Goal: Transaction & Acquisition: Purchase product/service

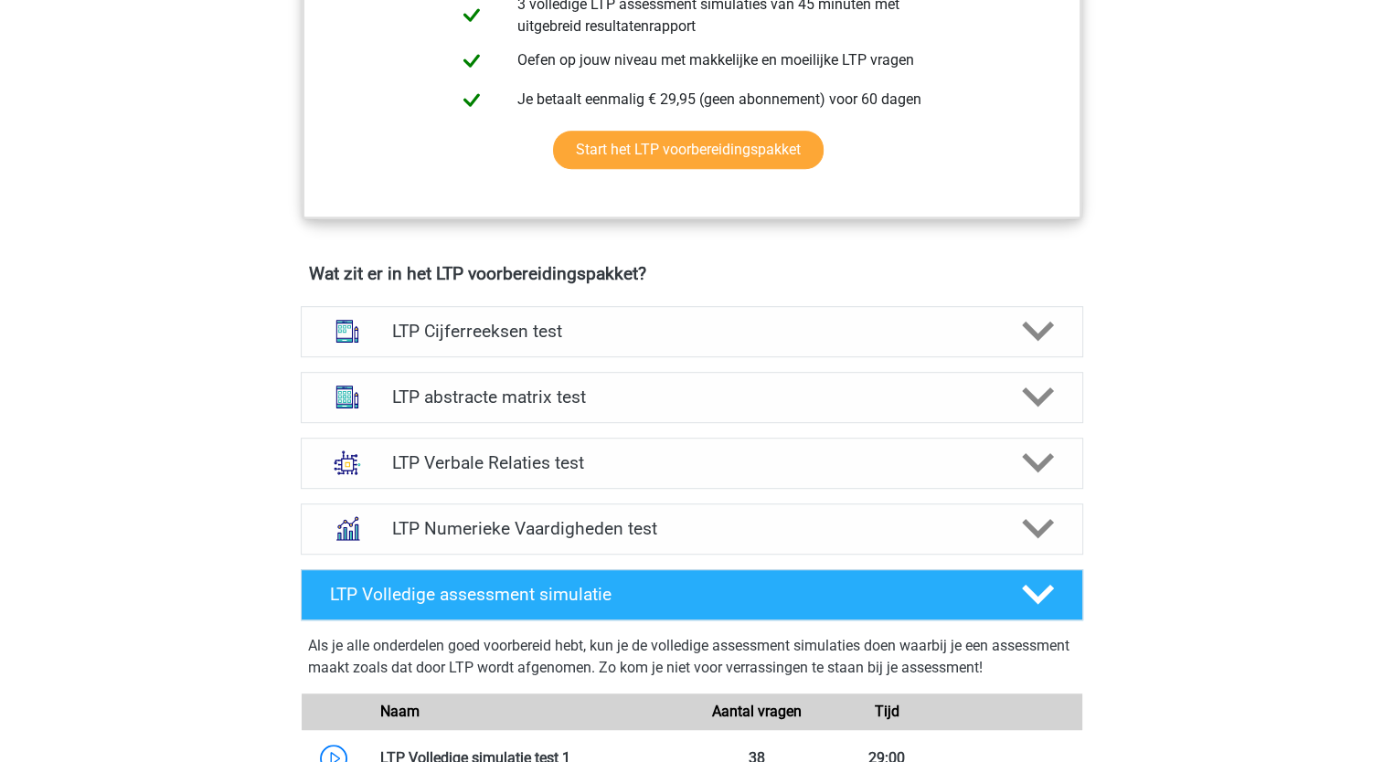
scroll to position [793, 0]
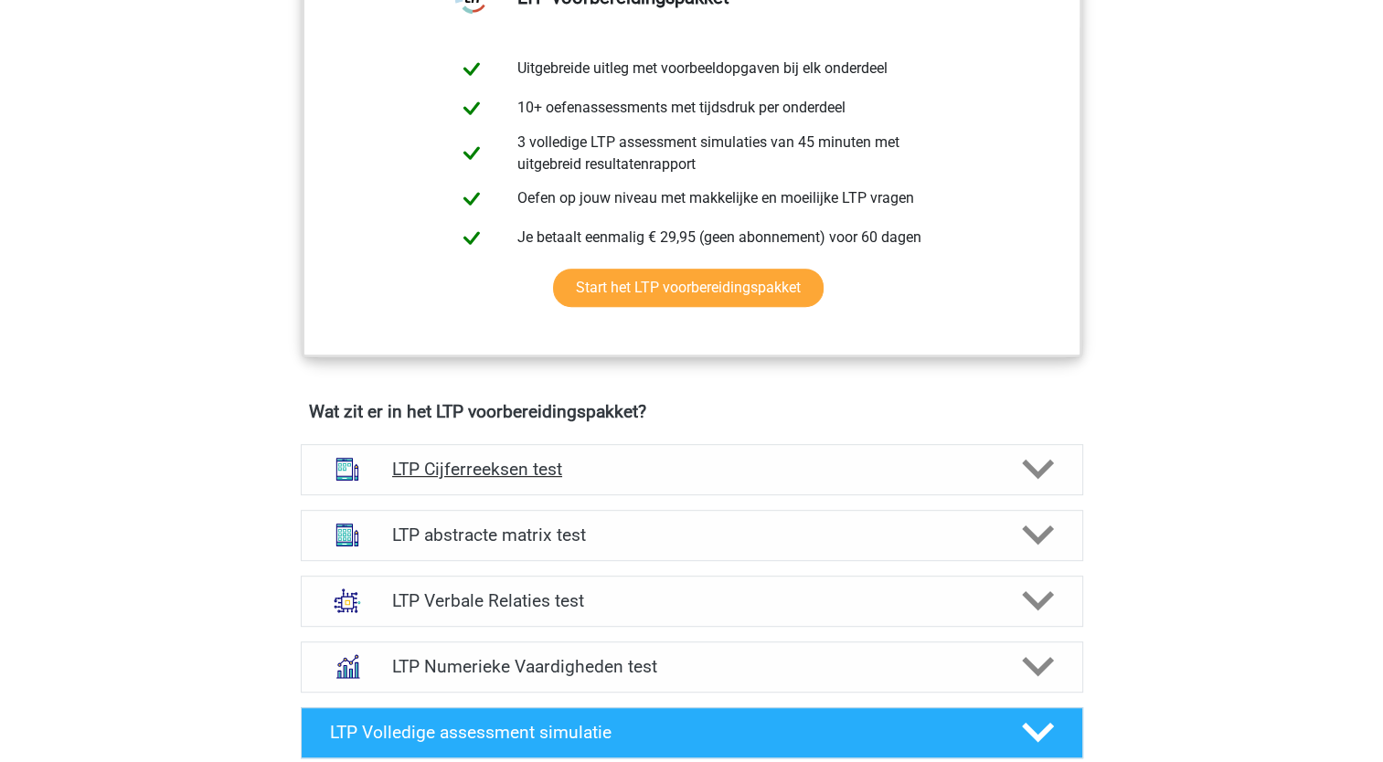
click at [466, 463] on h4 "LTP Cijferreeksen test" at bounding box center [691, 469] width 599 height 21
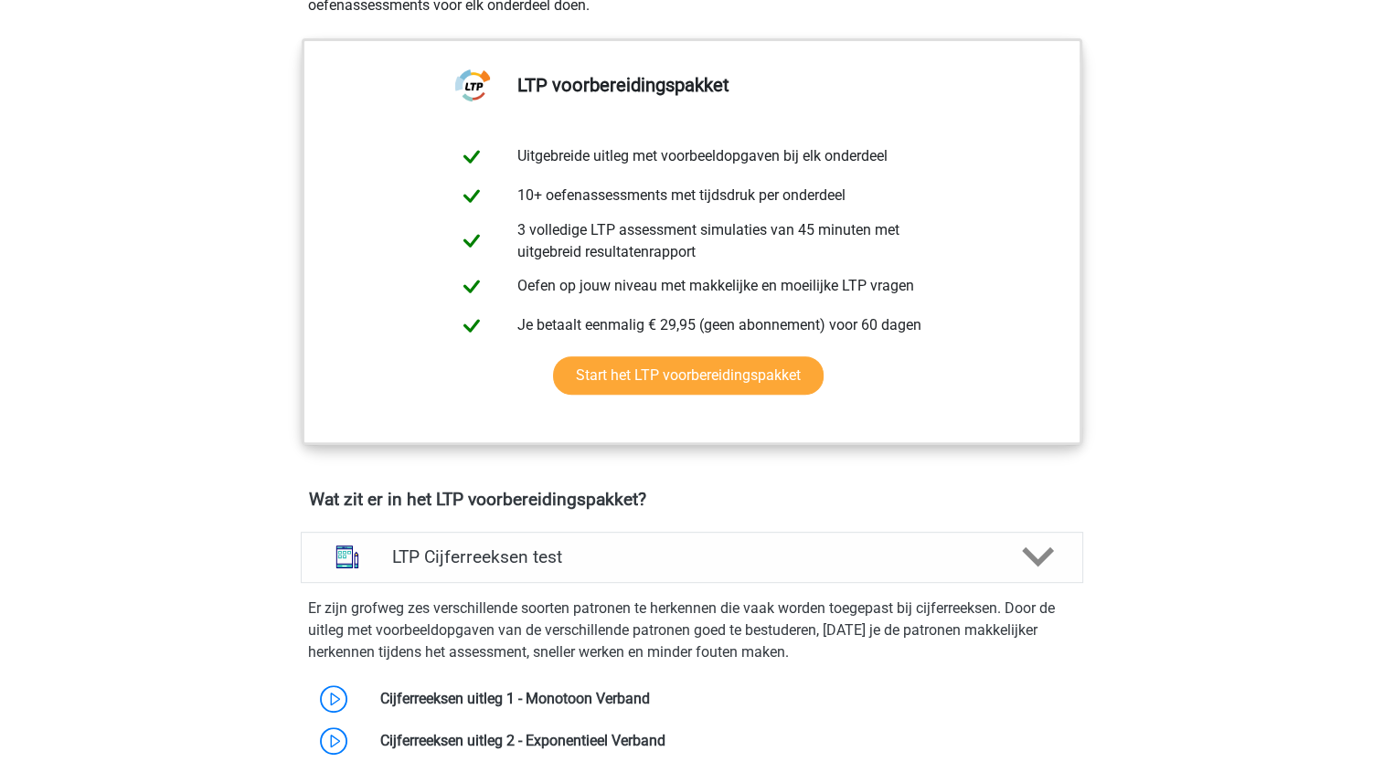
scroll to position [702, 0]
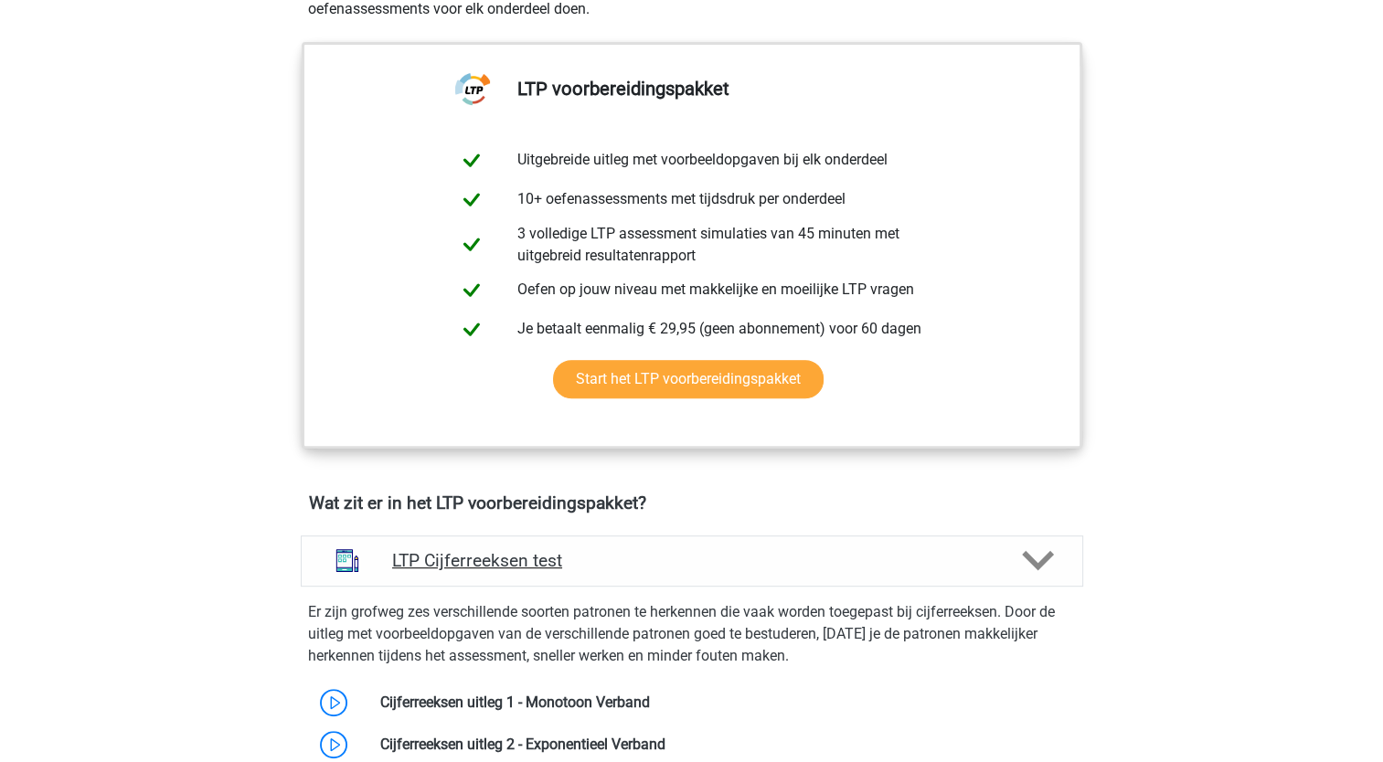
click at [1035, 554] on icon at bounding box center [1038, 561] width 32 height 32
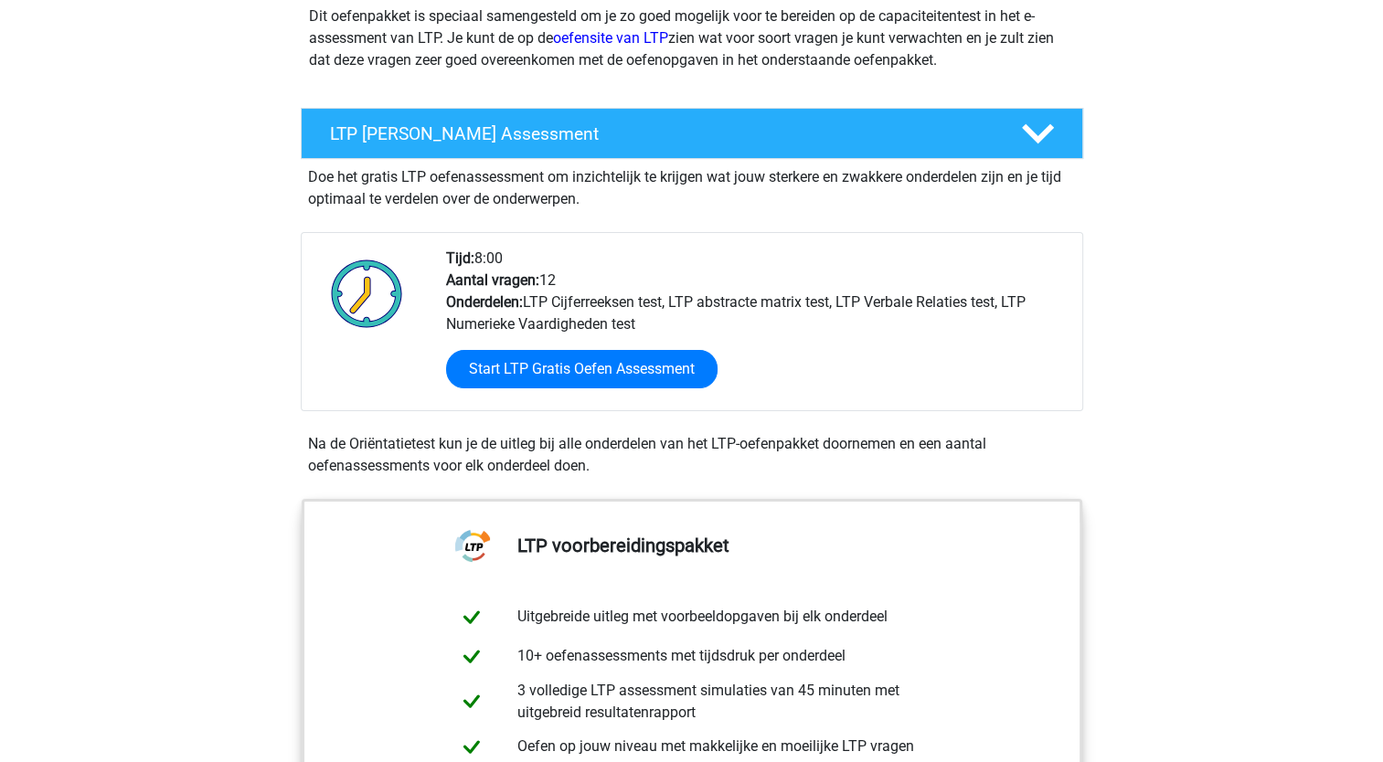
scroll to position [62, 0]
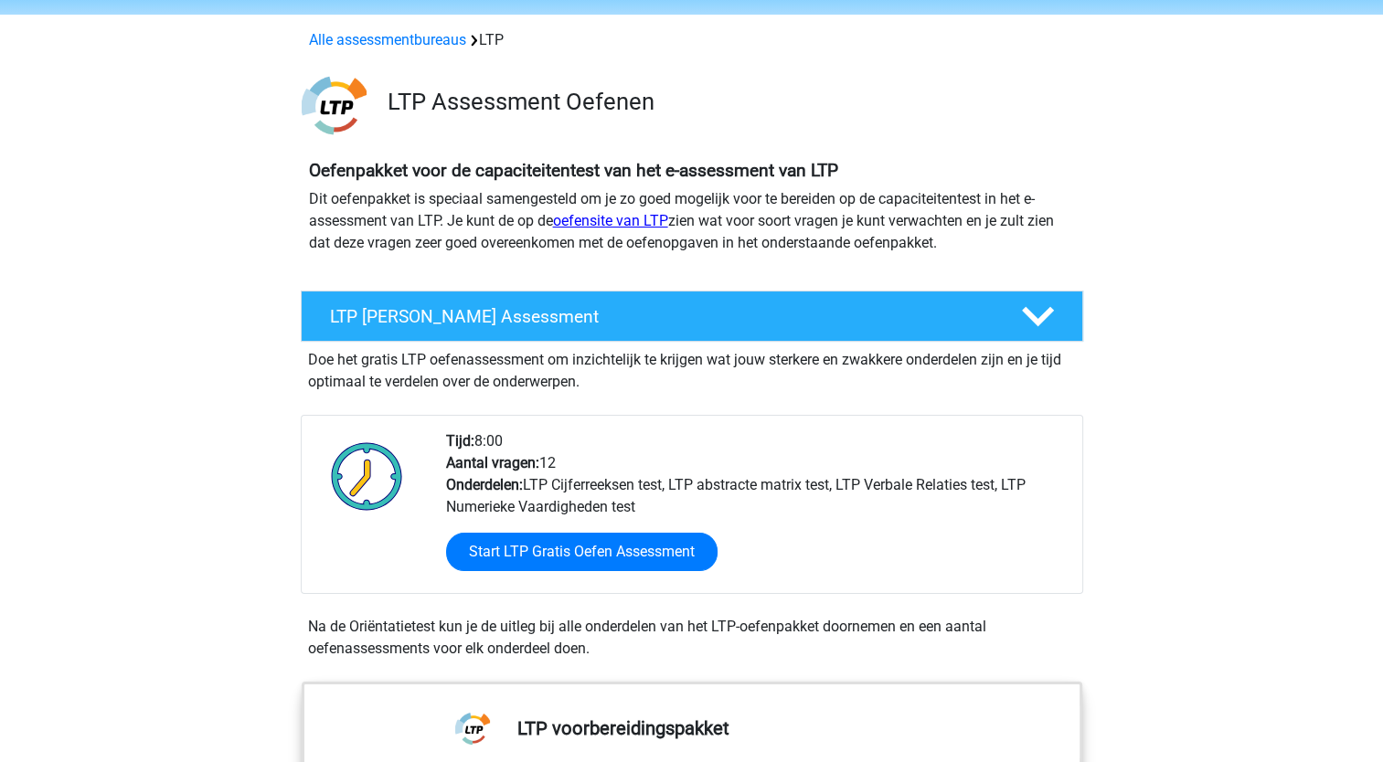
click at [609, 218] on link "oefensite van LTP" at bounding box center [610, 220] width 115 height 17
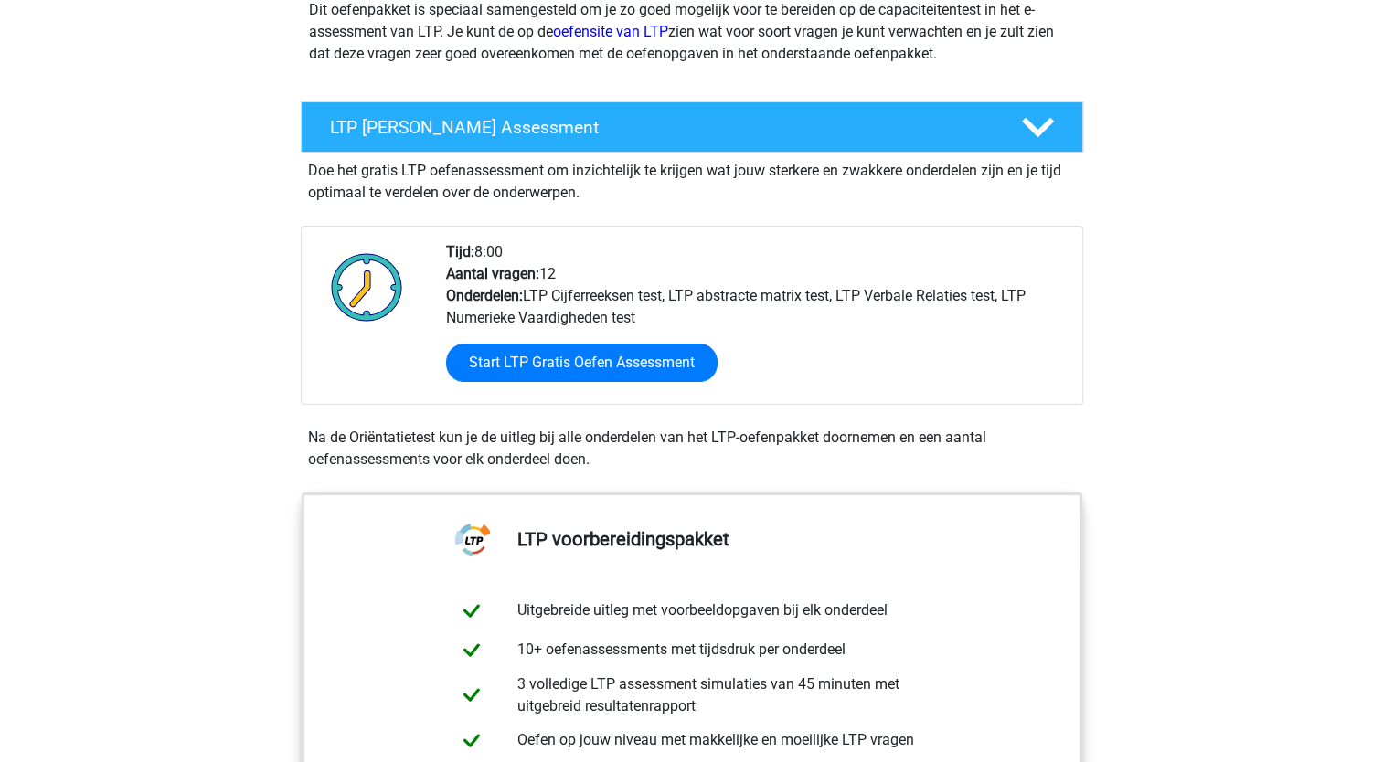
scroll to position [274, 0]
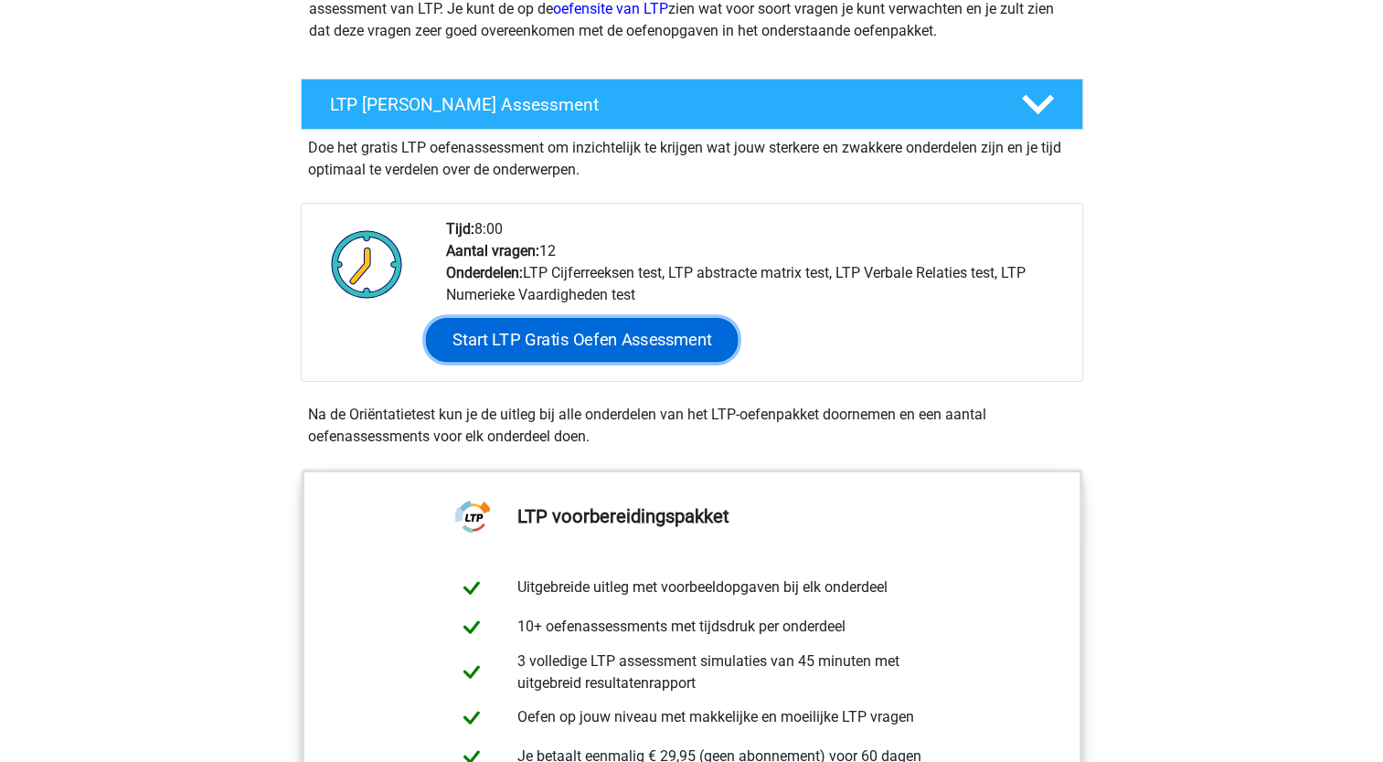
click at [540, 346] on link "Start LTP Gratis Oefen Assessment" at bounding box center [581, 340] width 313 height 44
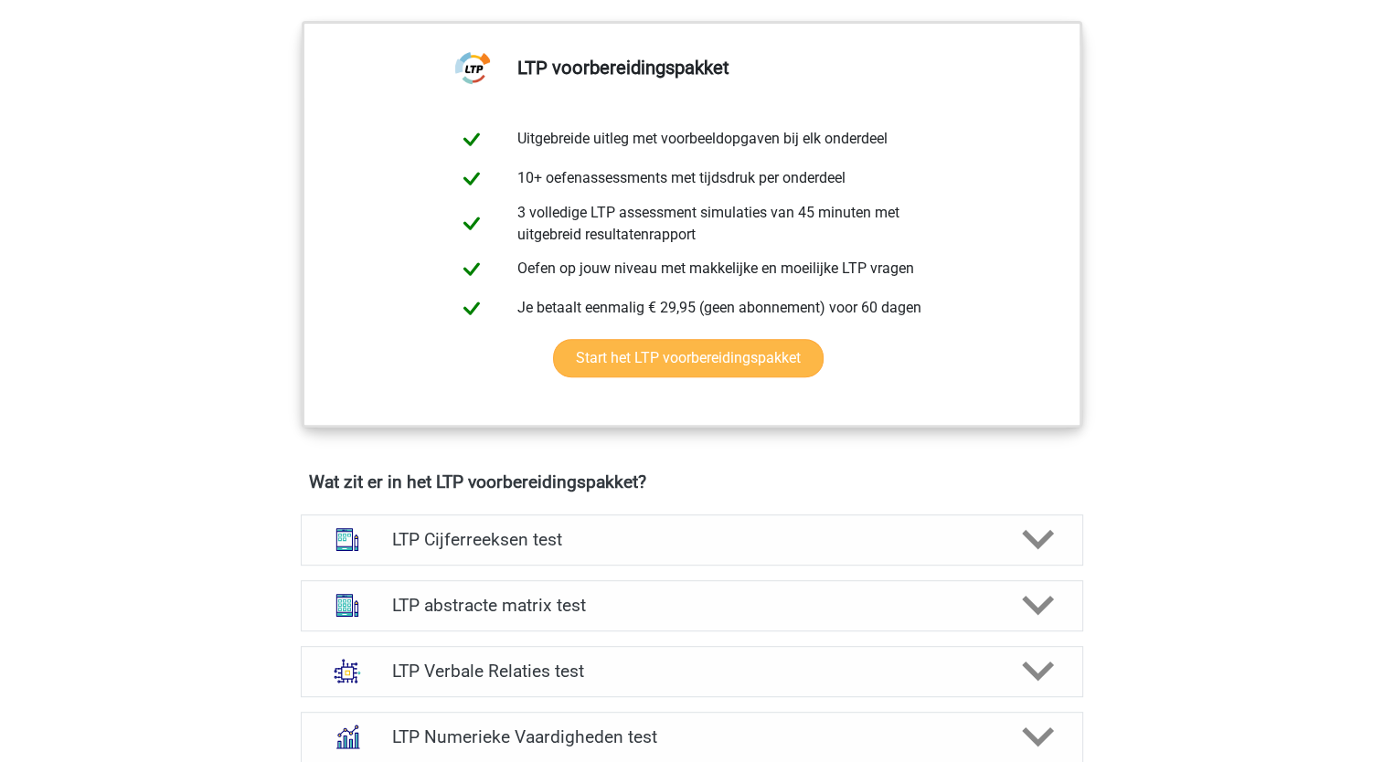
scroll to position [731, 0]
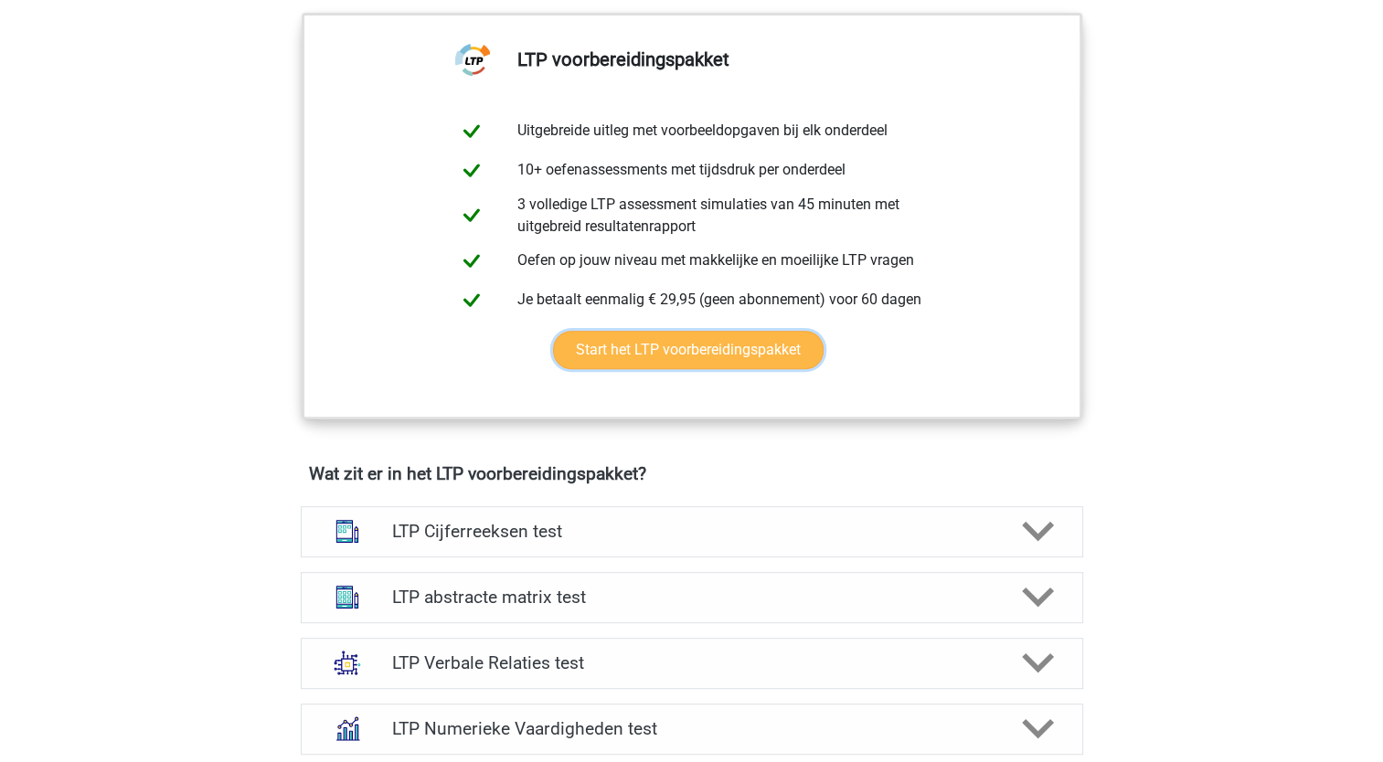
click at [687, 351] on link "Start het LTP voorbereidingspakket" at bounding box center [688, 350] width 270 height 38
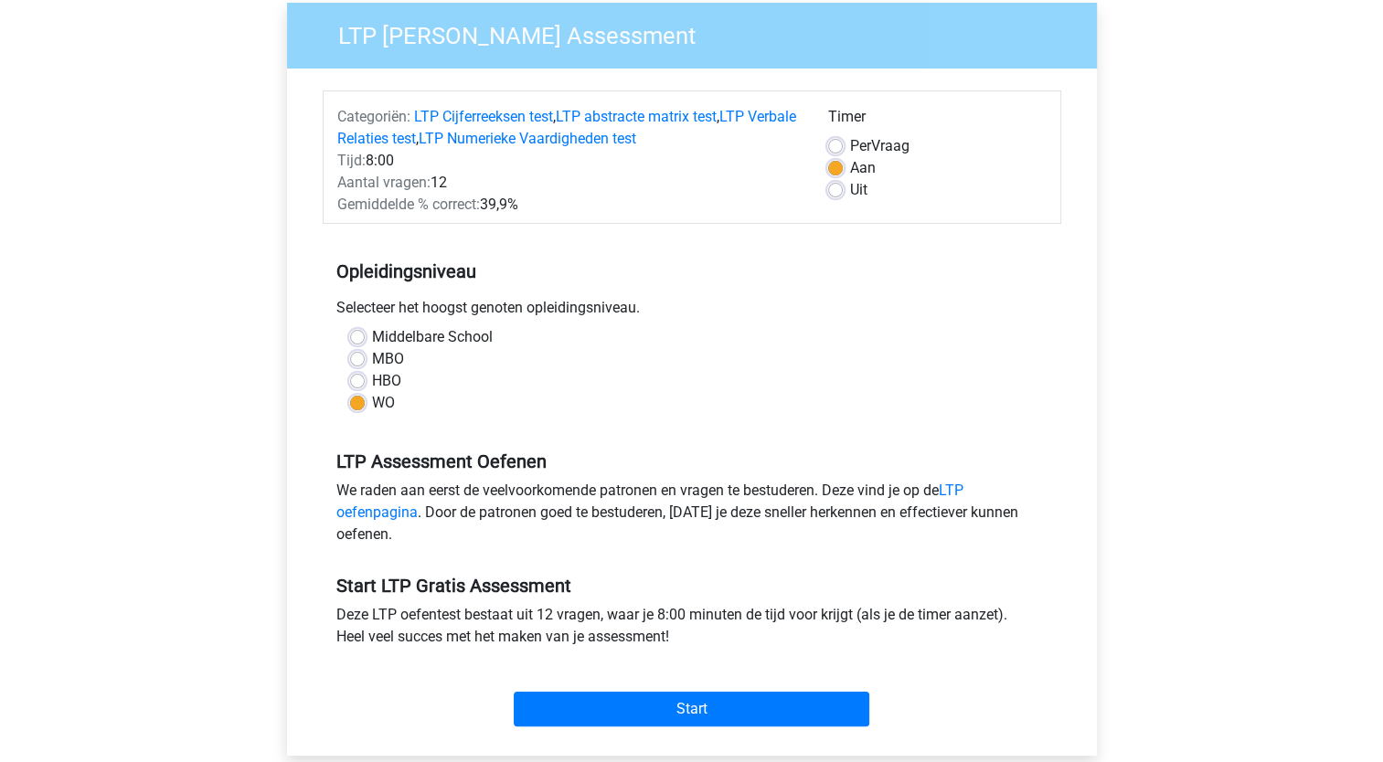
scroll to position [457, 0]
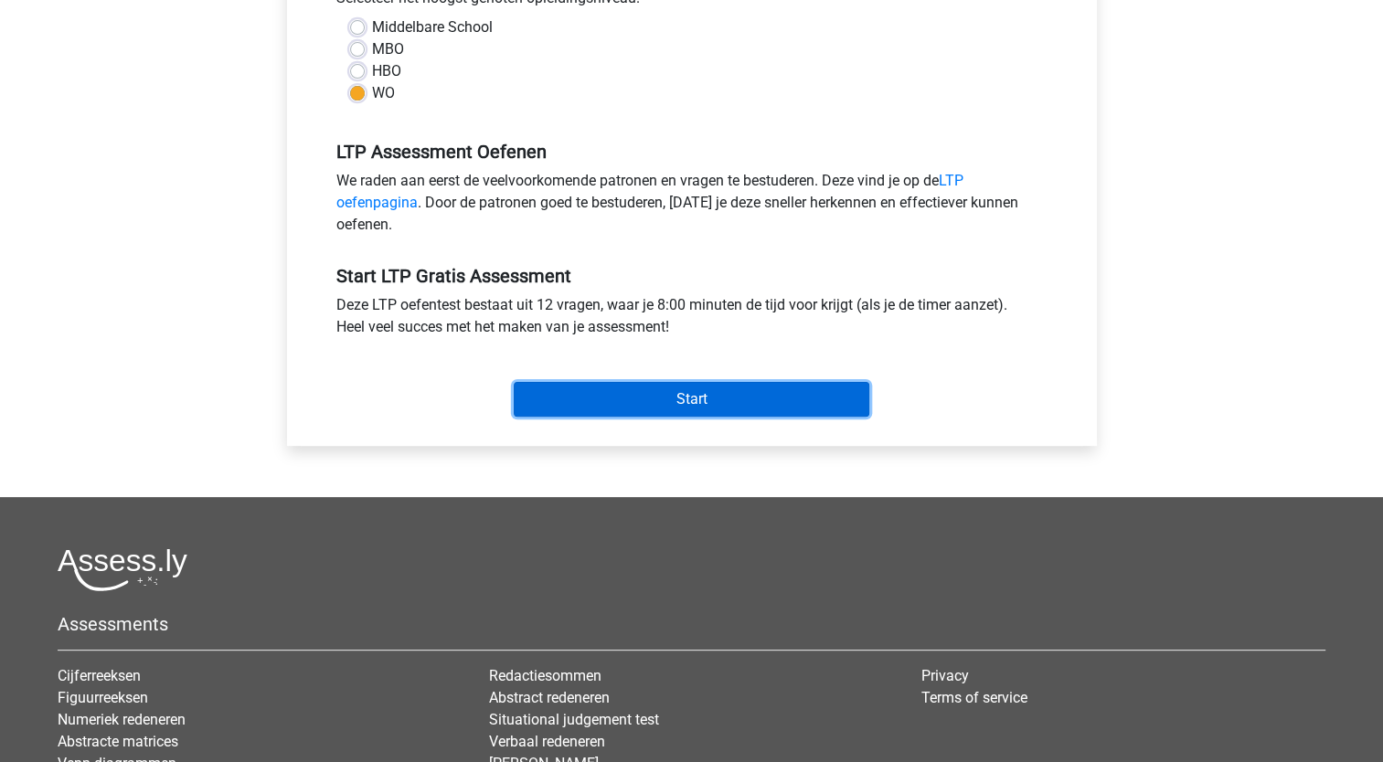
click at [693, 391] on input "Start" at bounding box center [691, 399] width 355 height 35
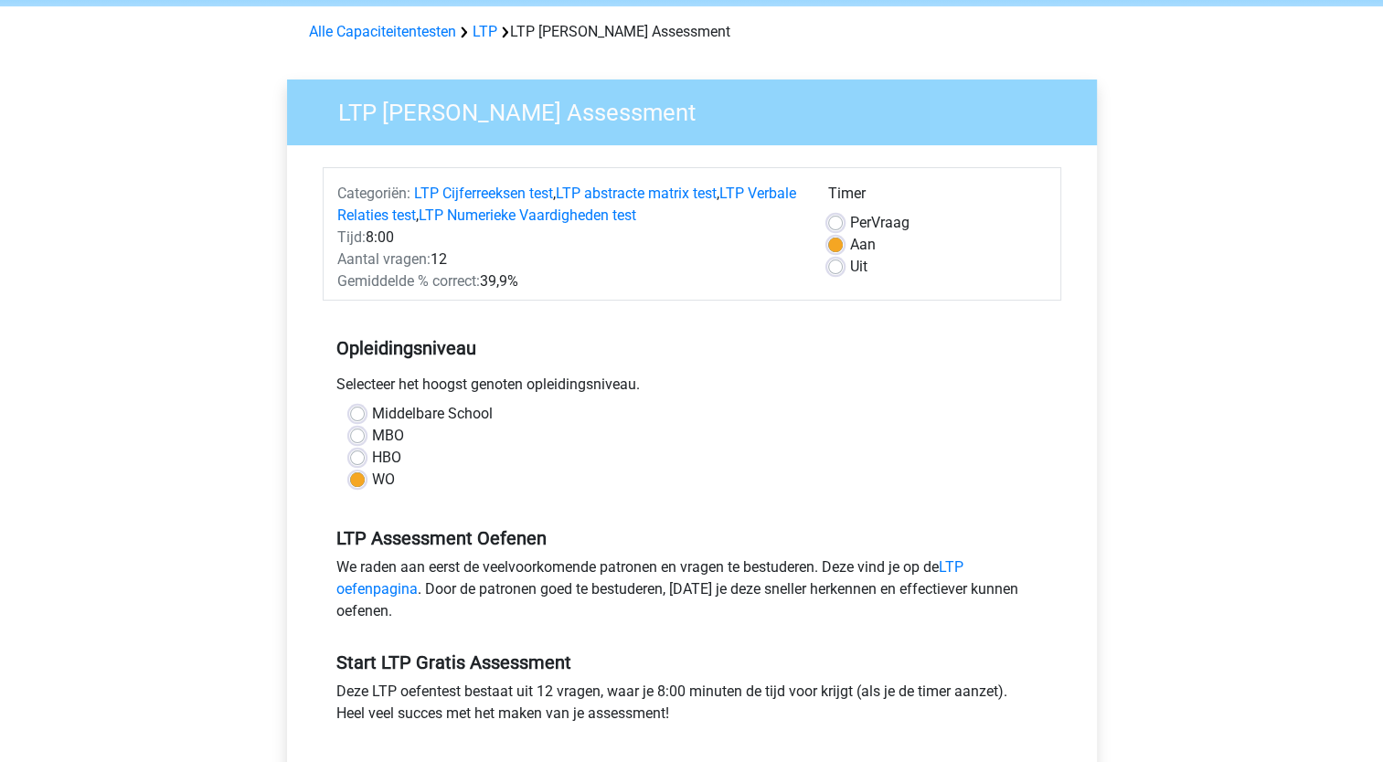
scroll to position [0, 0]
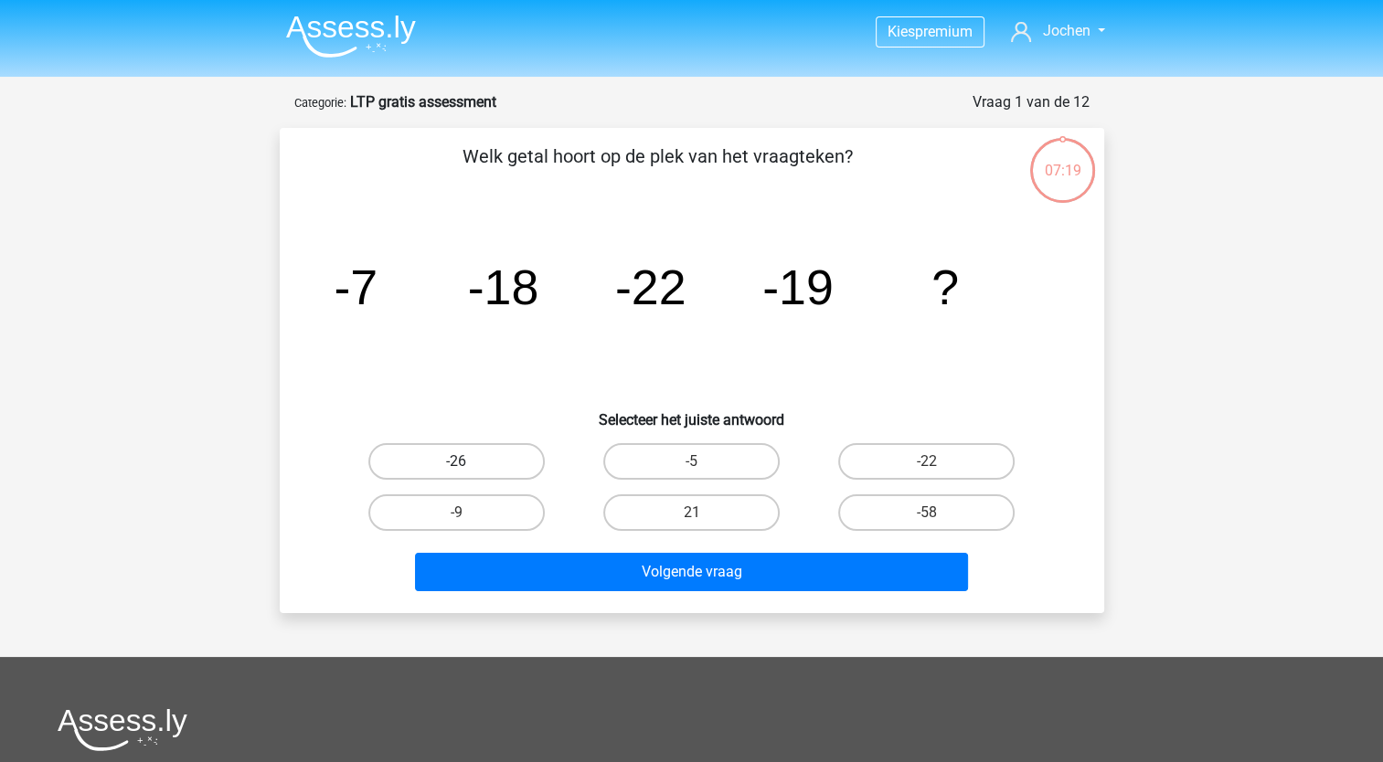
click at [457, 455] on label "-26" at bounding box center [456, 461] width 176 height 37
click at [457, 461] on input "-26" at bounding box center [462, 467] width 12 height 12
radio input "true"
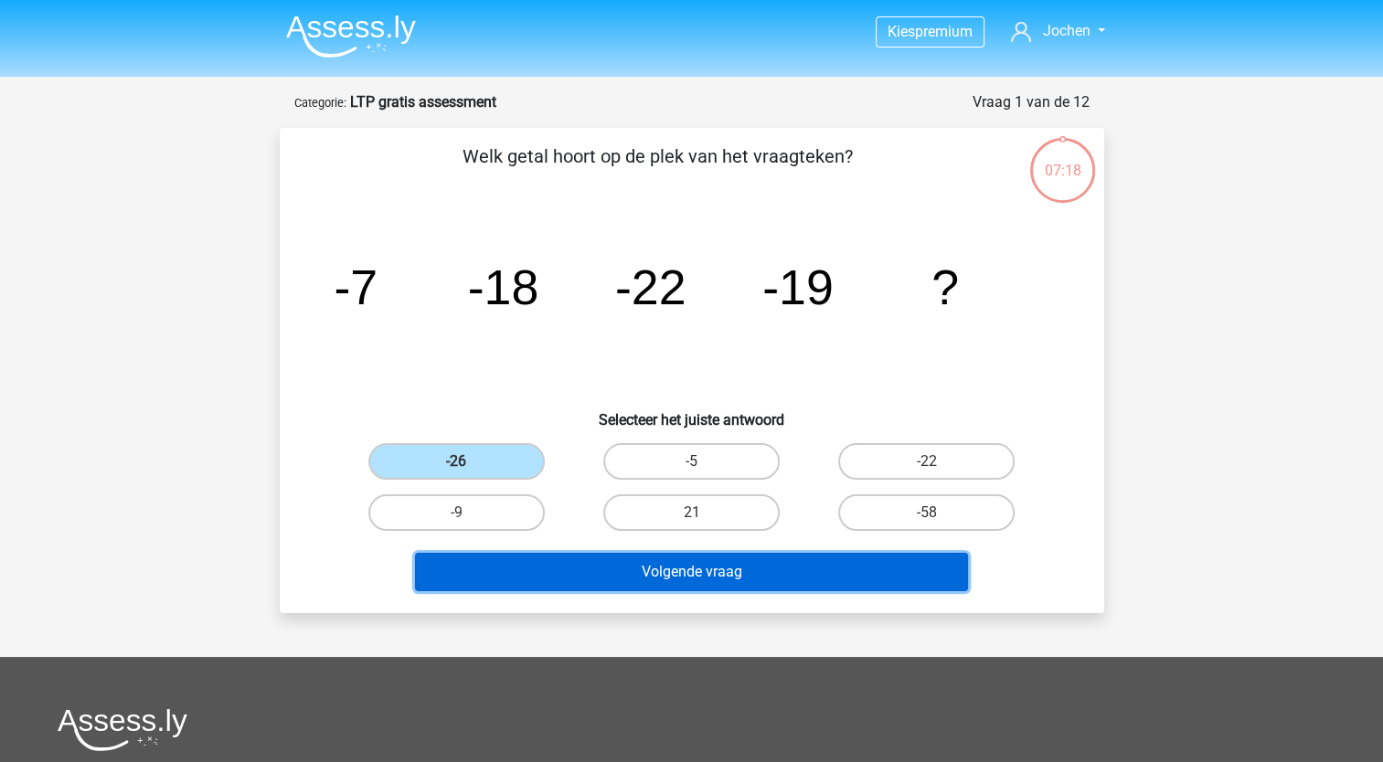
click at [700, 574] on button "Volgende vraag" at bounding box center [691, 572] width 553 height 38
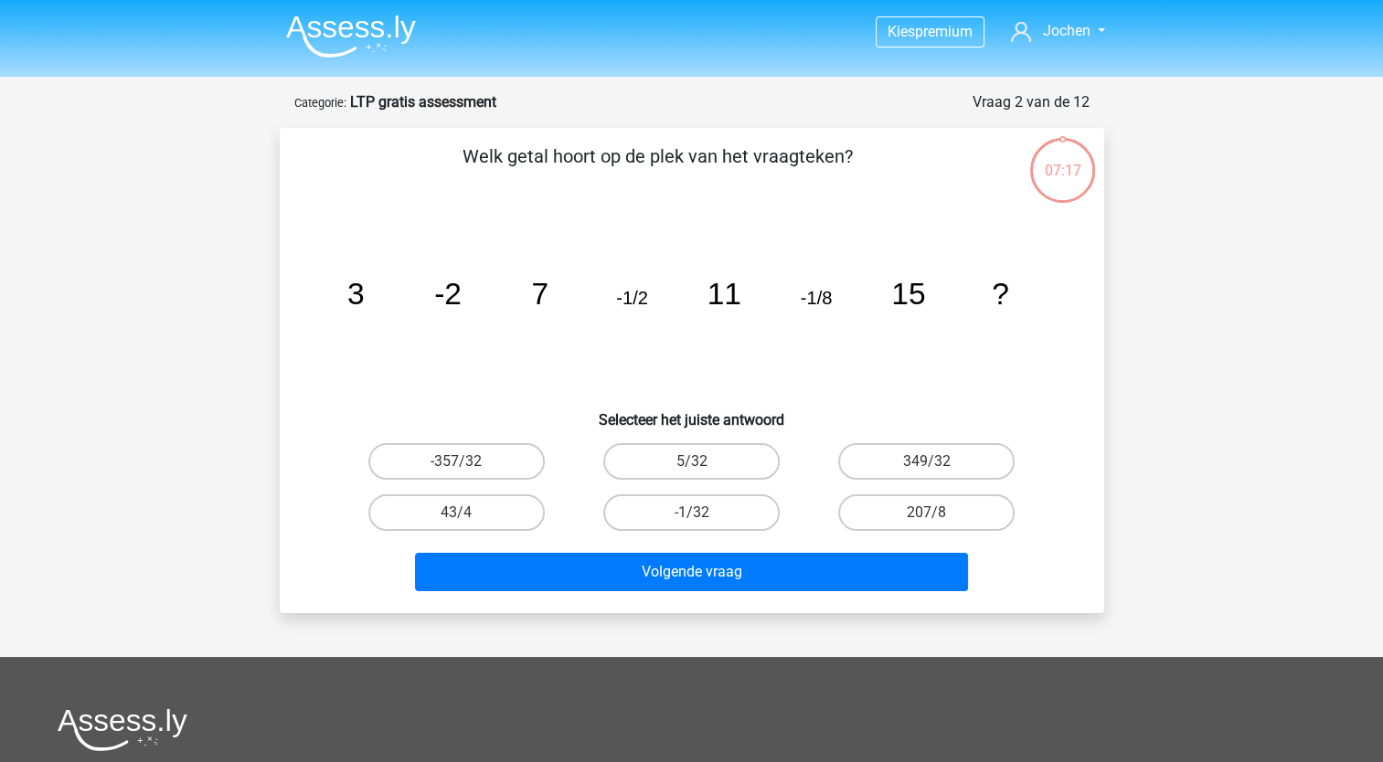
scroll to position [91, 0]
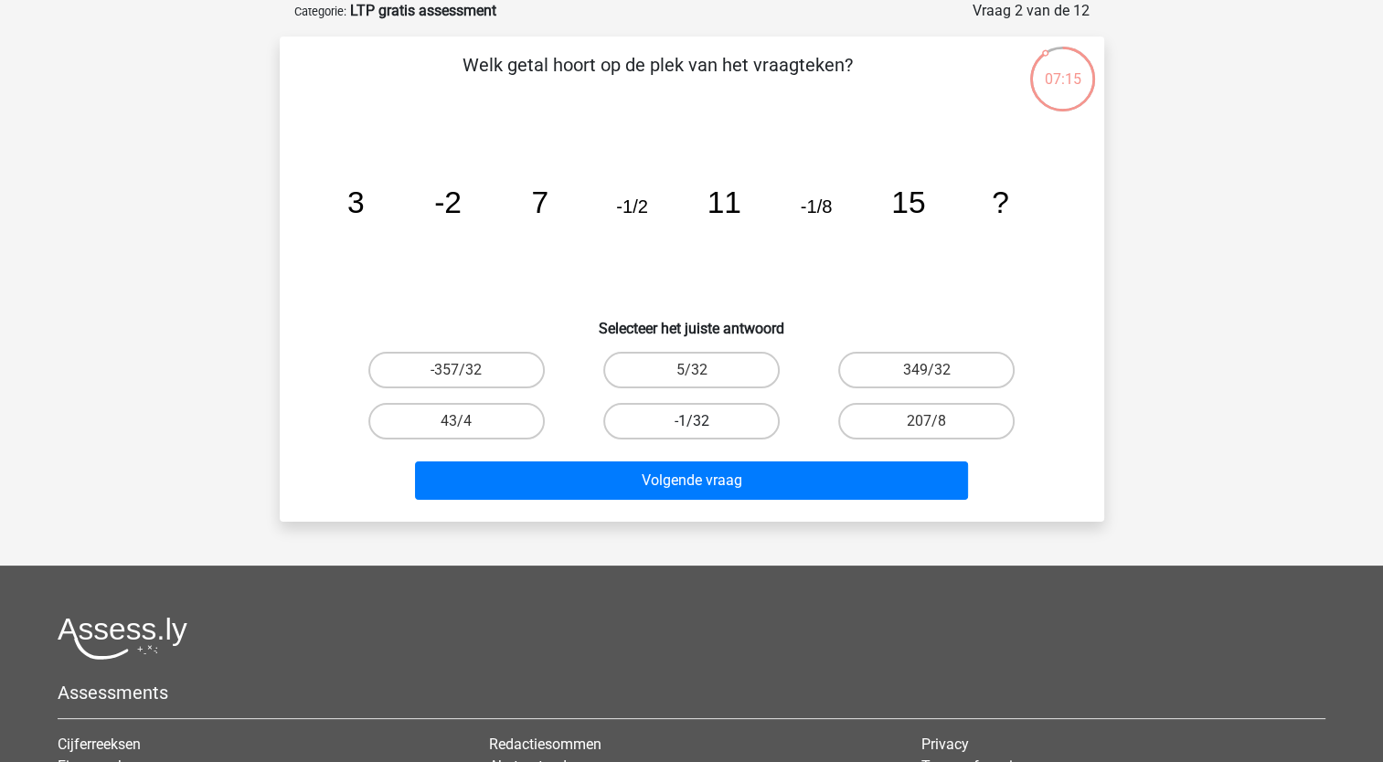
click at [685, 420] on label "-1/32" at bounding box center [691, 421] width 176 height 37
click at [691, 421] on input "-1/32" at bounding box center [697, 427] width 12 height 12
radio input "true"
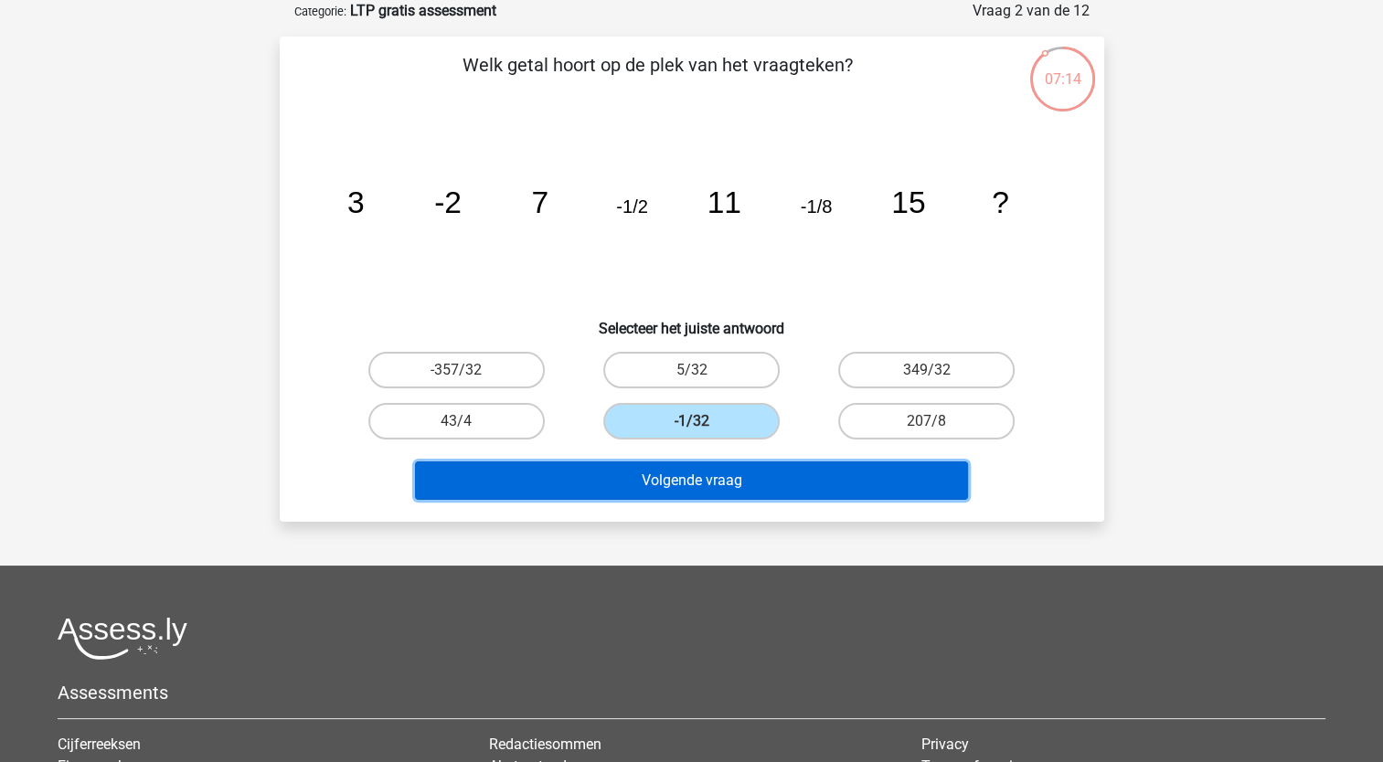
click at [685, 471] on button "Volgende vraag" at bounding box center [691, 480] width 553 height 38
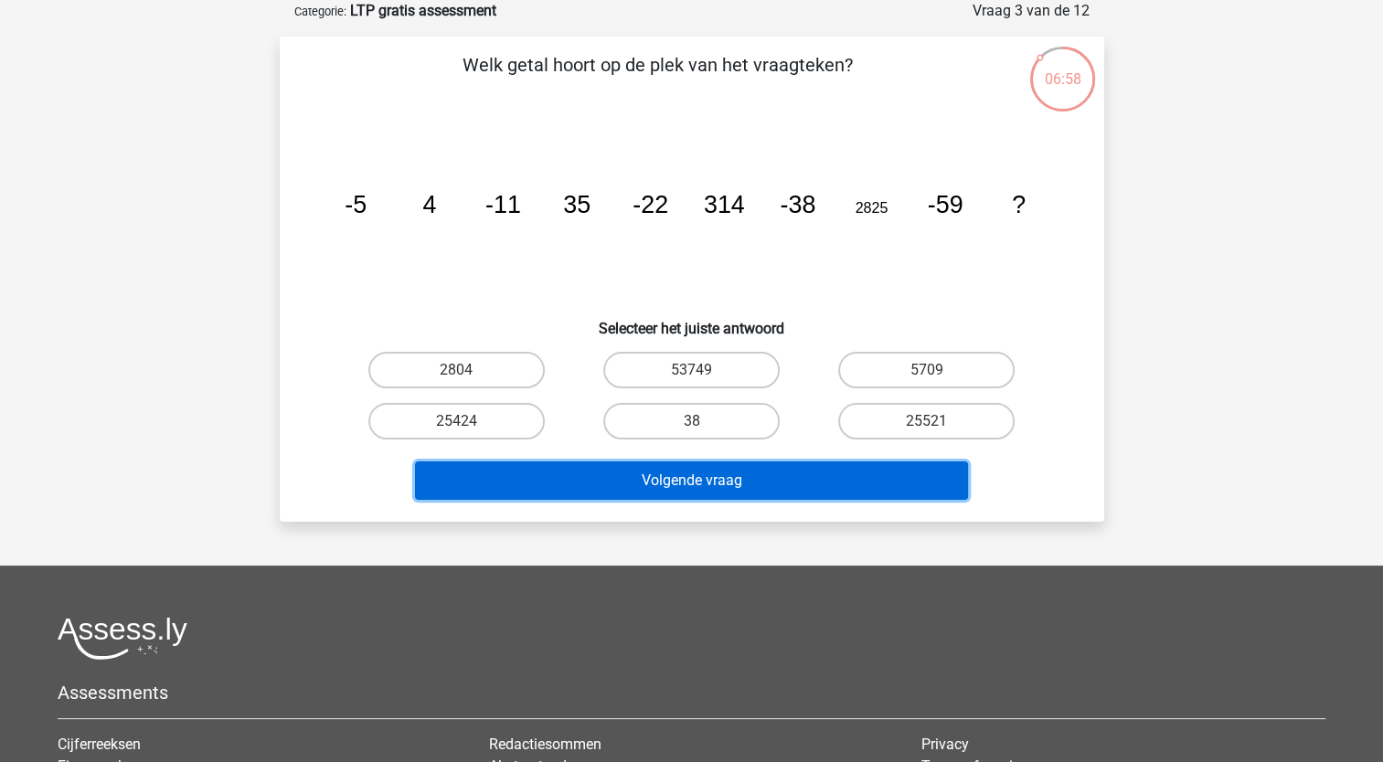
click at [694, 481] on button "Volgende vraag" at bounding box center [691, 480] width 553 height 38
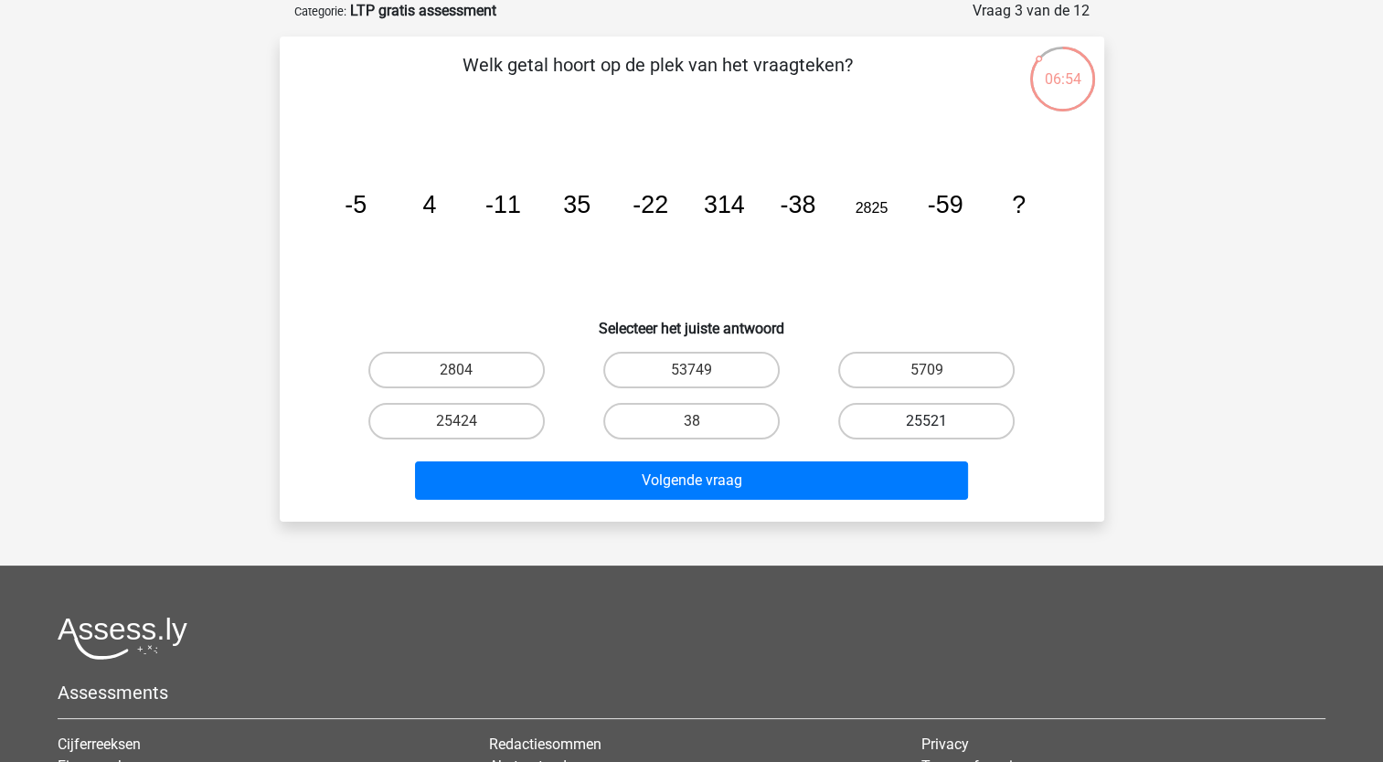
click at [921, 418] on label "25521" at bounding box center [926, 421] width 176 height 37
click at [927, 421] on input "25521" at bounding box center [933, 427] width 12 height 12
radio input "true"
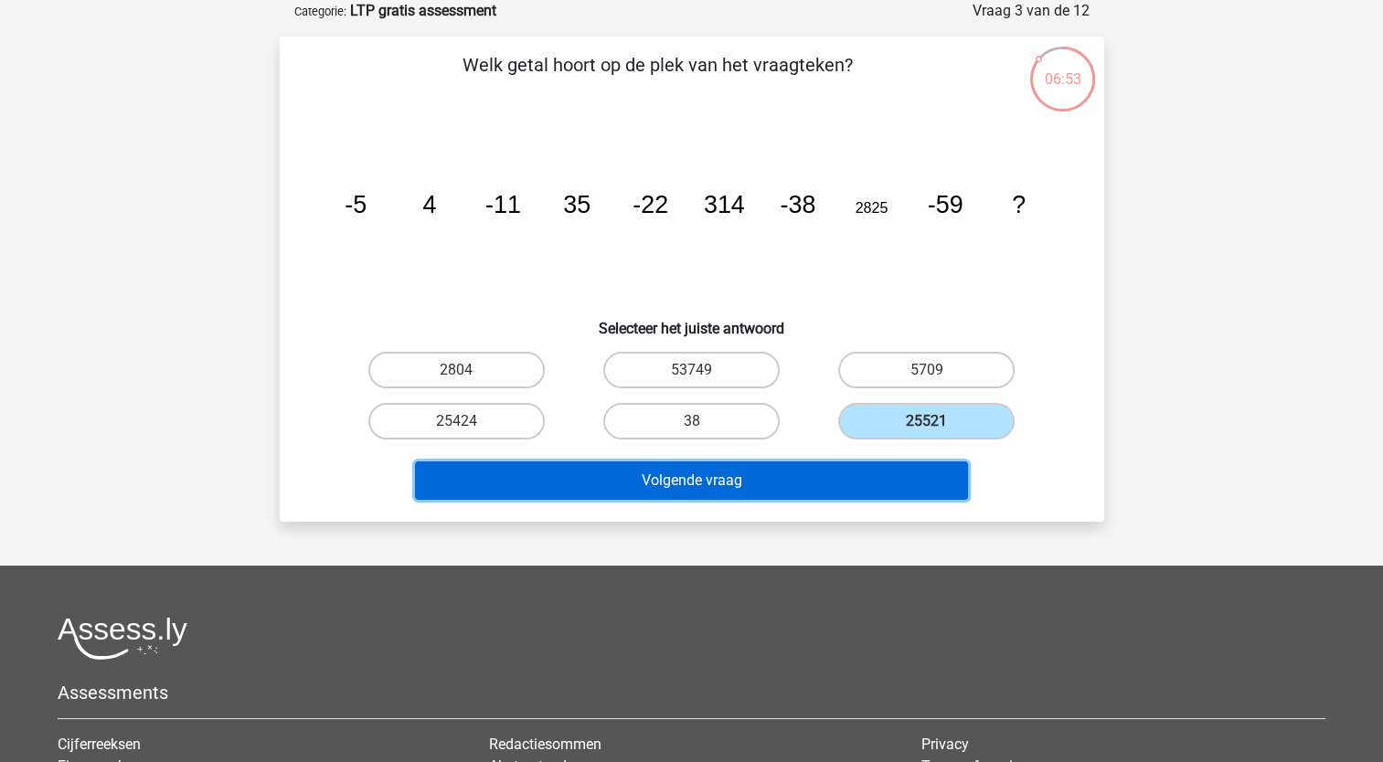
click at [715, 477] on button "Volgende vraag" at bounding box center [691, 480] width 553 height 38
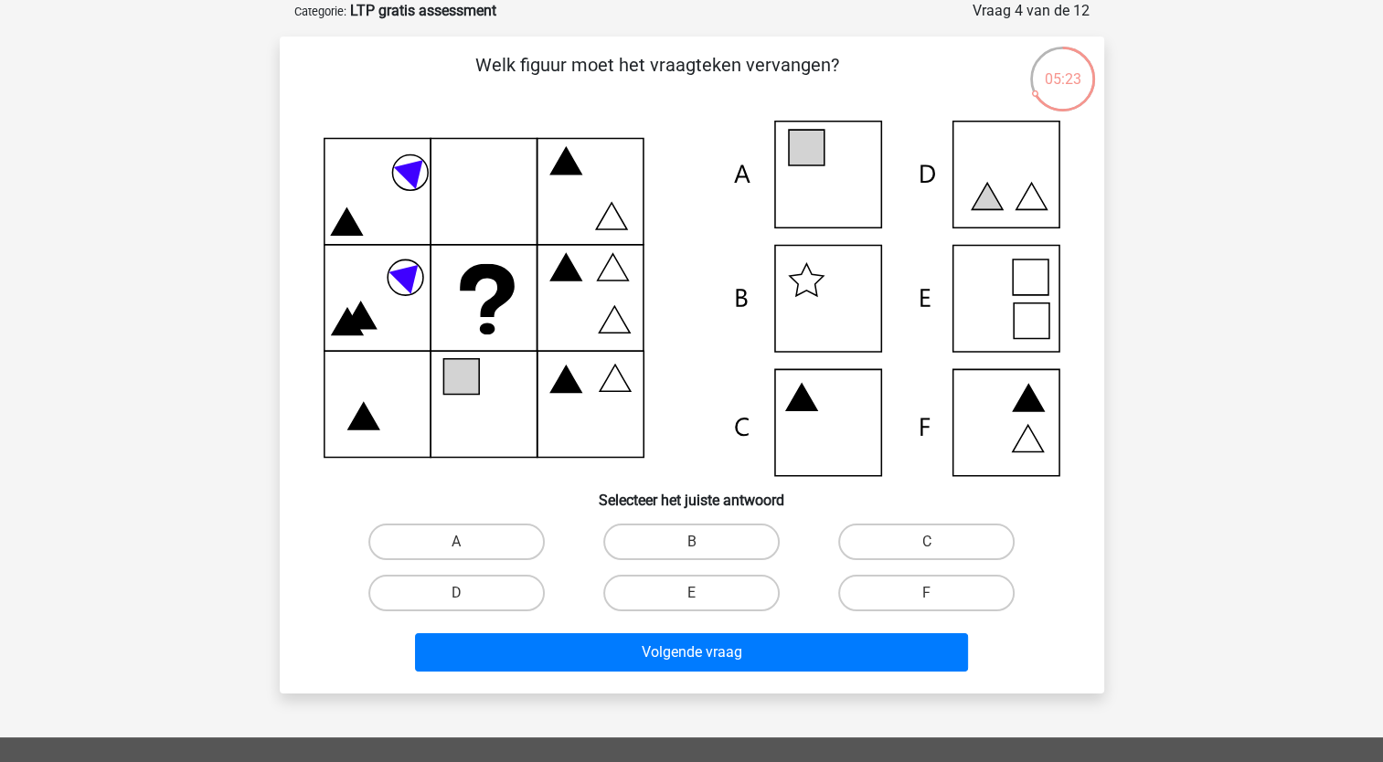
click at [820, 183] on icon at bounding box center [691, 298] width 736 height 355
click at [484, 545] on label "A" at bounding box center [456, 542] width 176 height 37
click at [468, 545] on input "A" at bounding box center [462, 548] width 12 height 12
radio input "true"
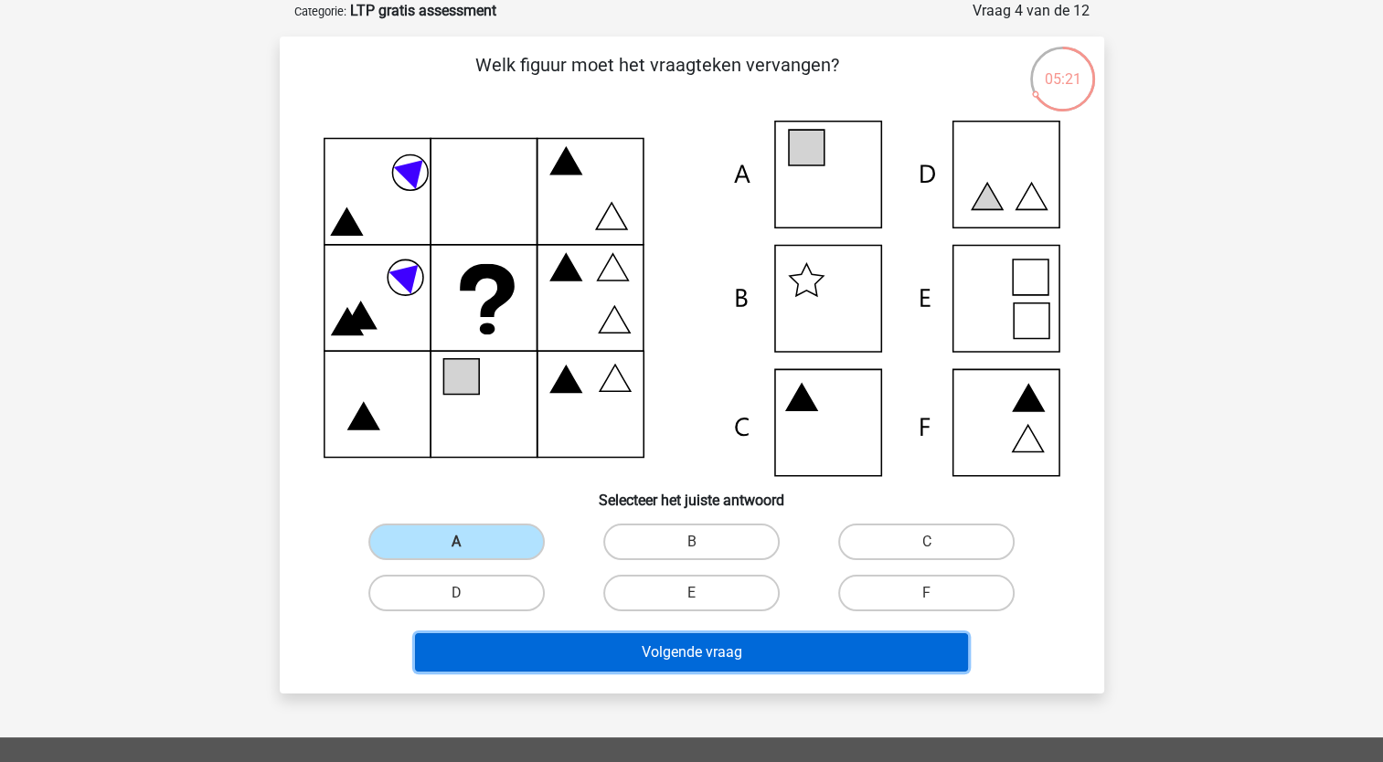
click at [603, 642] on button "Volgende vraag" at bounding box center [691, 652] width 553 height 38
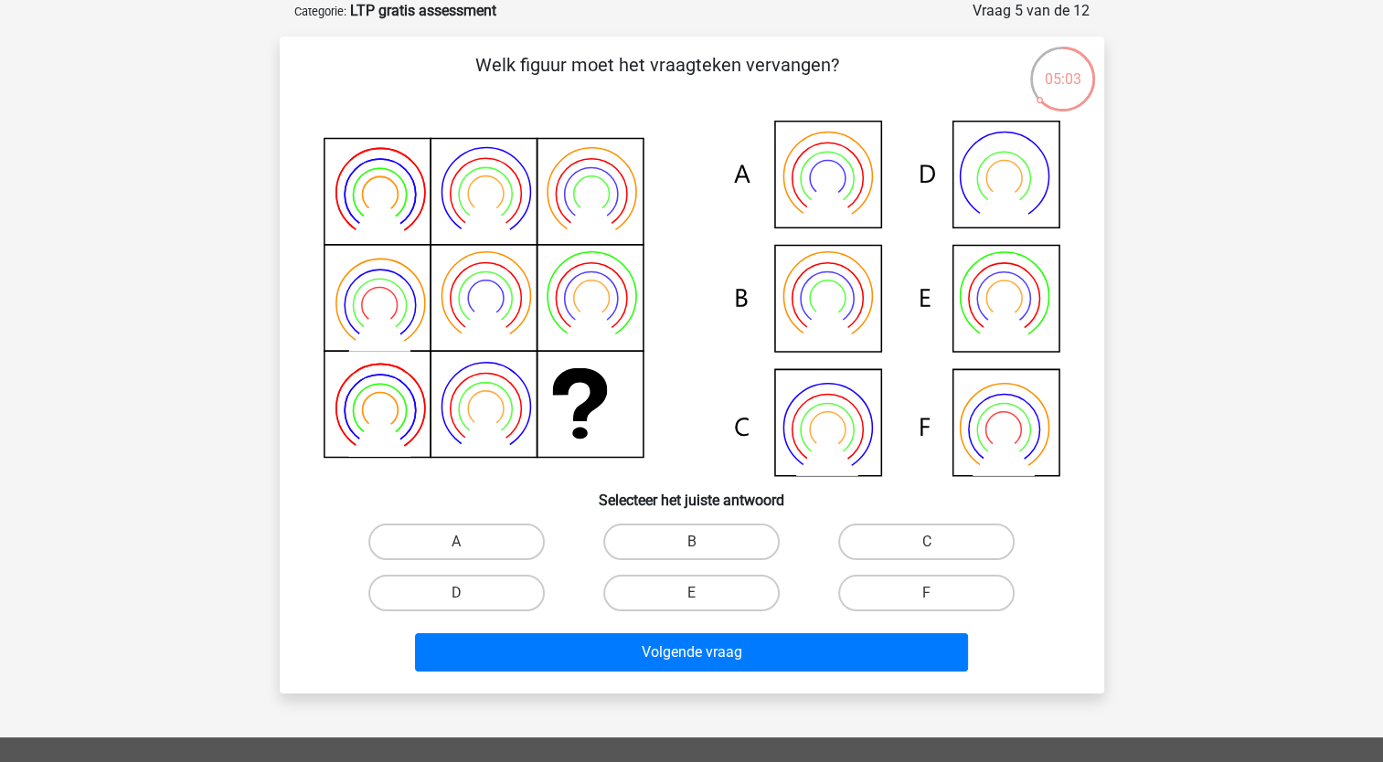
click at [836, 175] on icon at bounding box center [691, 298] width 736 height 355
click at [485, 538] on label "A" at bounding box center [456, 542] width 176 height 37
click at [468, 542] on input "A" at bounding box center [462, 548] width 12 height 12
radio input "true"
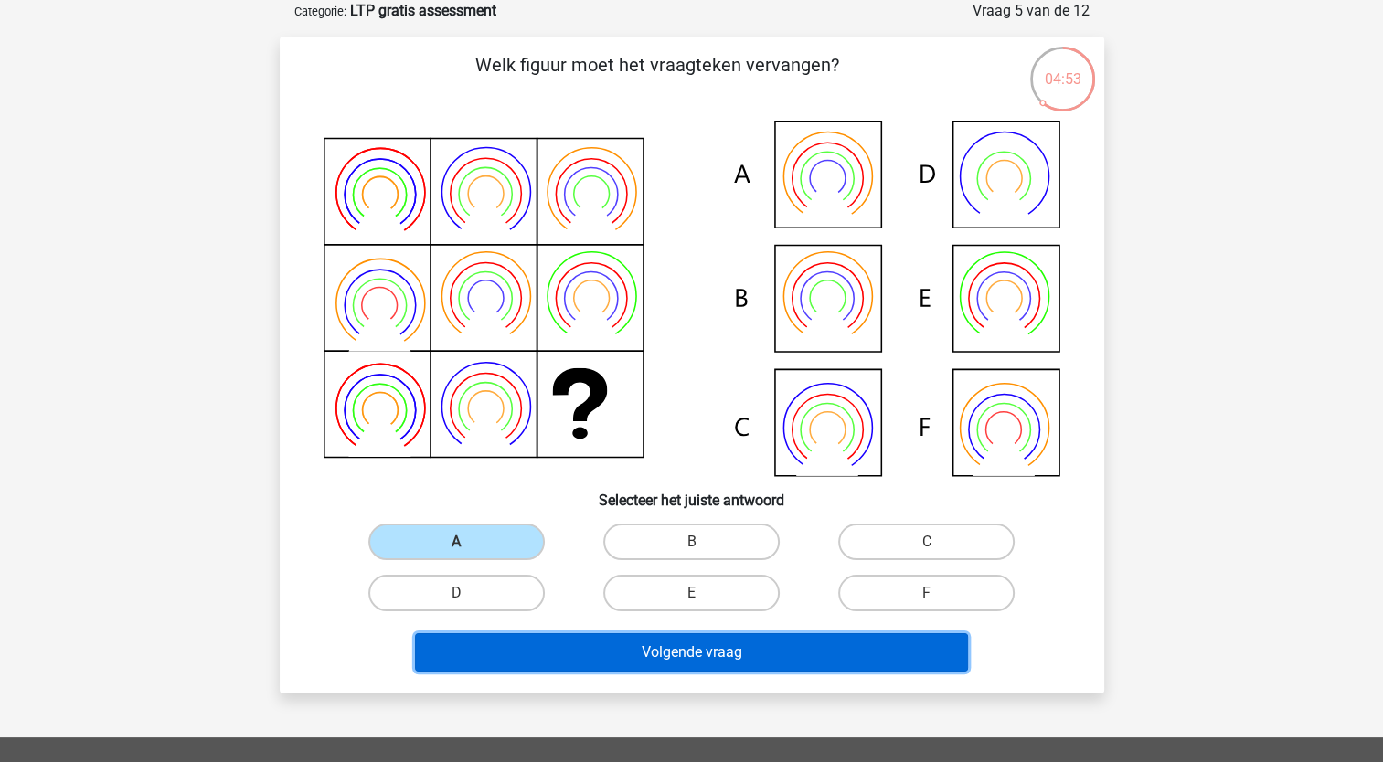
click at [662, 647] on button "Volgende vraag" at bounding box center [691, 652] width 553 height 38
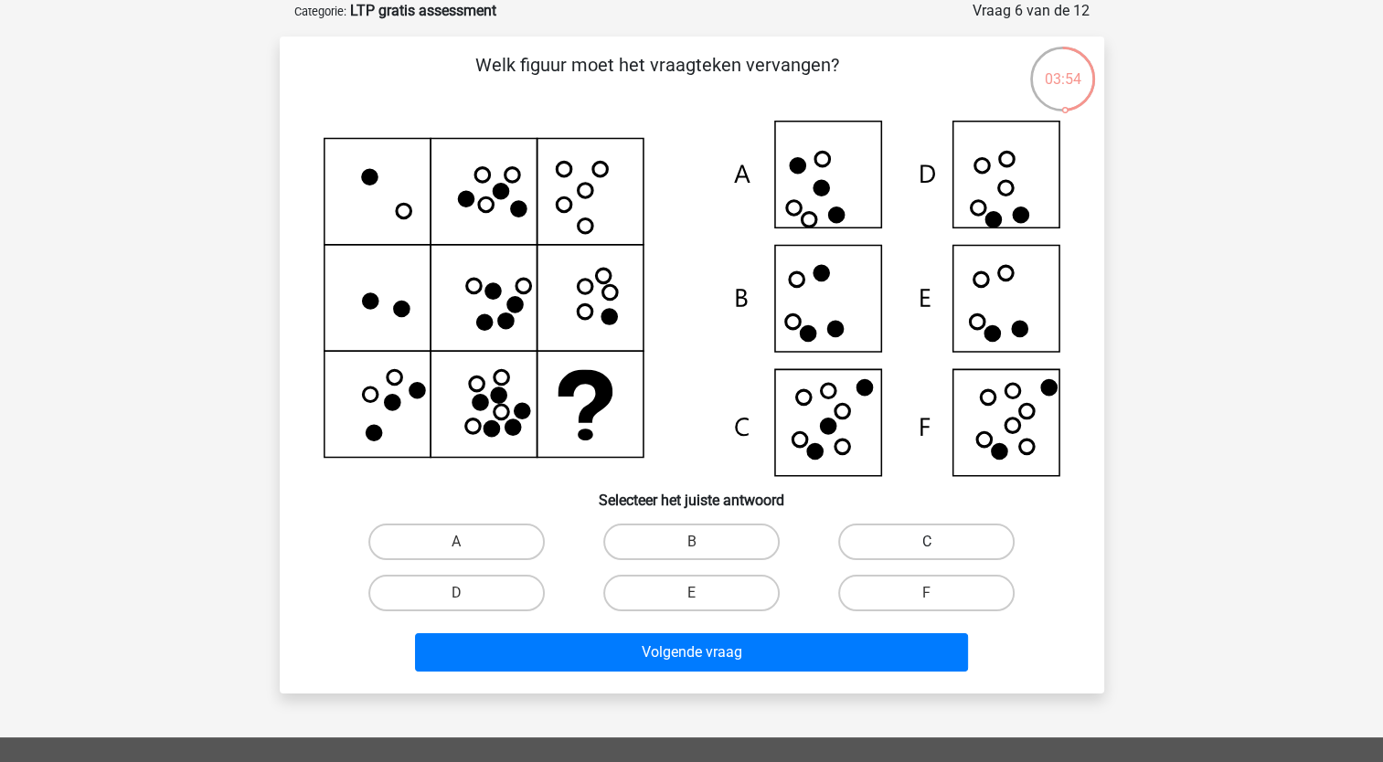
click at [898, 535] on label "C" at bounding box center [926, 542] width 176 height 37
click at [927, 542] on input "C" at bounding box center [933, 548] width 12 height 12
radio input "true"
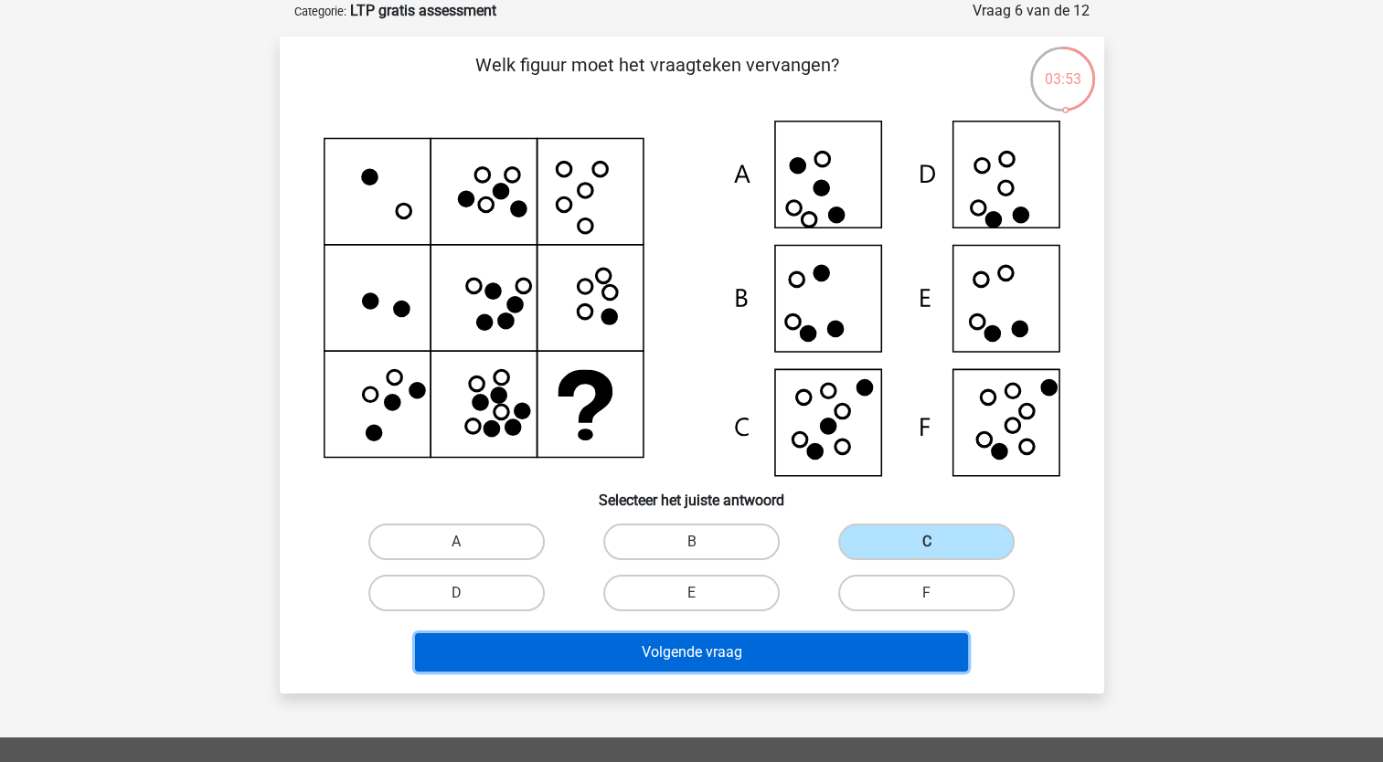
click at [698, 649] on button "Volgende vraag" at bounding box center [691, 652] width 553 height 38
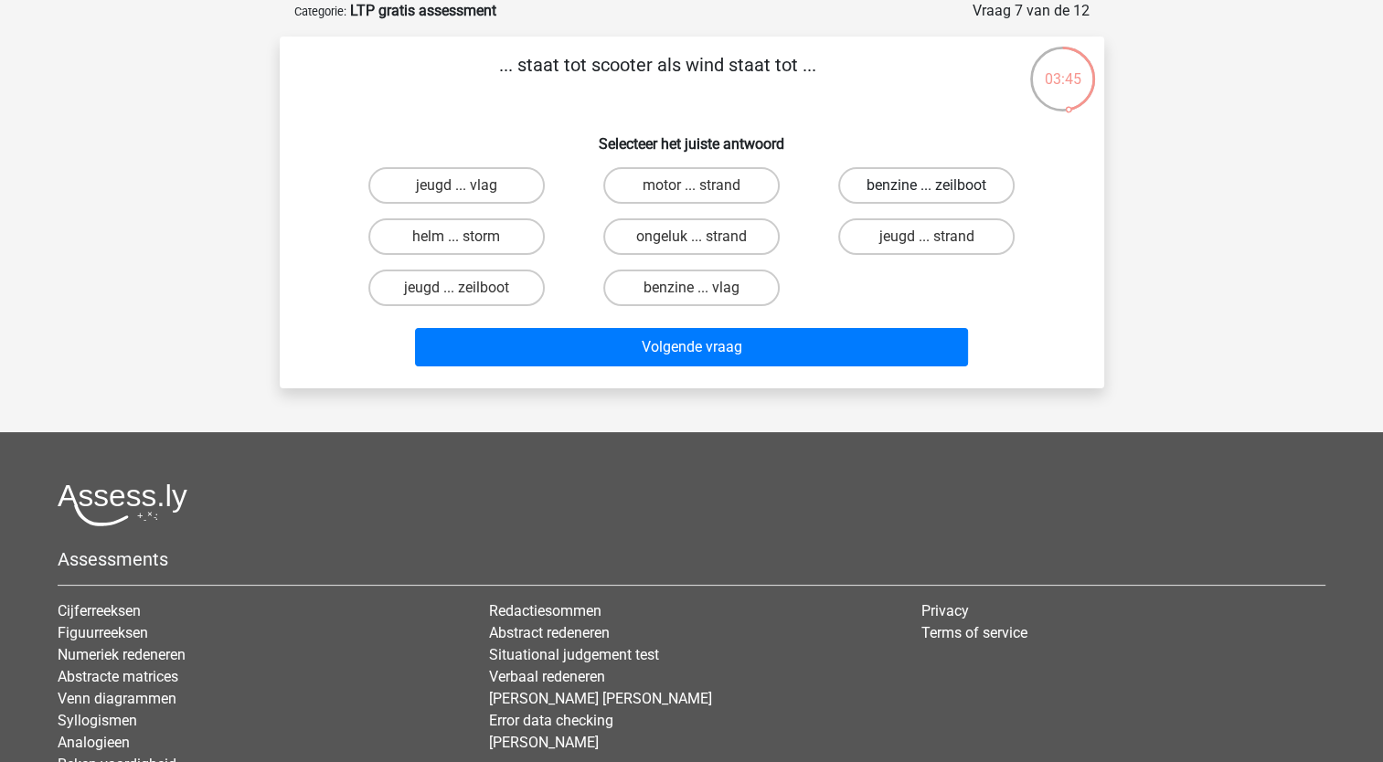
click at [903, 184] on label "benzine ... zeilboot" at bounding box center [926, 185] width 176 height 37
click at [927, 185] on input "benzine ... zeilboot" at bounding box center [933, 191] width 12 height 12
radio input "true"
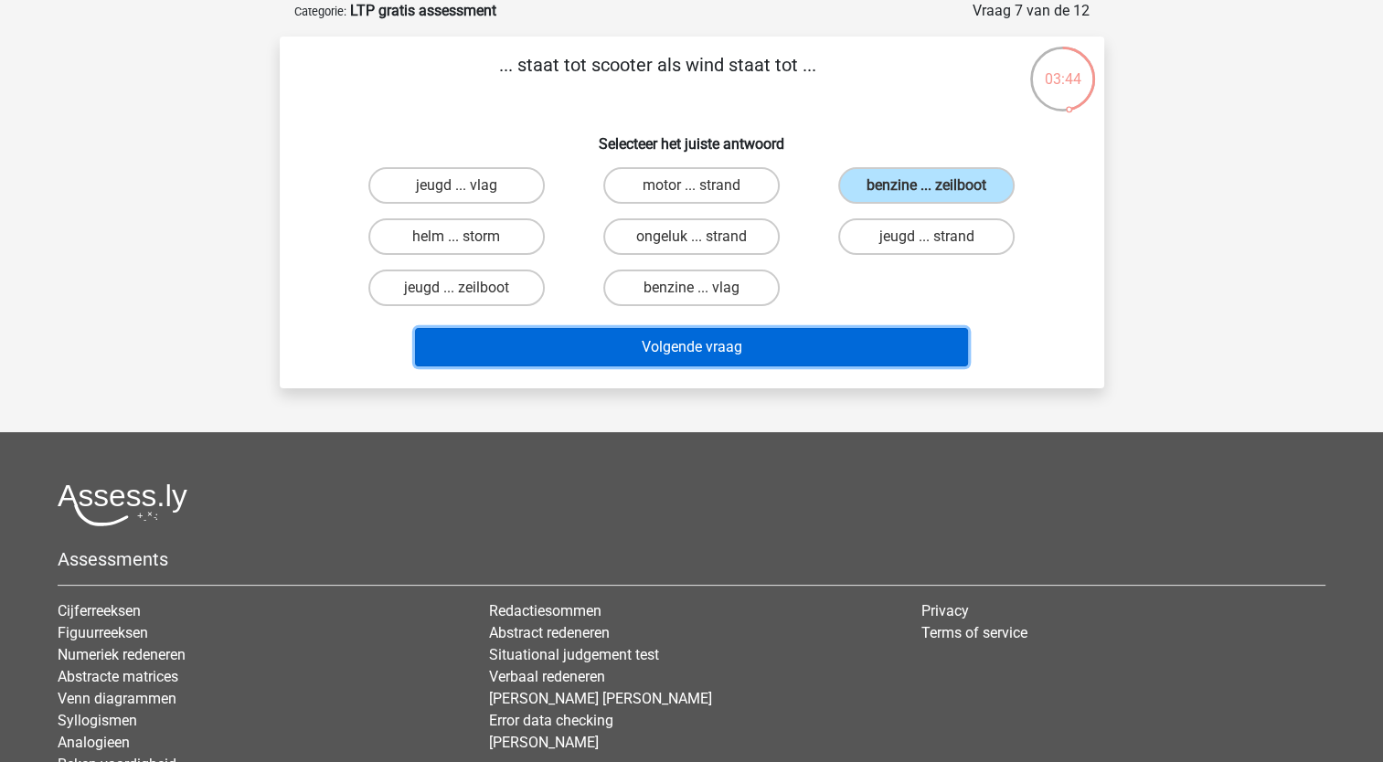
click at [707, 345] on button "Volgende vraag" at bounding box center [691, 347] width 553 height 38
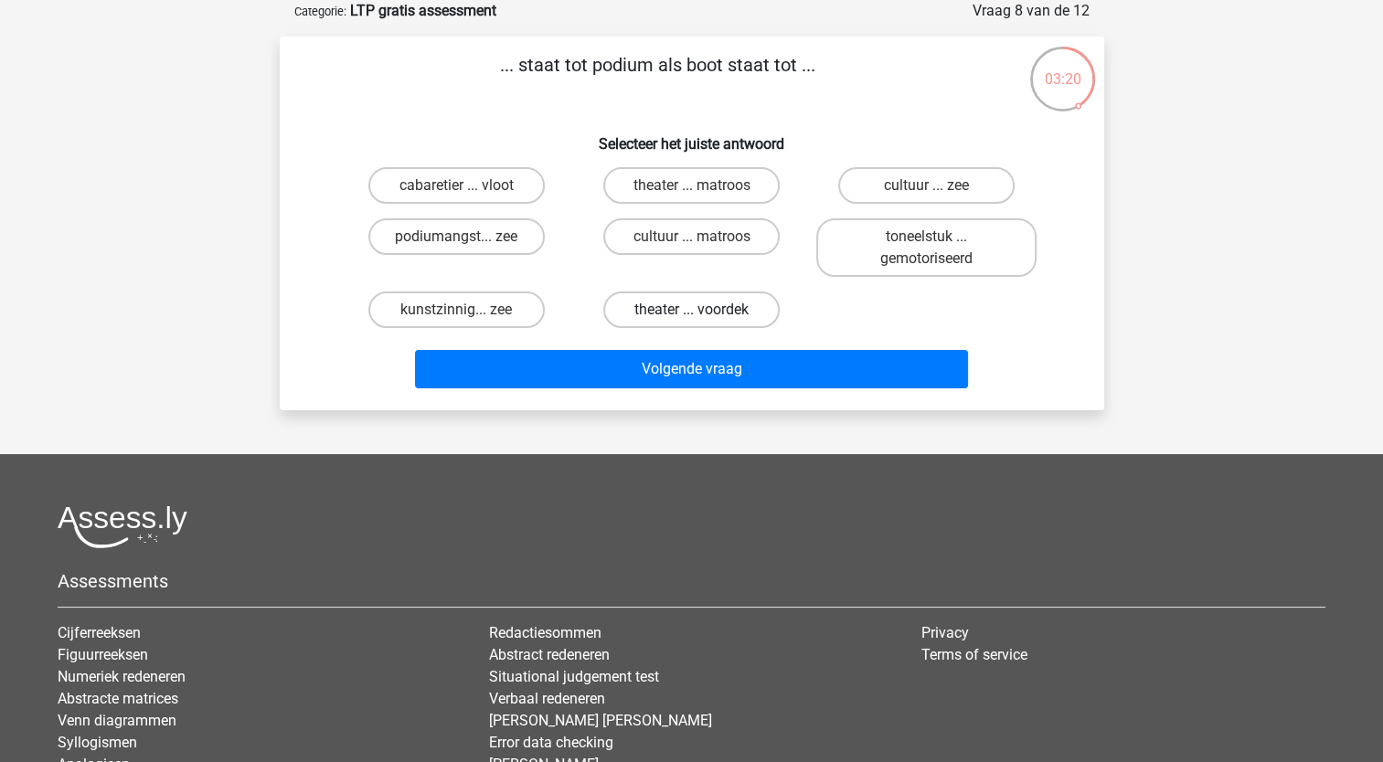
drag, startPoint x: 673, startPoint y: 310, endPoint x: 679, endPoint y: 320, distance: 11.9
click at [673, 310] on label "theater ... voordek" at bounding box center [691, 309] width 176 height 37
click at [691, 310] on input "theater ... voordek" at bounding box center [697, 316] width 12 height 12
radio input "true"
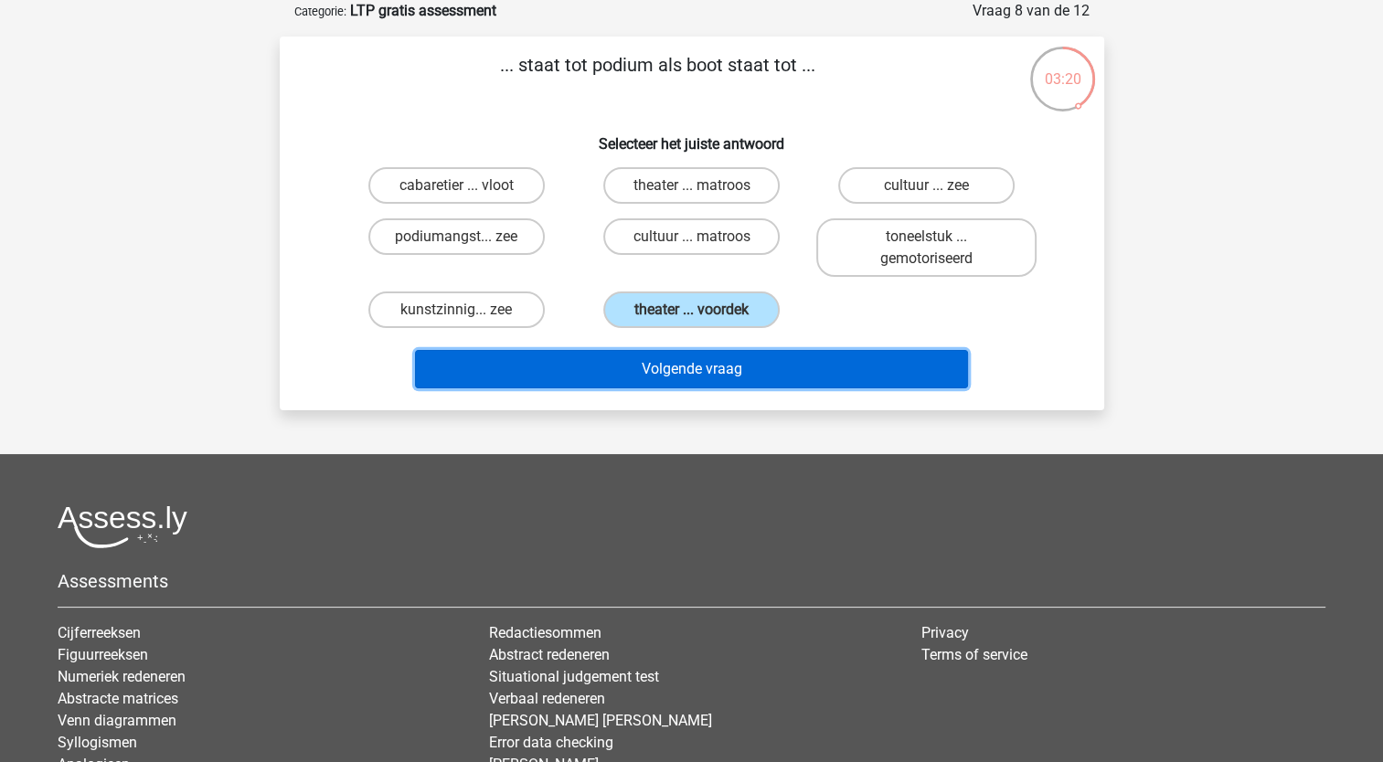
click at [693, 364] on button "Volgende vraag" at bounding box center [691, 369] width 553 height 38
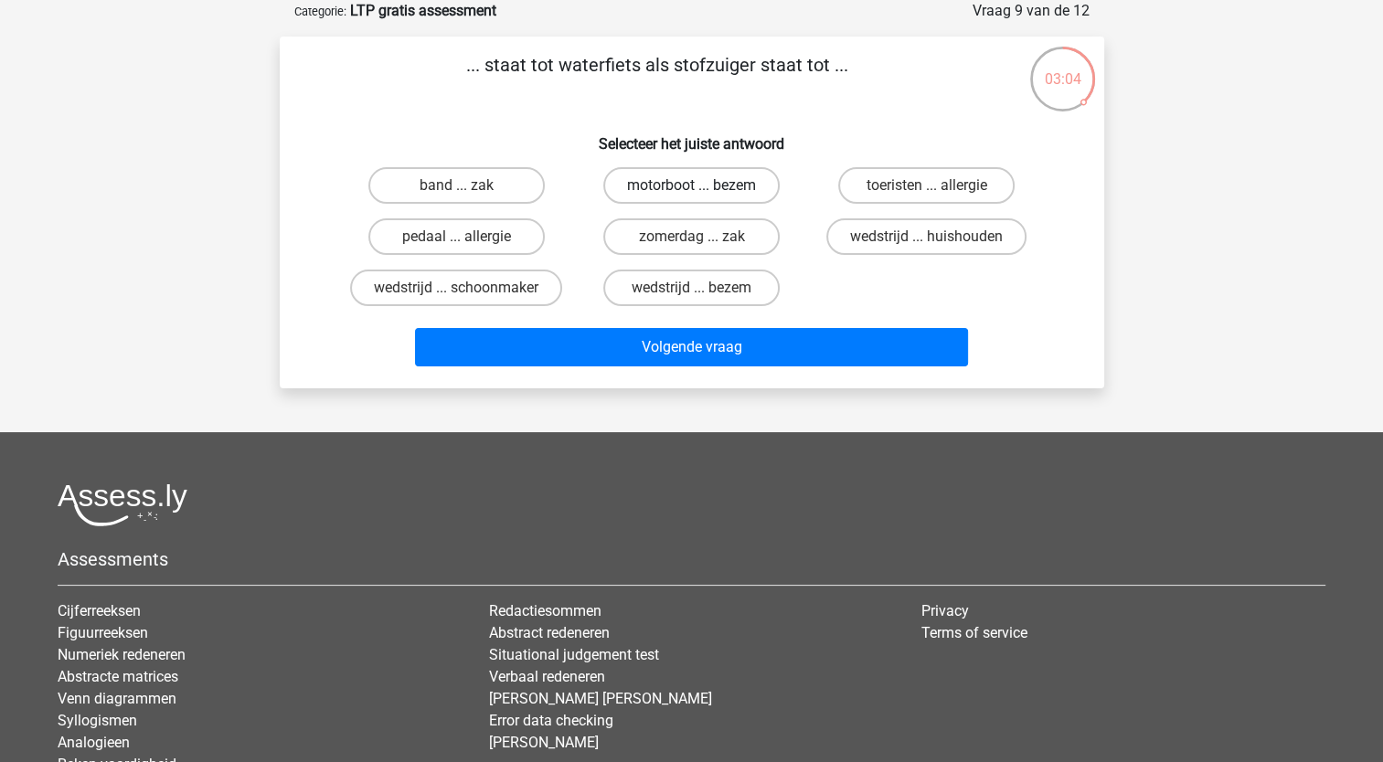
click at [693, 183] on label "motorboot ... bezem" at bounding box center [691, 185] width 176 height 37
click at [693, 185] on input "motorboot ... bezem" at bounding box center [697, 191] width 12 height 12
radio input "true"
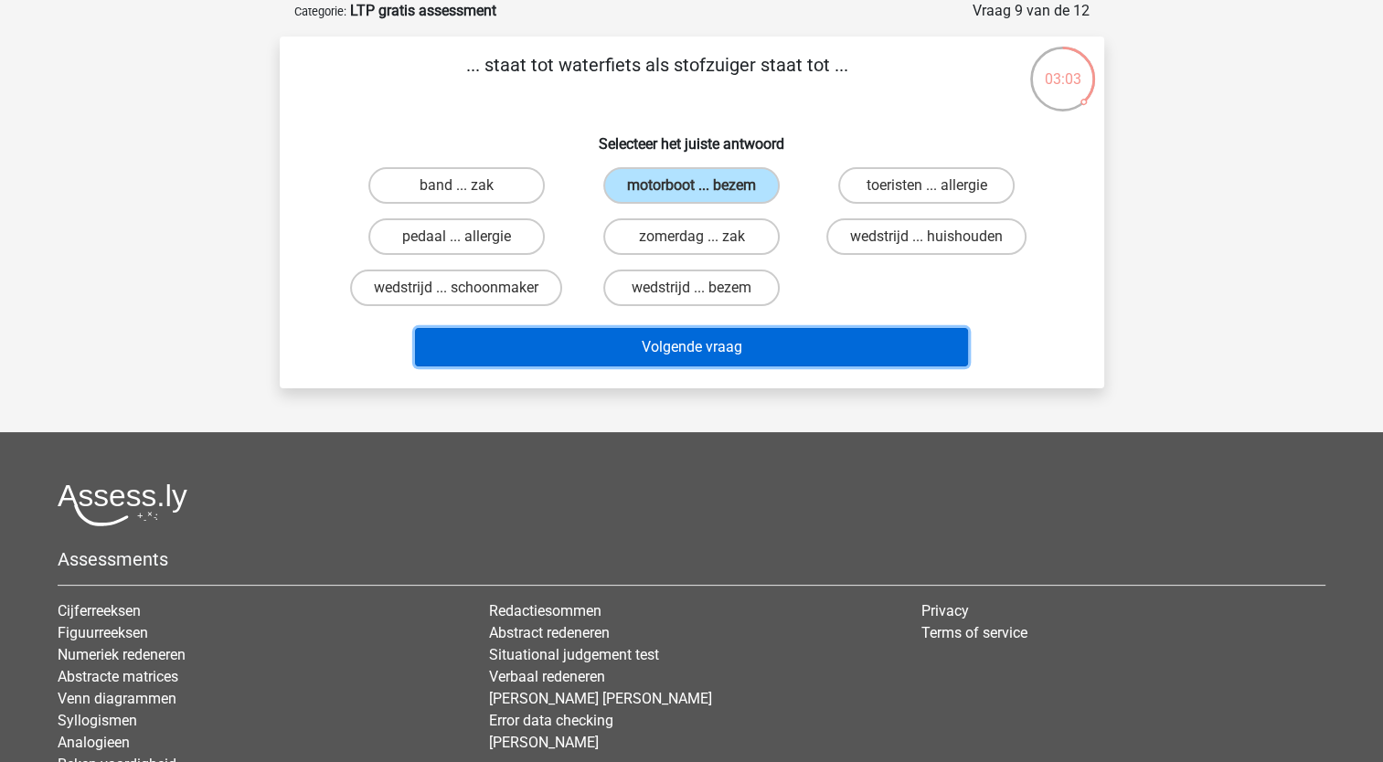
click at [715, 342] on button "Volgende vraag" at bounding box center [691, 347] width 553 height 38
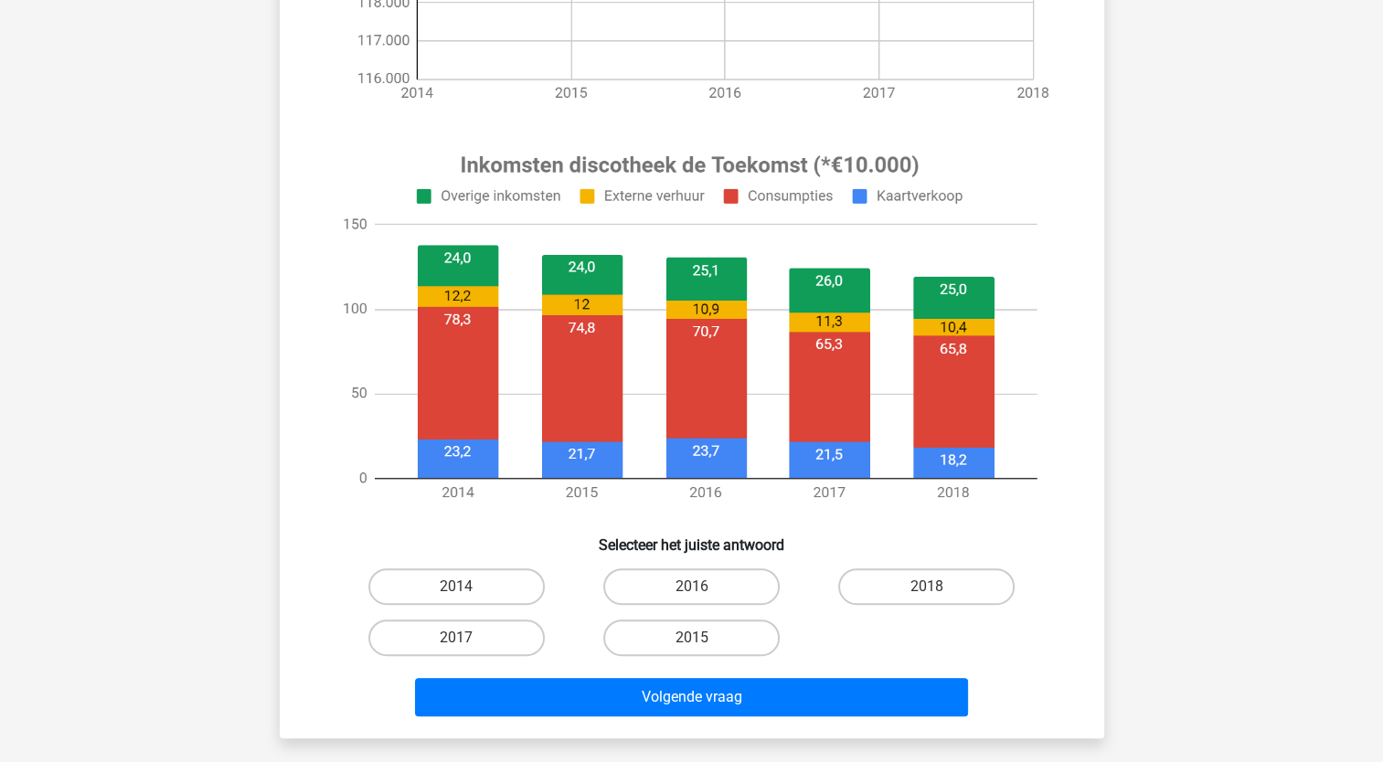
scroll to position [548, 0]
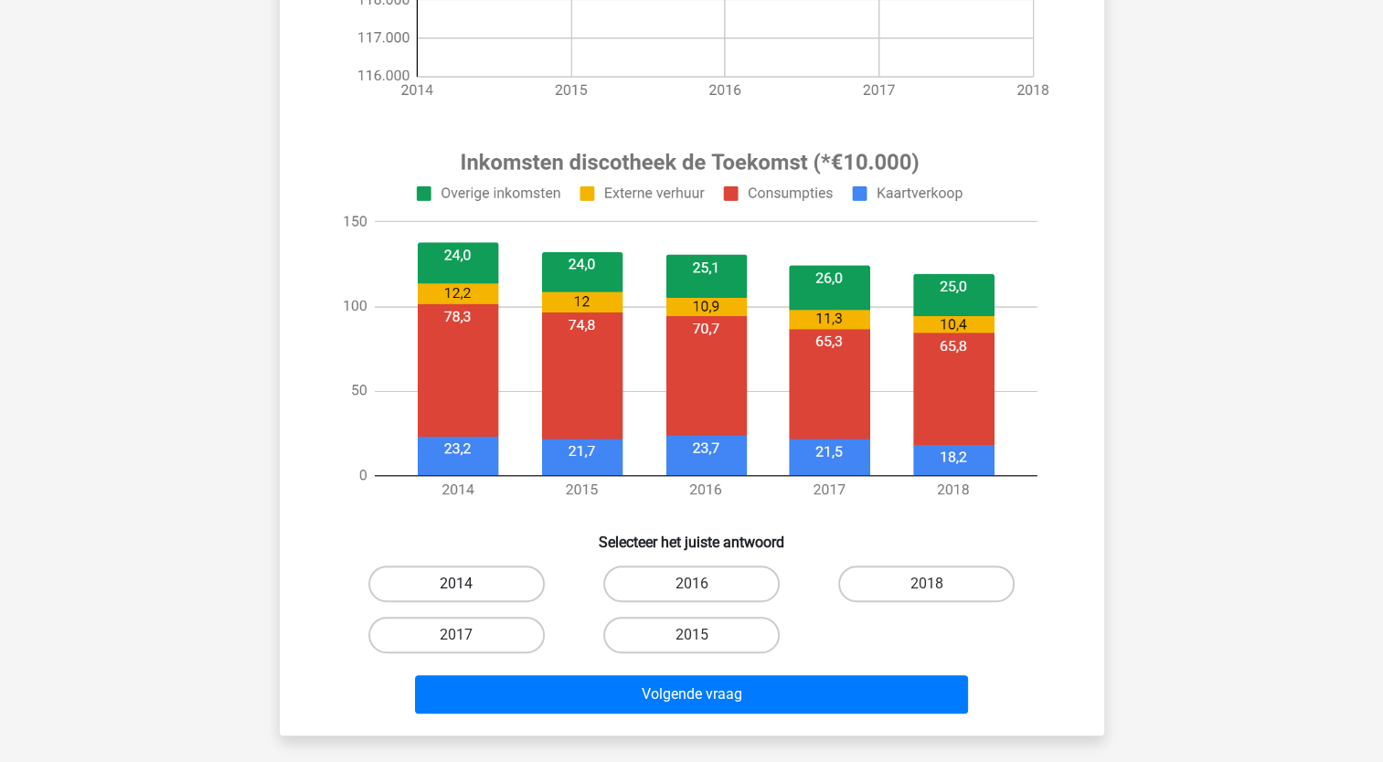
click at [456, 580] on label "2014" at bounding box center [456, 584] width 176 height 37
click at [456, 584] on input "2014" at bounding box center [462, 590] width 12 height 12
radio input "true"
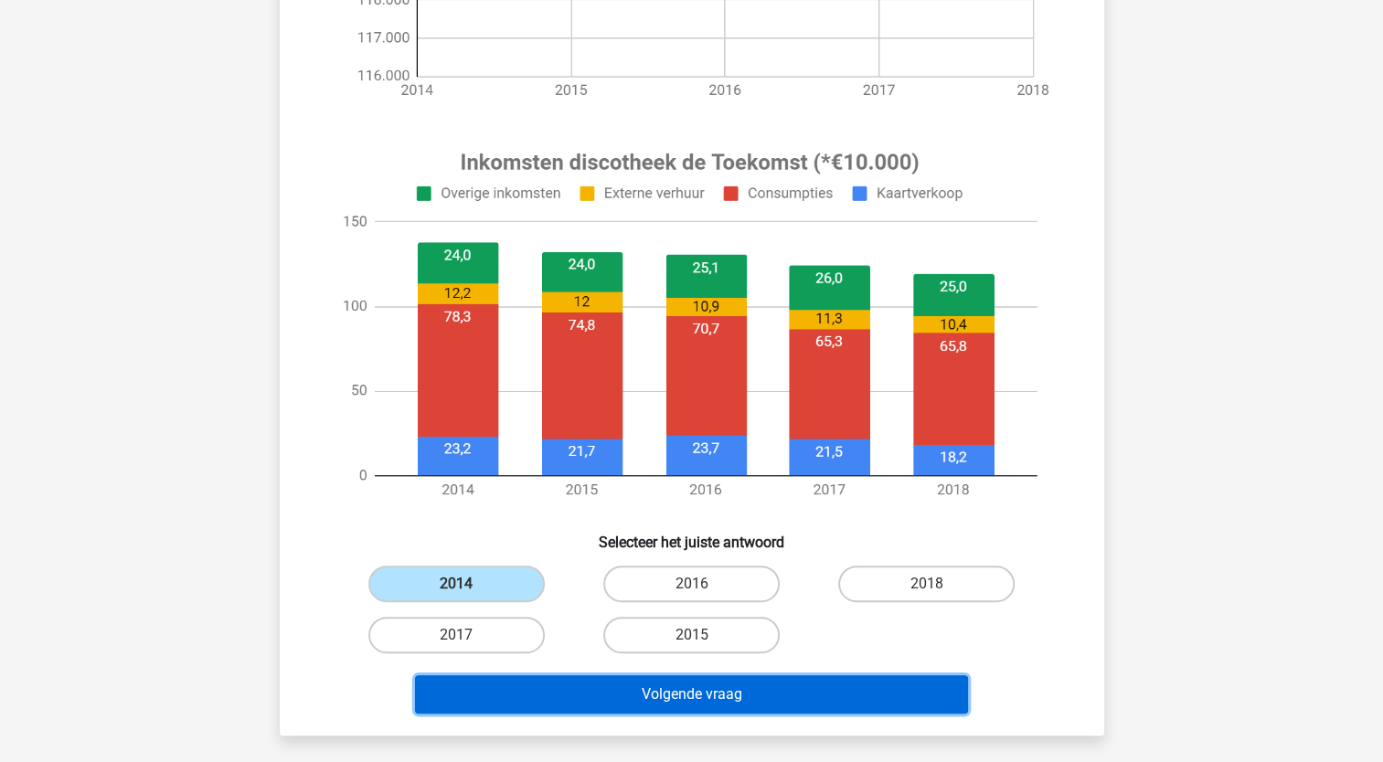
click at [705, 692] on button "Volgende vraag" at bounding box center [691, 694] width 553 height 38
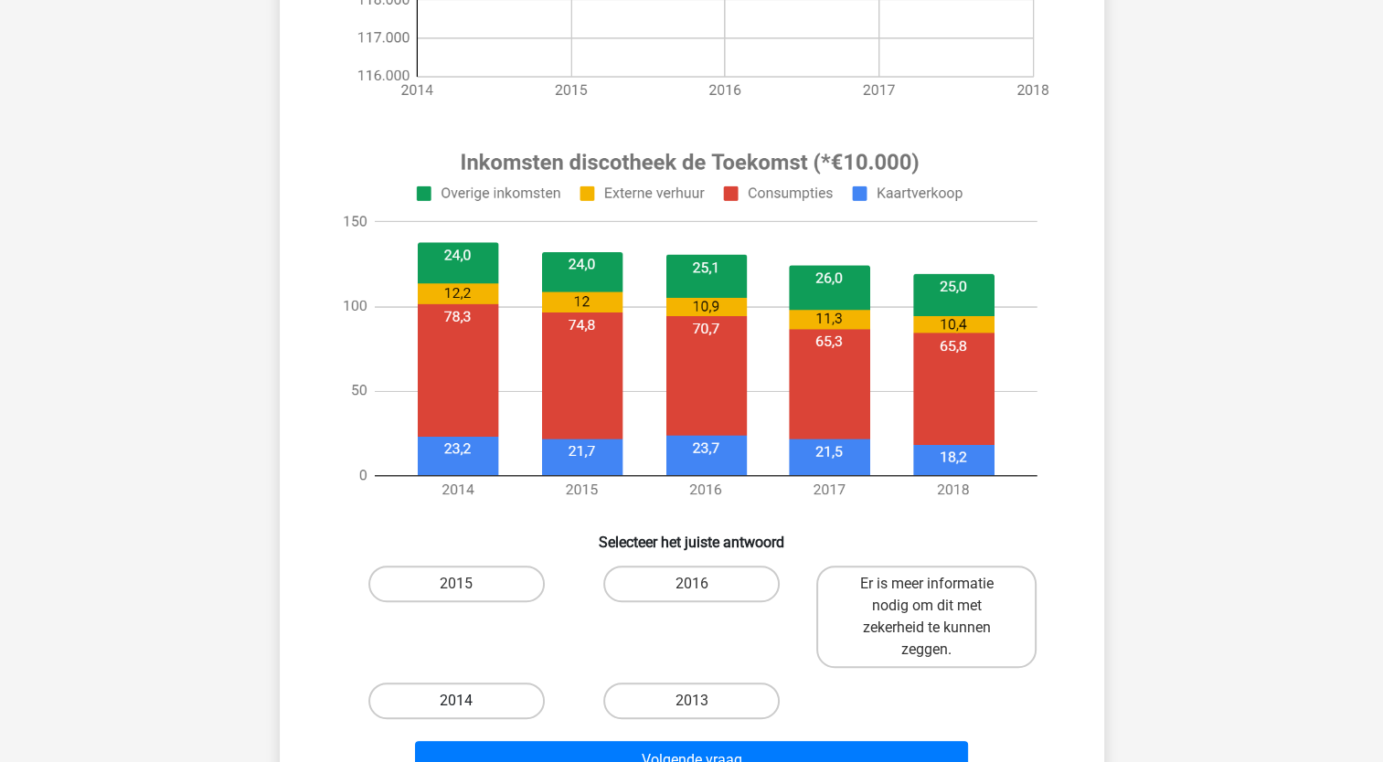
click at [458, 698] on label "2014" at bounding box center [456, 701] width 176 height 37
click at [458, 701] on input "2014" at bounding box center [462, 707] width 12 height 12
radio input "true"
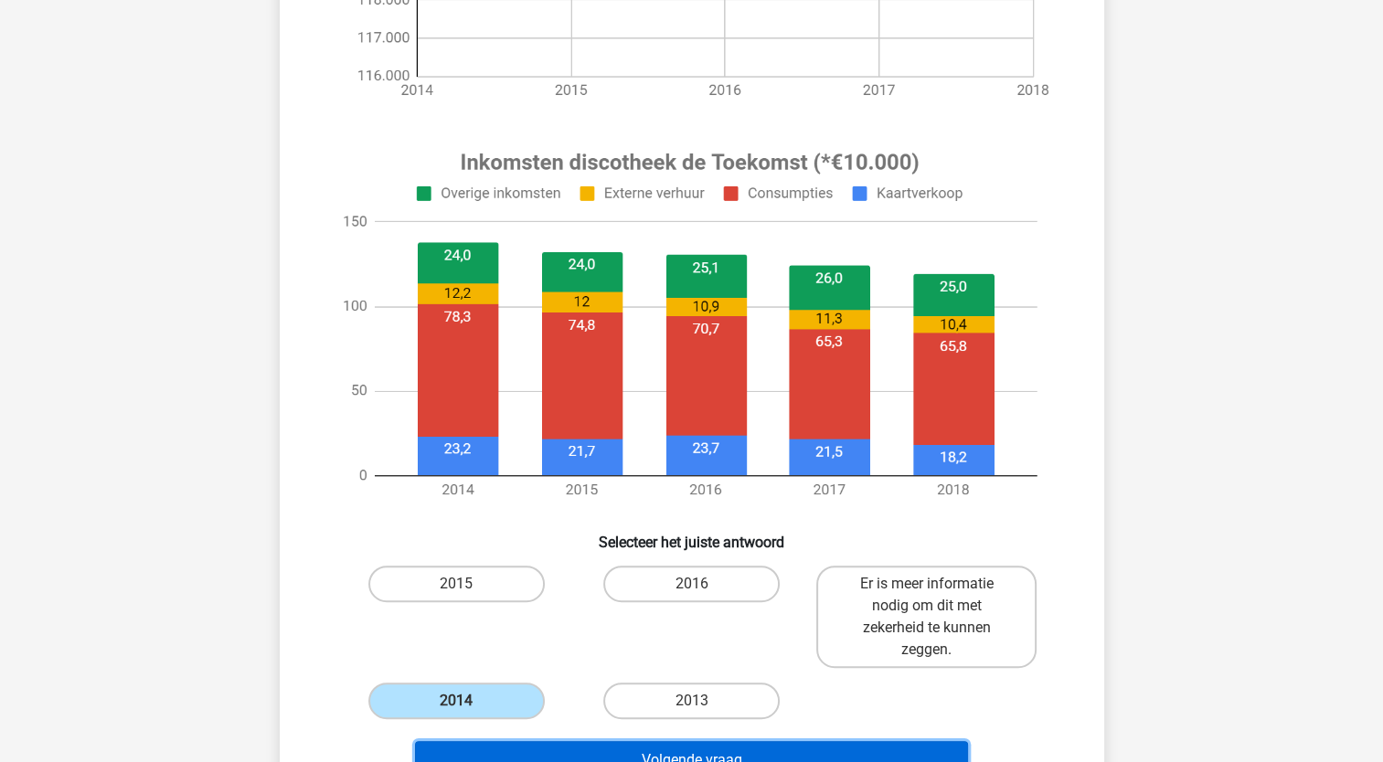
click at [628, 745] on button "Volgende vraag" at bounding box center [691, 760] width 553 height 38
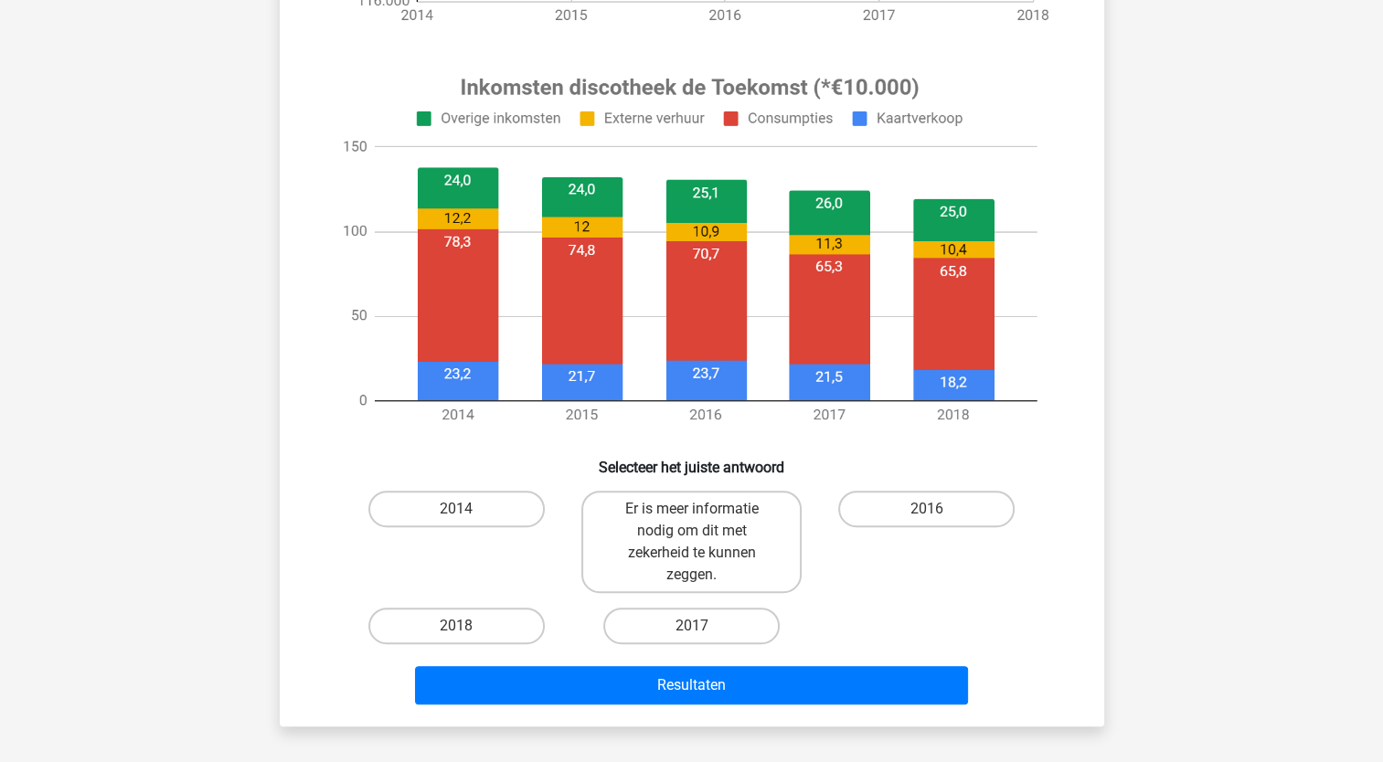
scroll to position [640, 0]
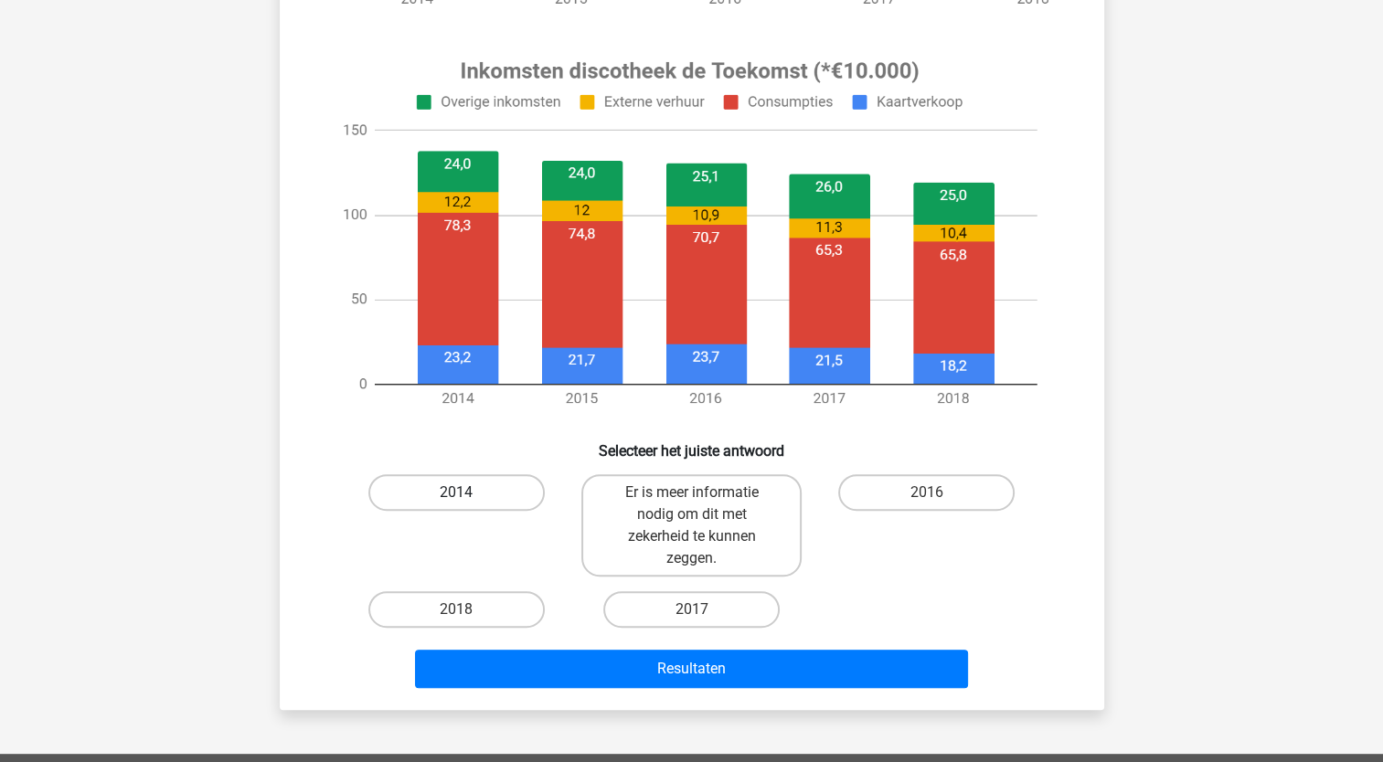
click at [446, 488] on label "2014" at bounding box center [456, 492] width 176 height 37
click at [456, 493] on input "2014" at bounding box center [462, 499] width 12 height 12
radio input "true"
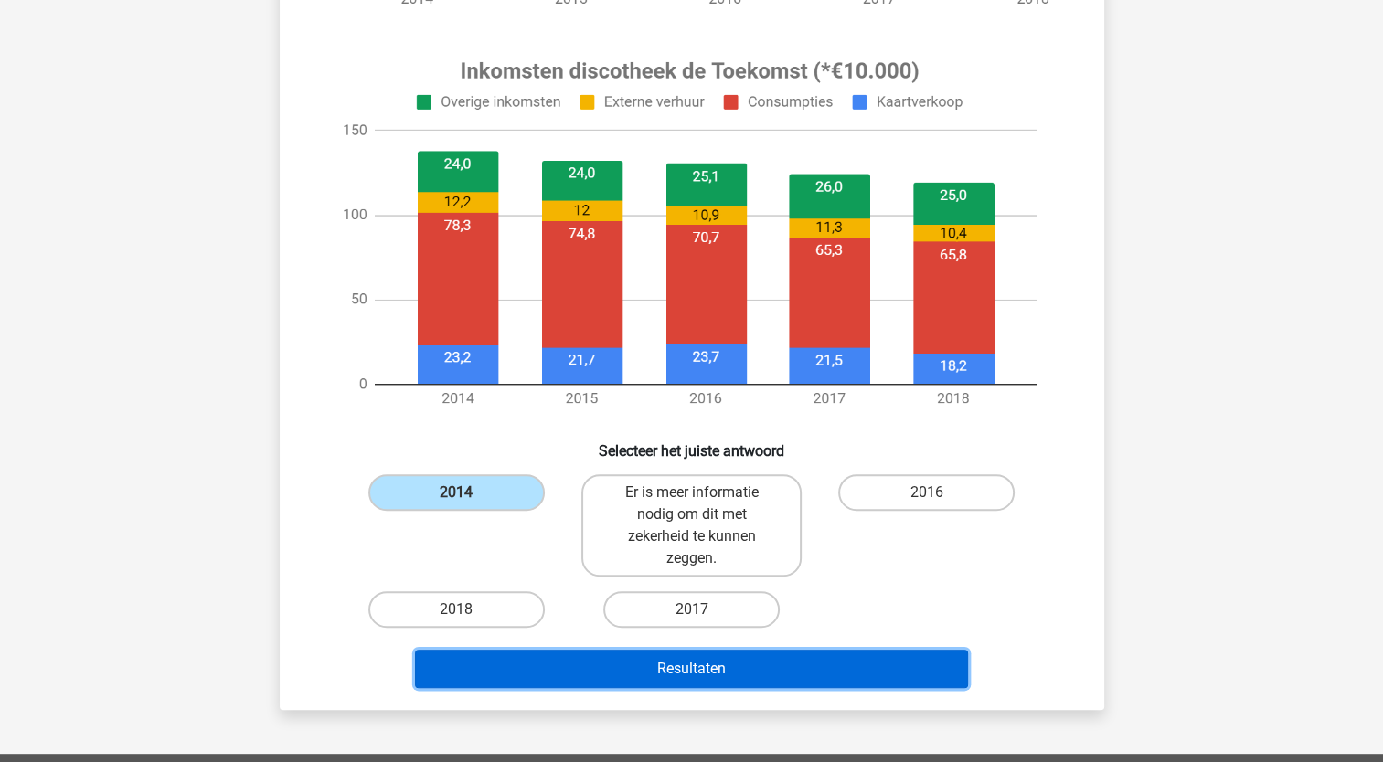
click at [696, 660] on button "Resultaten" at bounding box center [691, 669] width 553 height 38
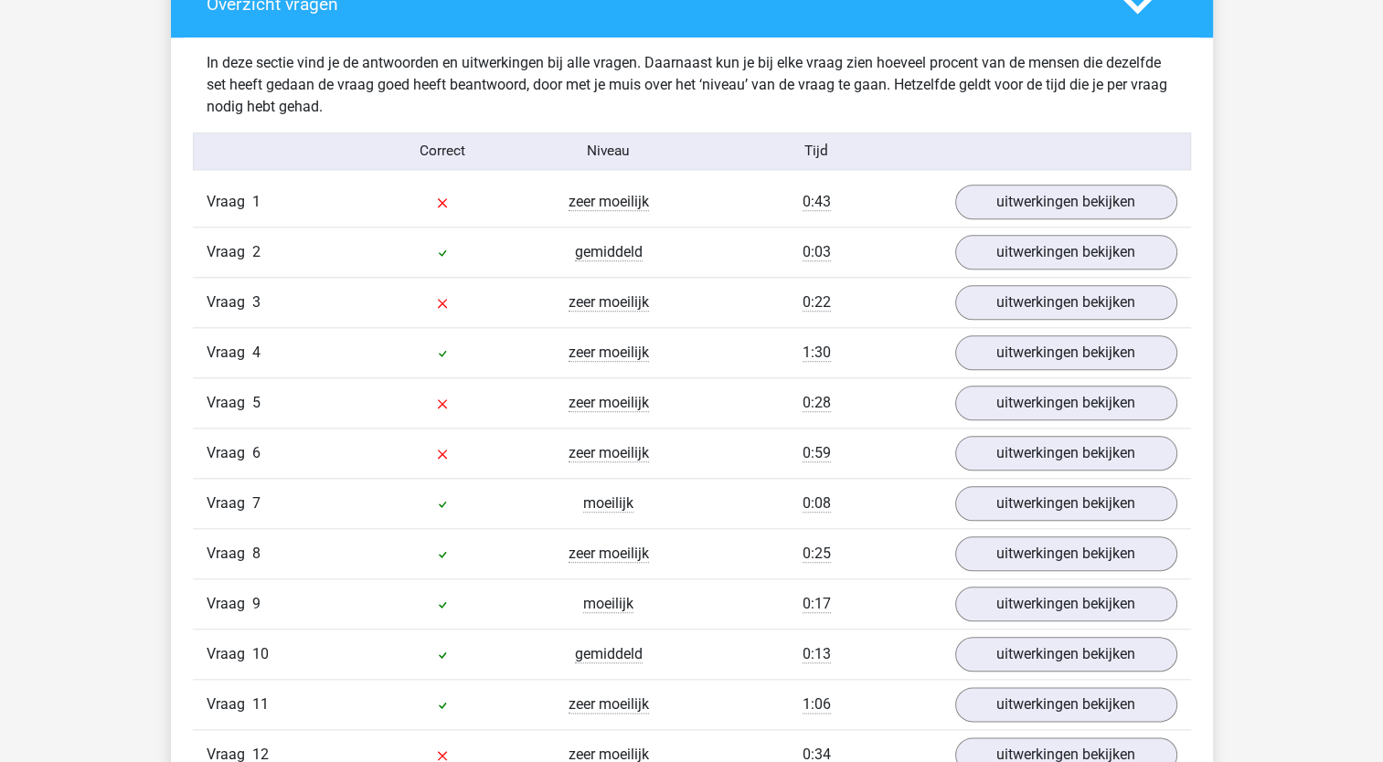
scroll to position [1919, 0]
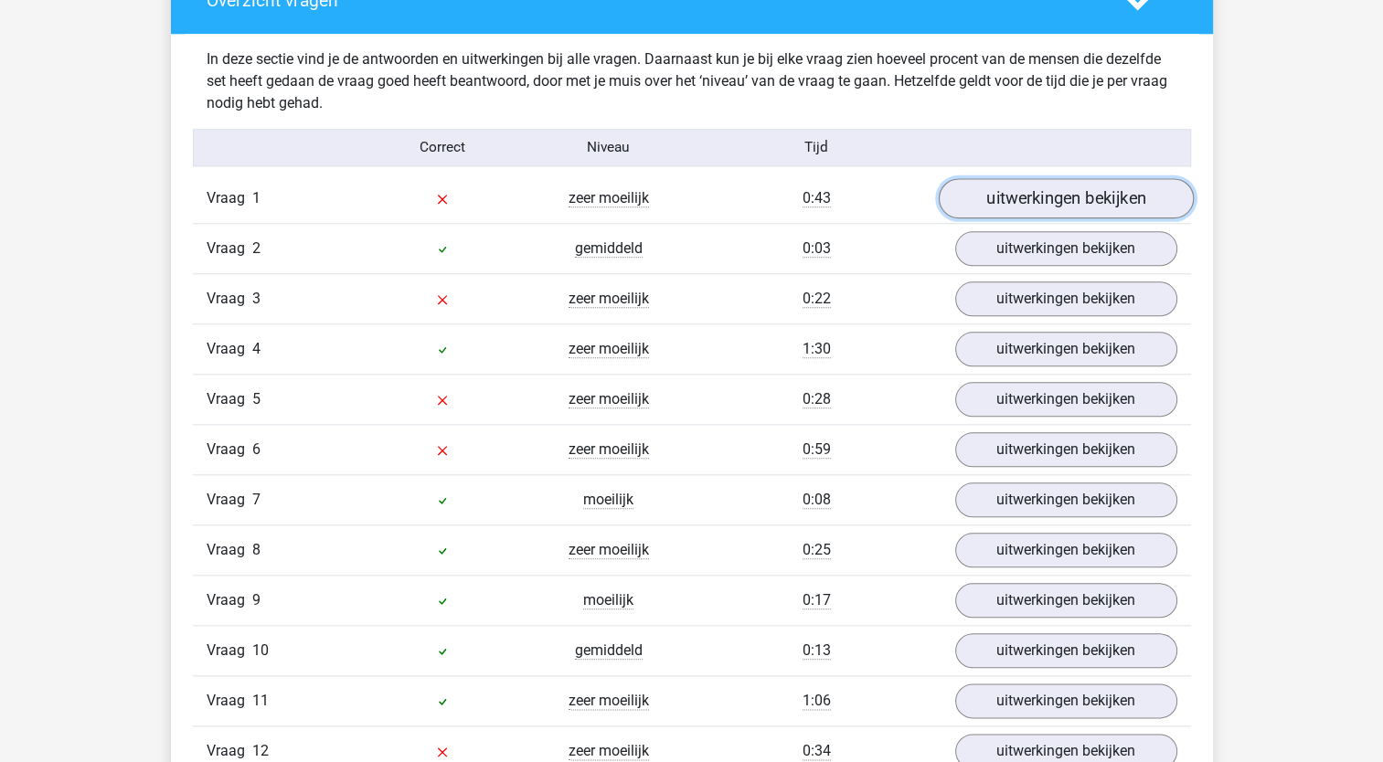
click at [1067, 199] on link "uitwerkingen bekijken" at bounding box center [1065, 198] width 255 height 40
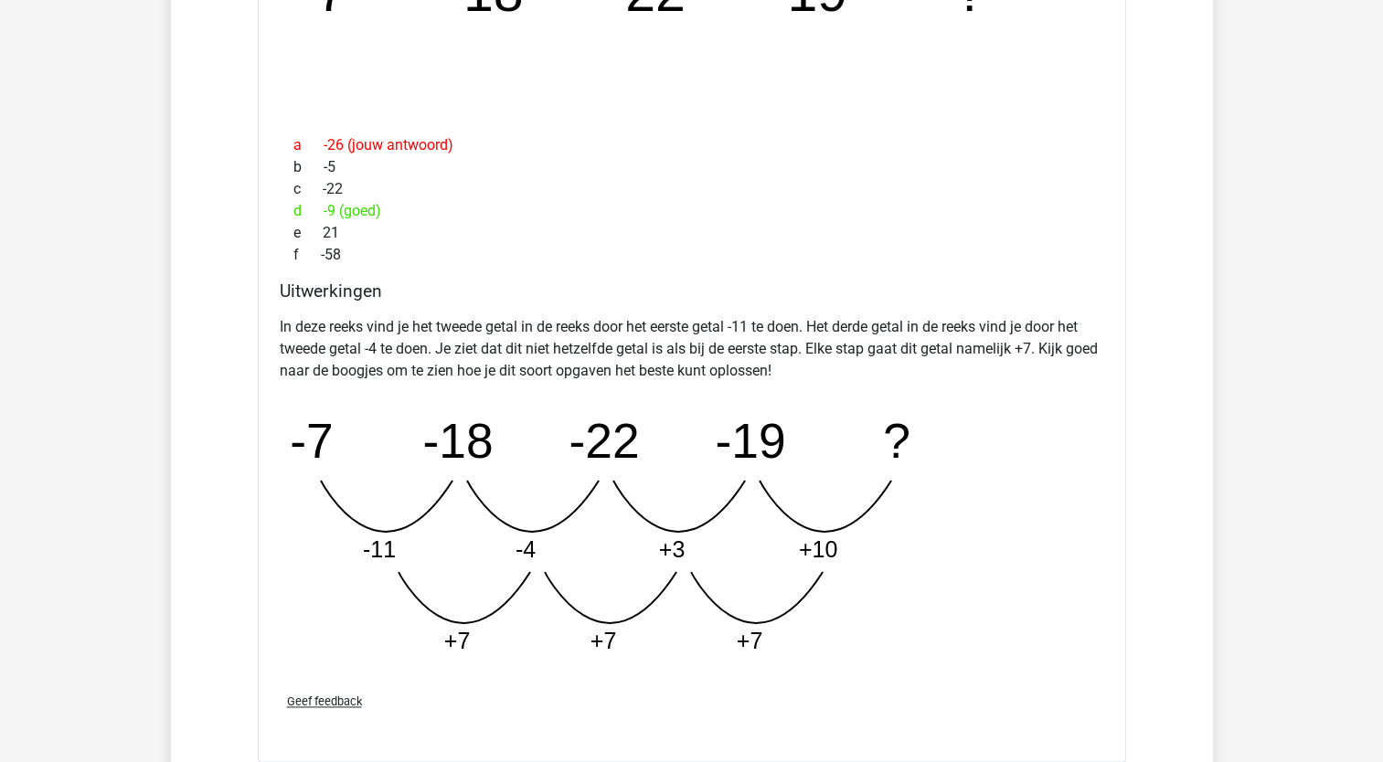
scroll to position [2102, 0]
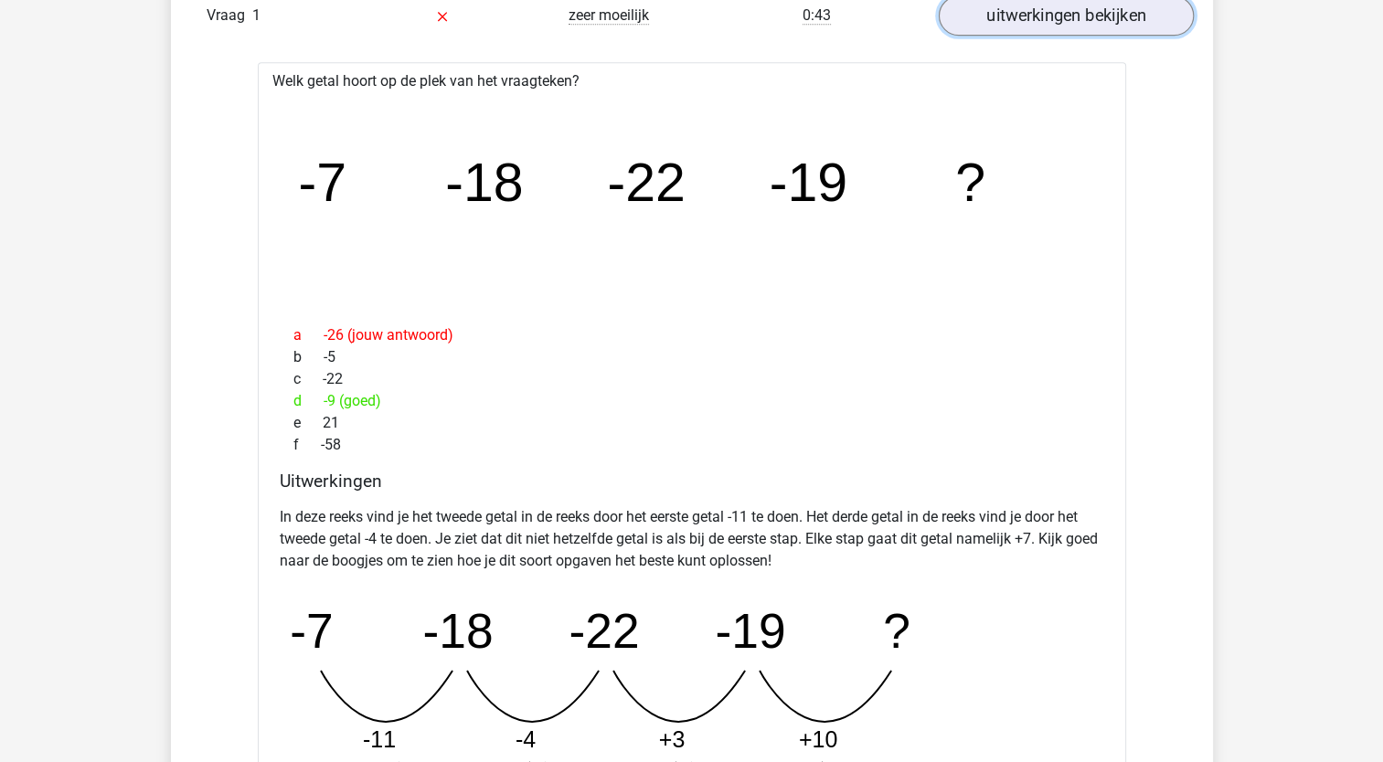
click at [1084, 19] on link "uitwerkingen bekijken" at bounding box center [1065, 15] width 255 height 40
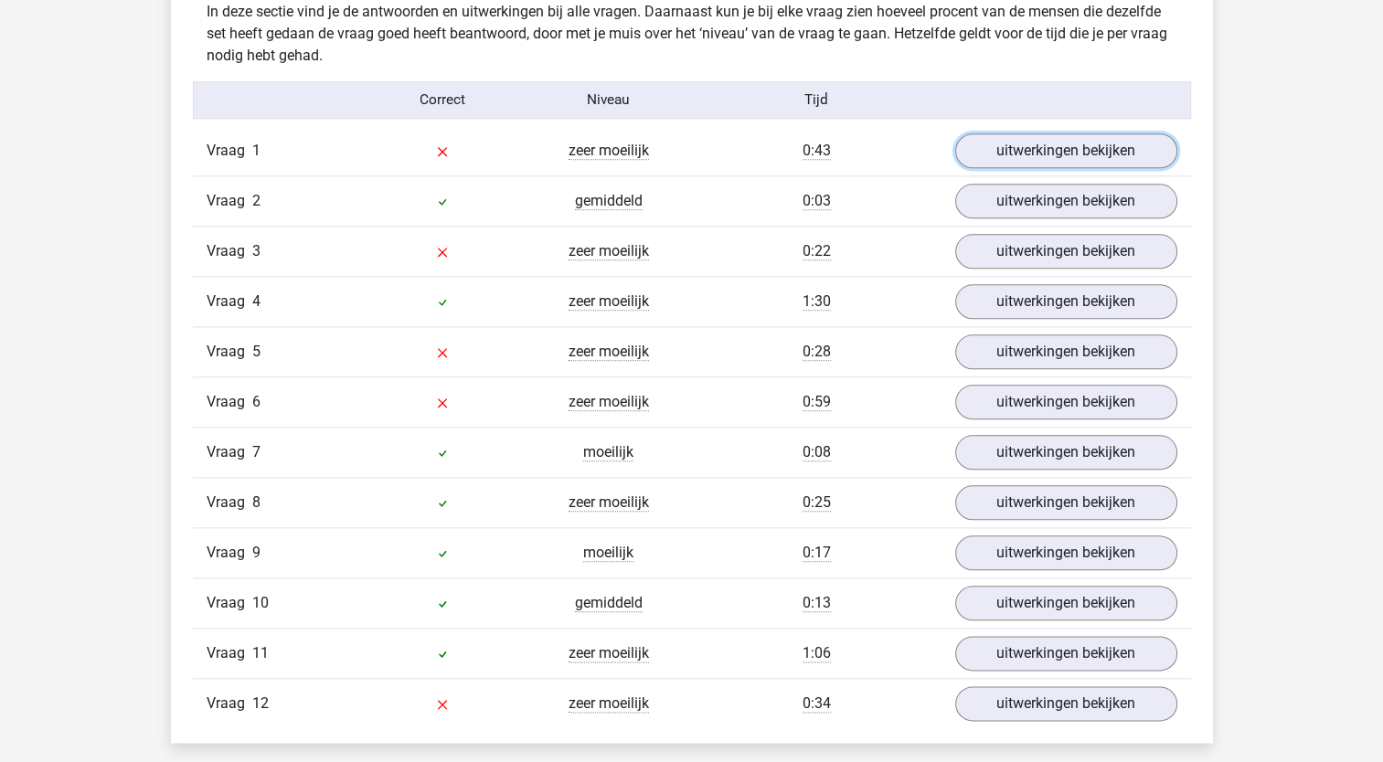
scroll to position [1919, 0]
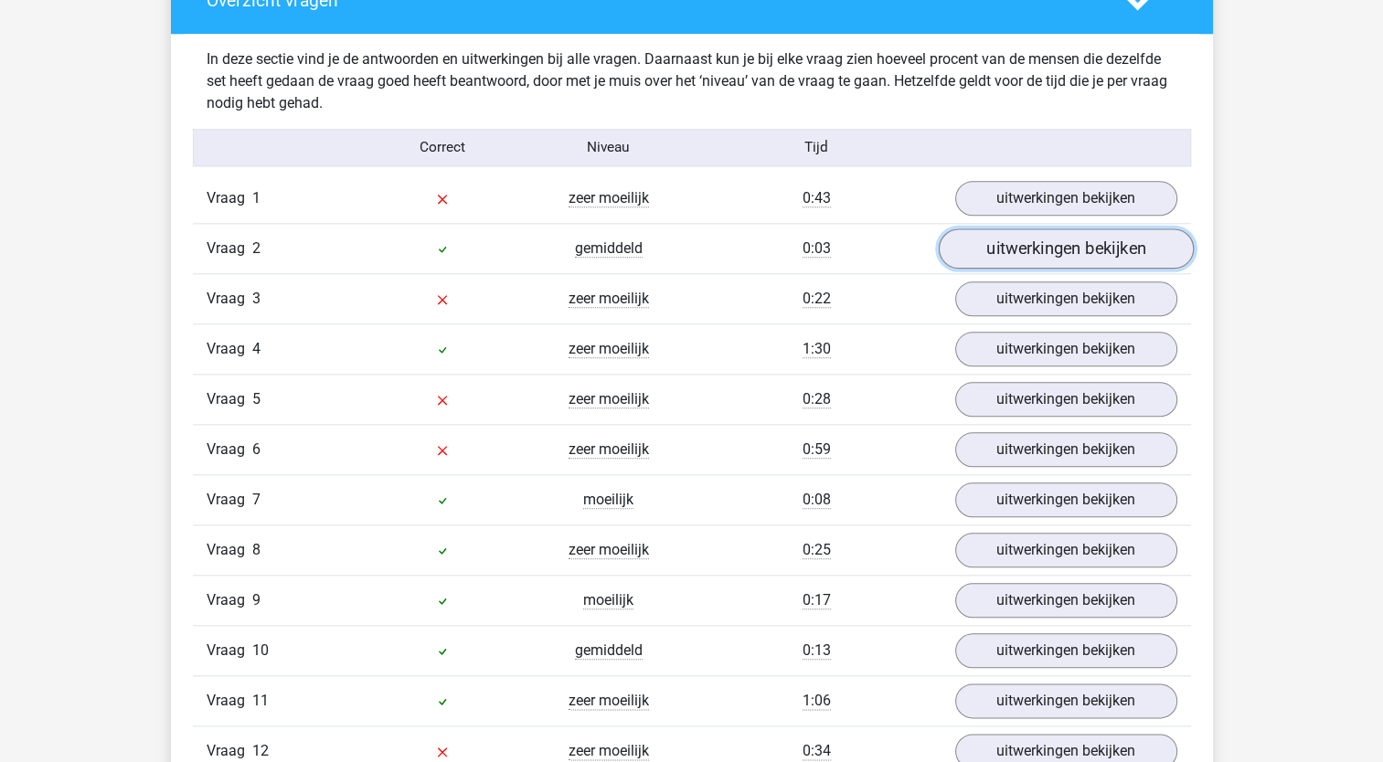
click at [1078, 246] on link "uitwerkingen bekijken" at bounding box center [1065, 248] width 255 height 40
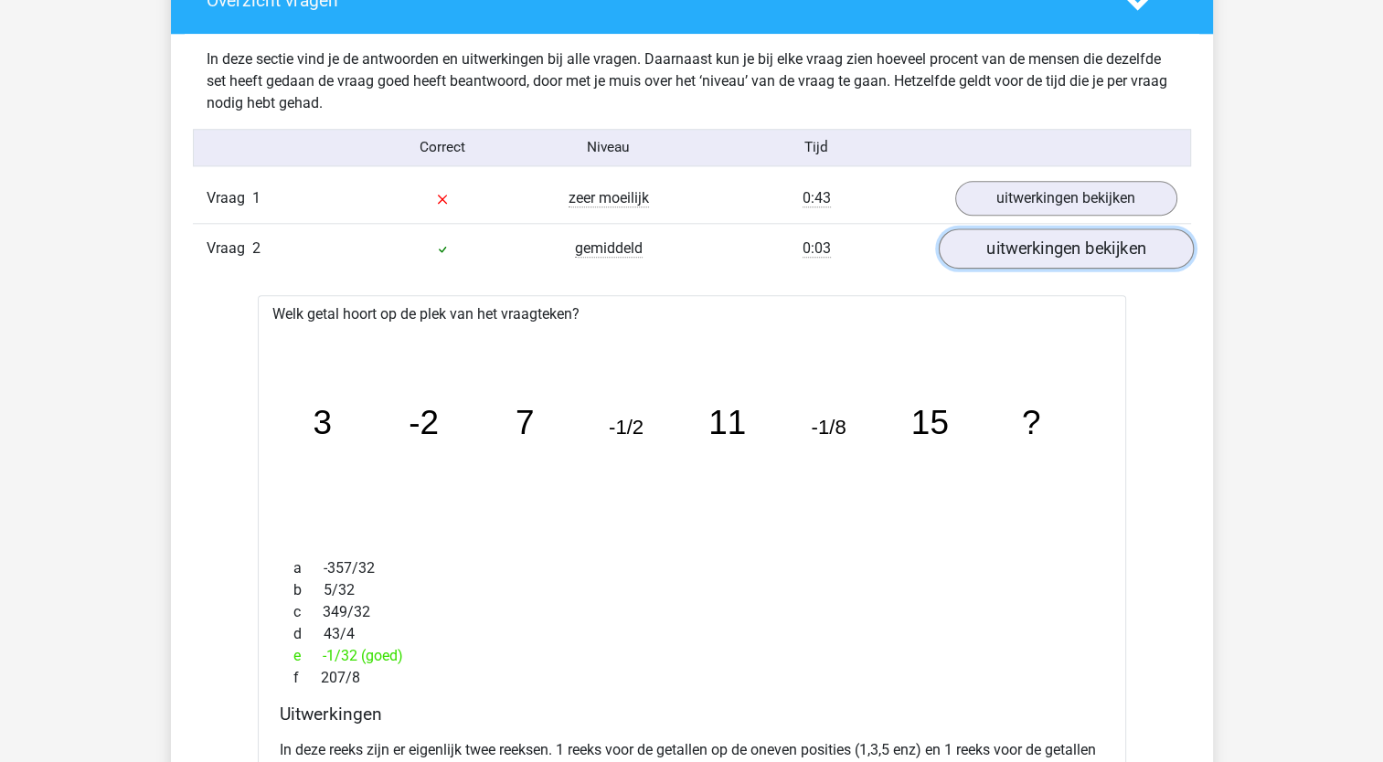
click at [1068, 250] on link "uitwerkingen bekijken" at bounding box center [1065, 248] width 255 height 40
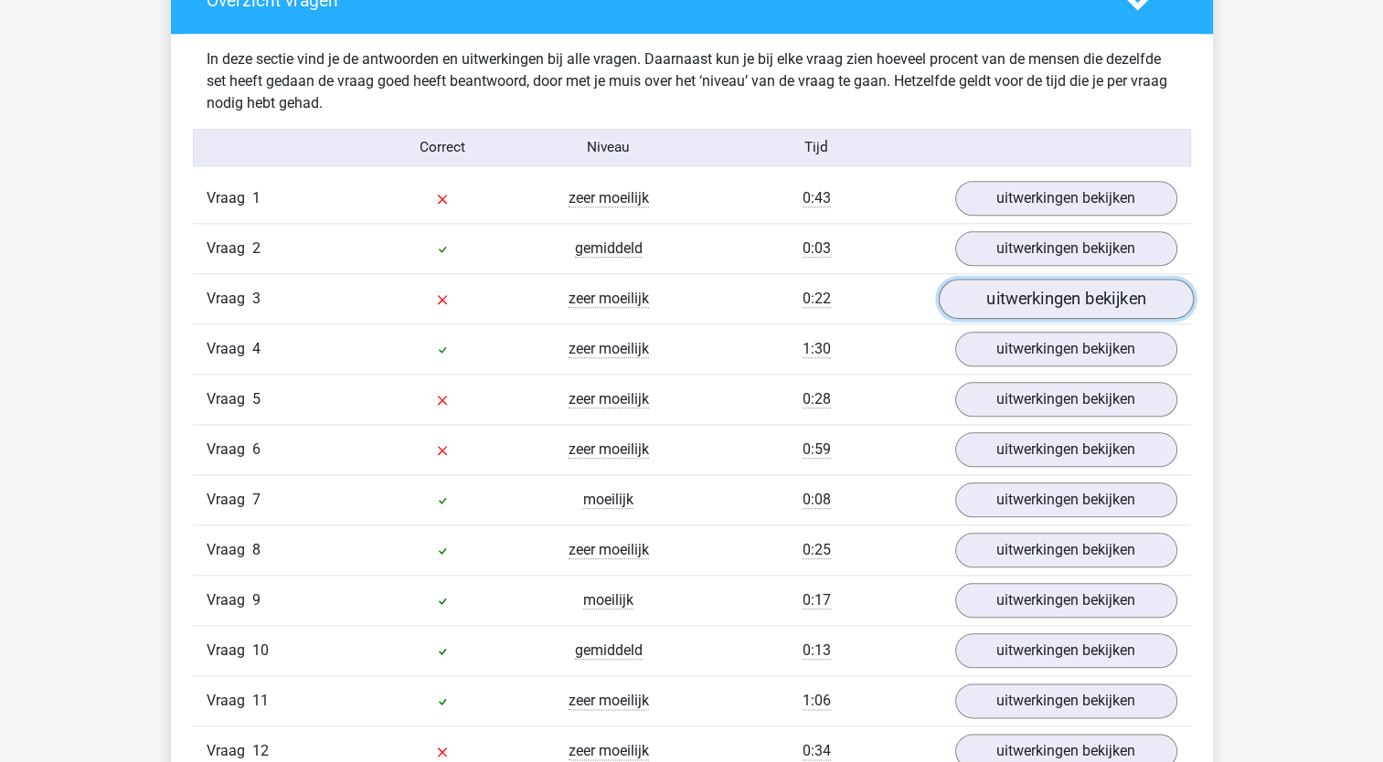
click at [1067, 294] on link "uitwerkingen bekijken" at bounding box center [1065, 299] width 255 height 40
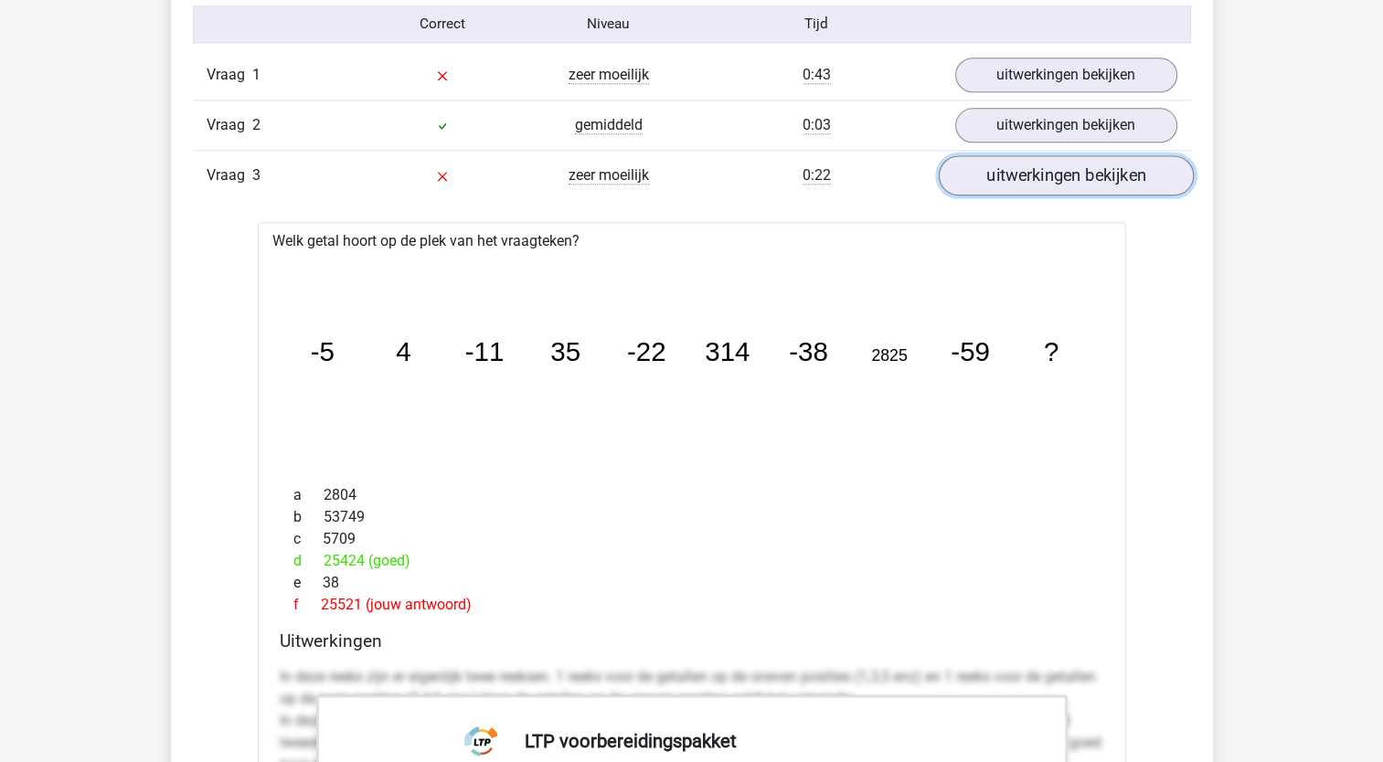
scroll to position [2010, 0]
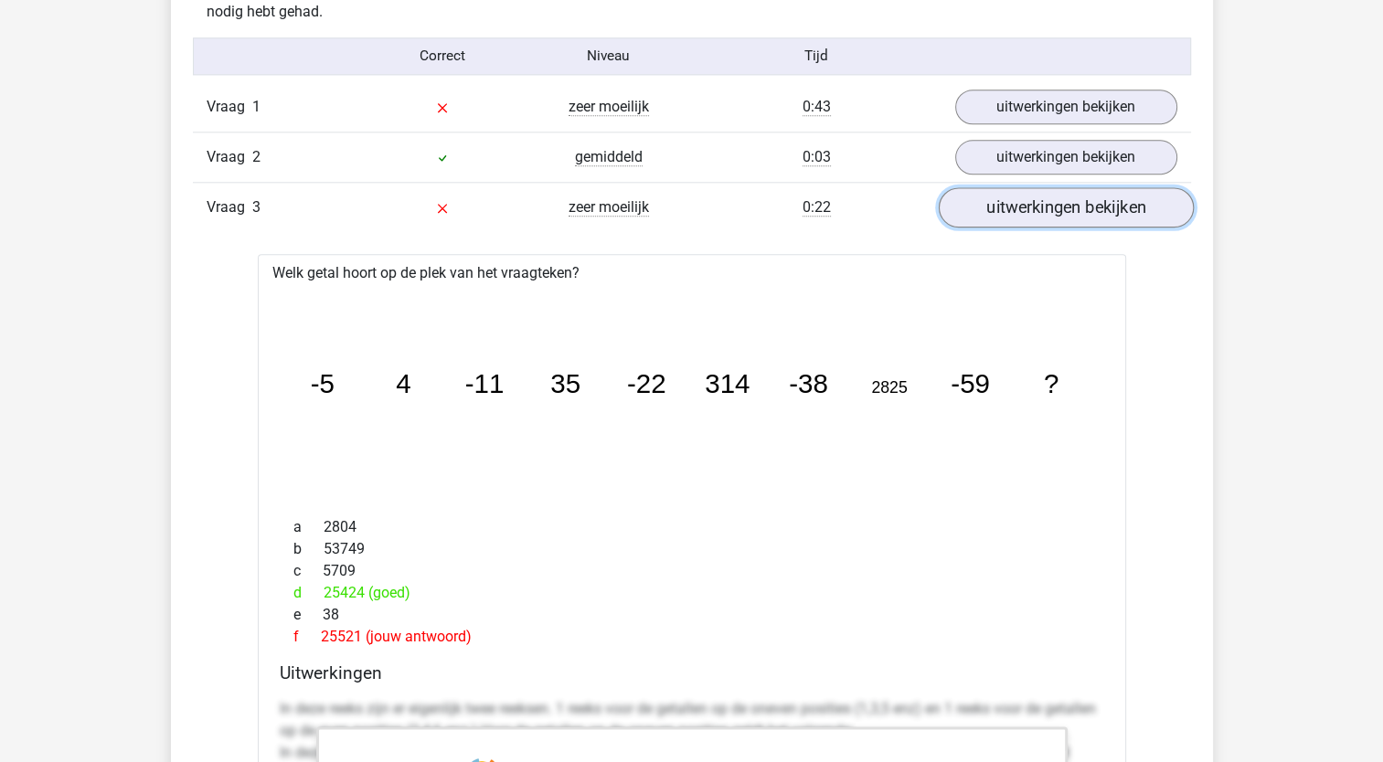
click at [1074, 201] on link "uitwerkingen bekijken" at bounding box center [1065, 207] width 255 height 40
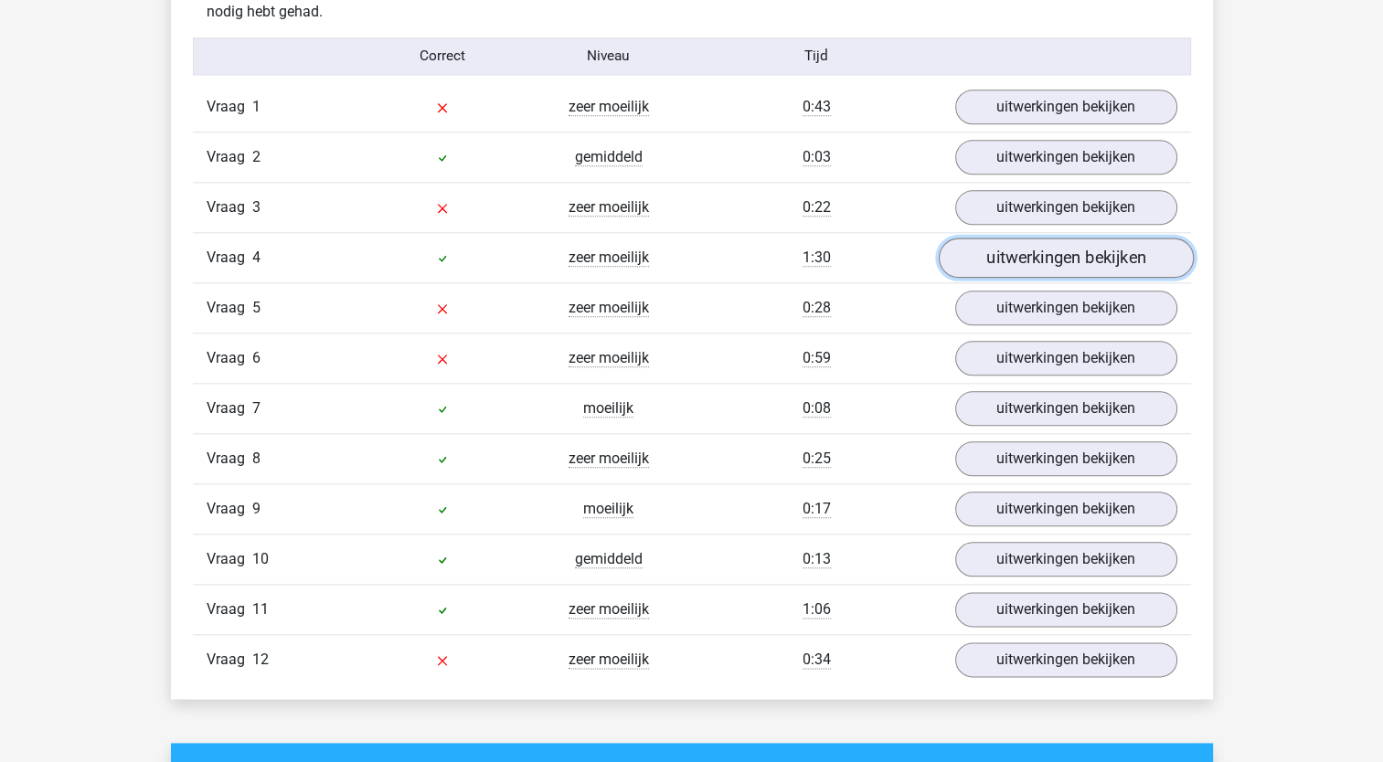
click at [1040, 256] on link "uitwerkingen bekijken" at bounding box center [1065, 258] width 255 height 40
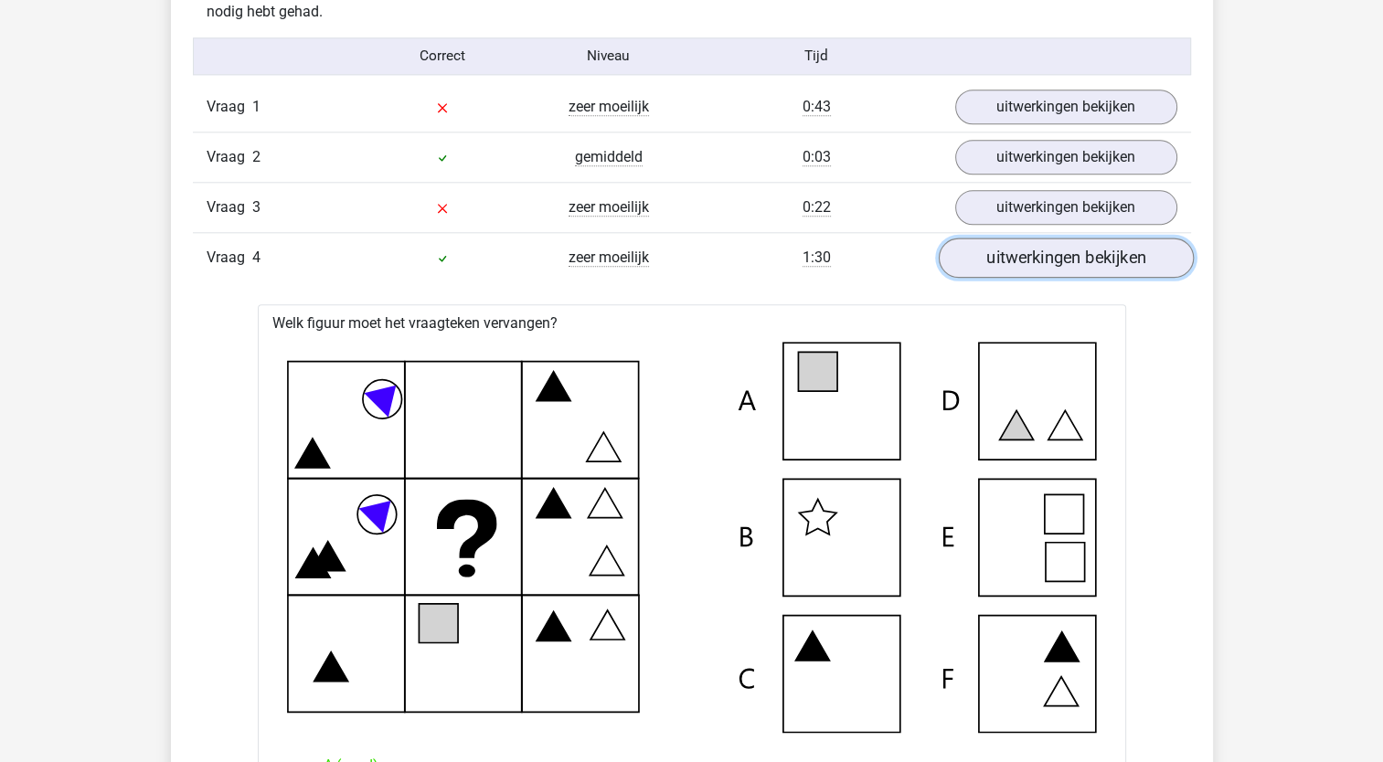
click at [1037, 261] on link "uitwerkingen bekijken" at bounding box center [1065, 258] width 255 height 40
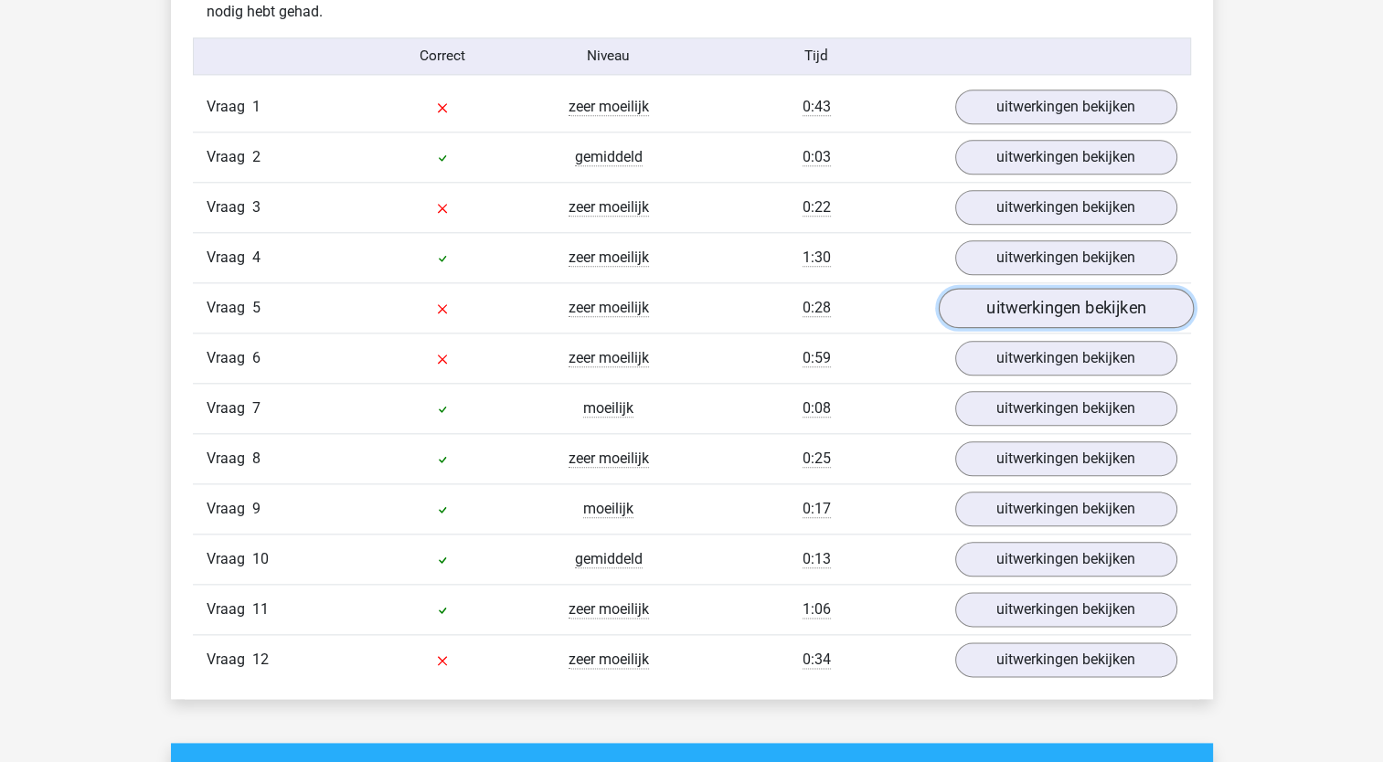
click at [1061, 302] on link "uitwerkingen bekijken" at bounding box center [1065, 308] width 255 height 40
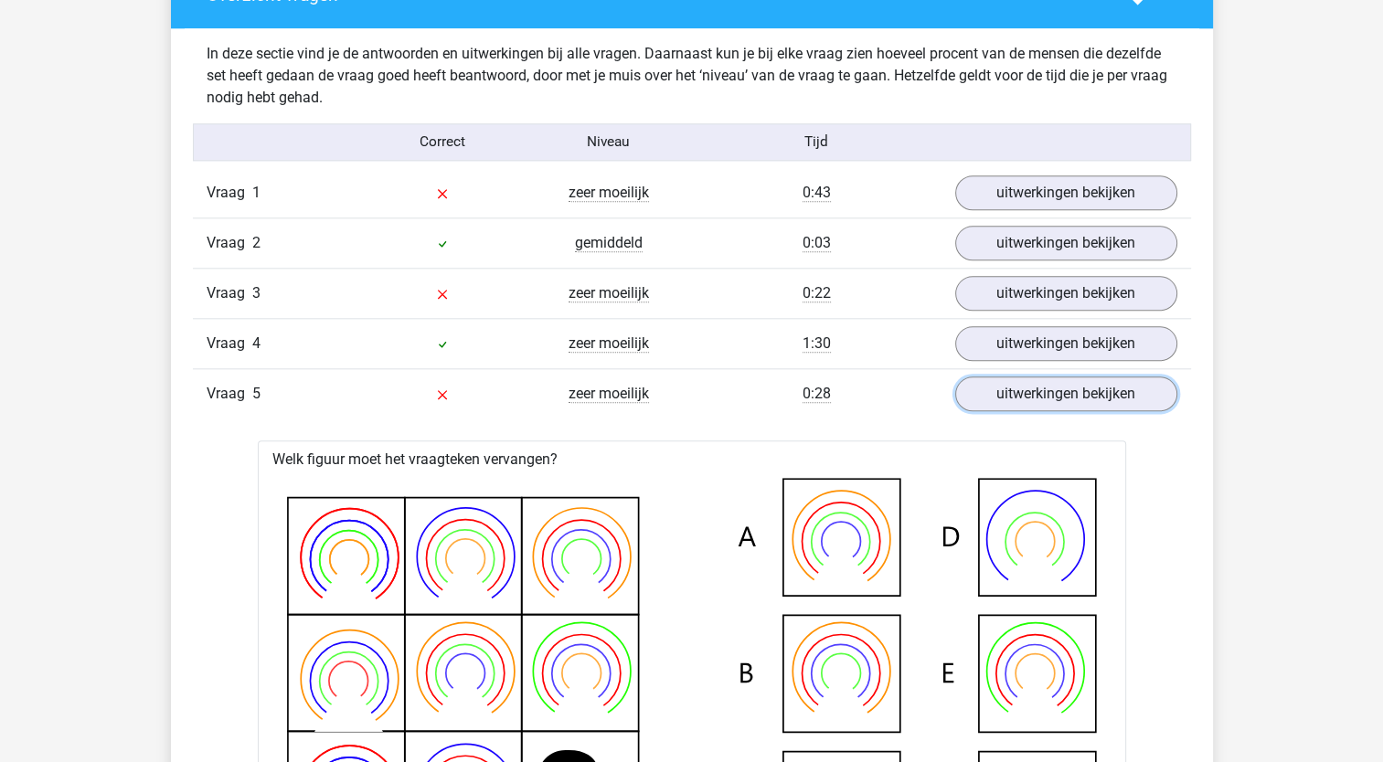
scroll to position [1919, 0]
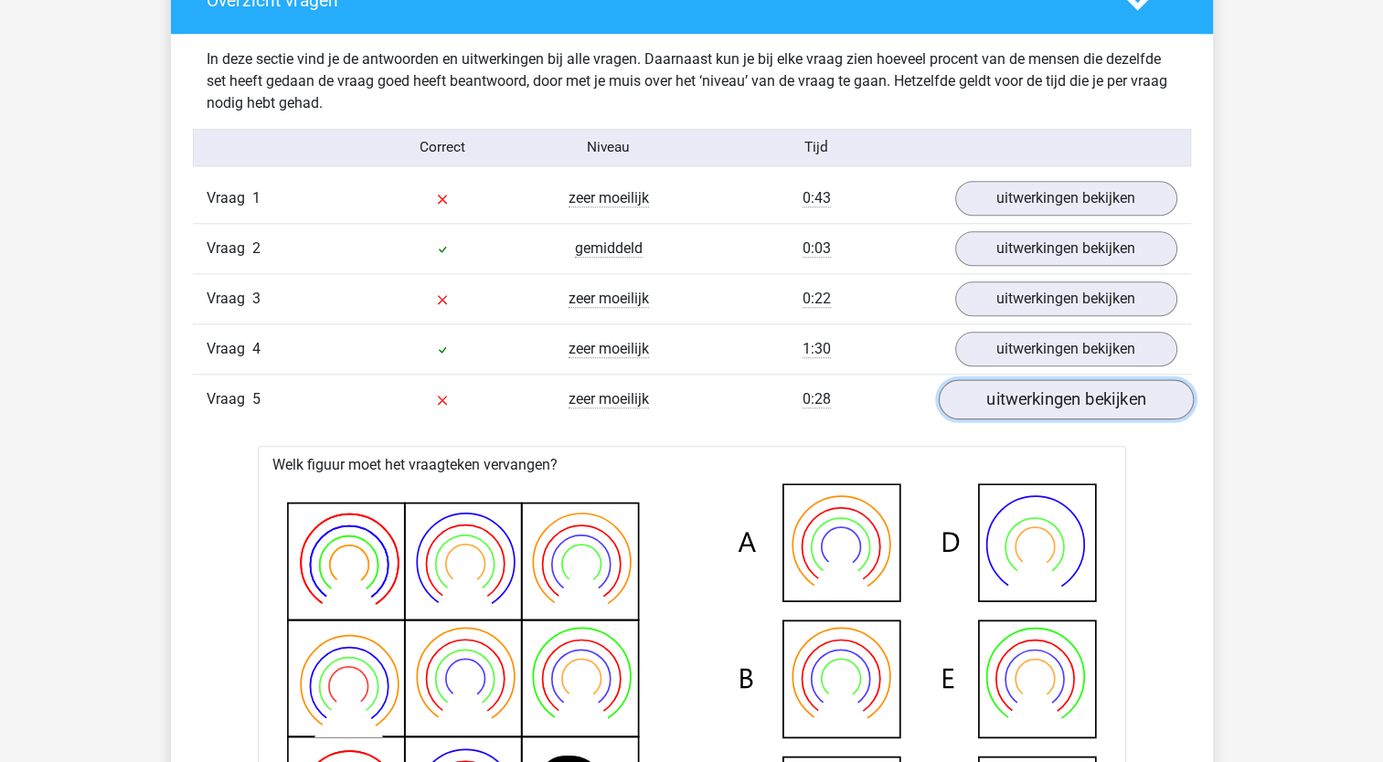
click at [1034, 393] on link "uitwerkingen bekijken" at bounding box center [1065, 399] width 255 height 40
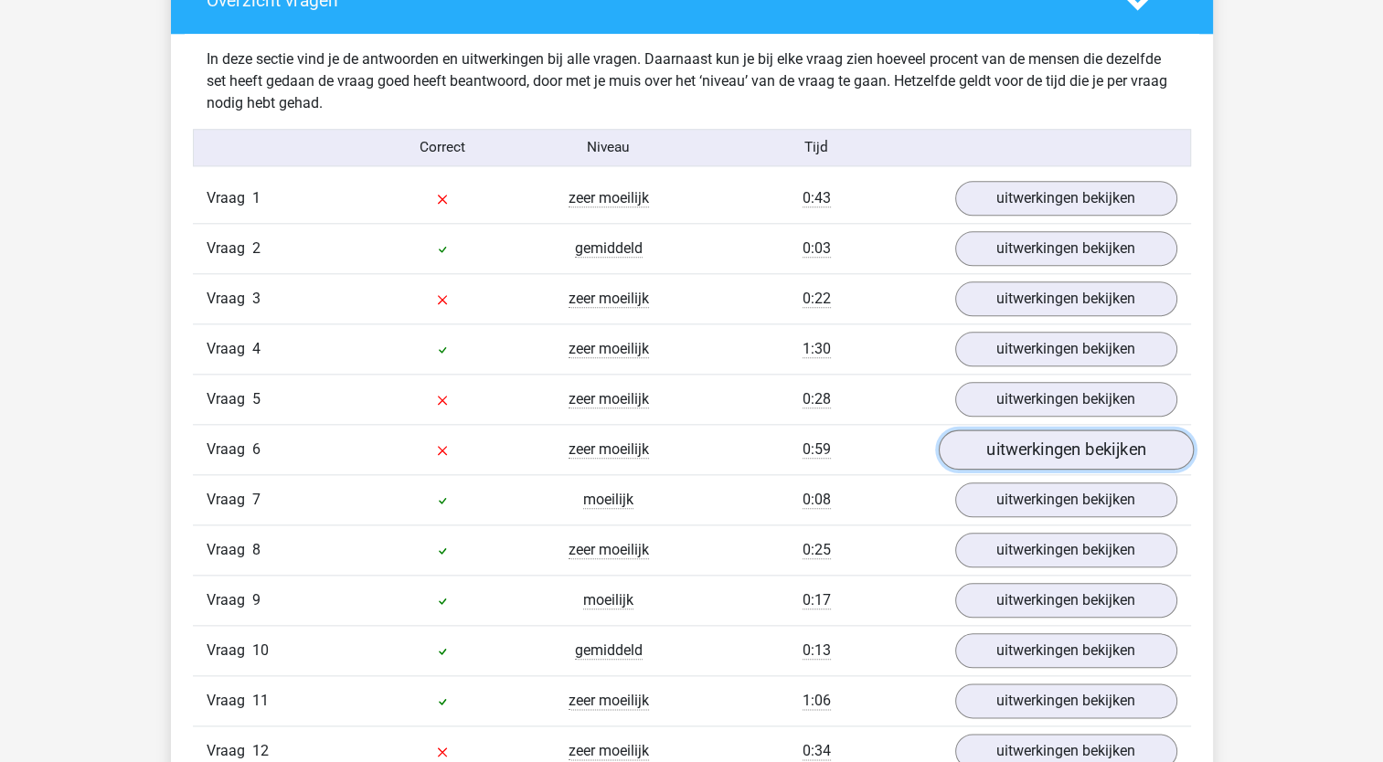
click at [1022, 442] on link "uitwerkingen bekijken" at bounding box center [1065, 449] width 255 height 40
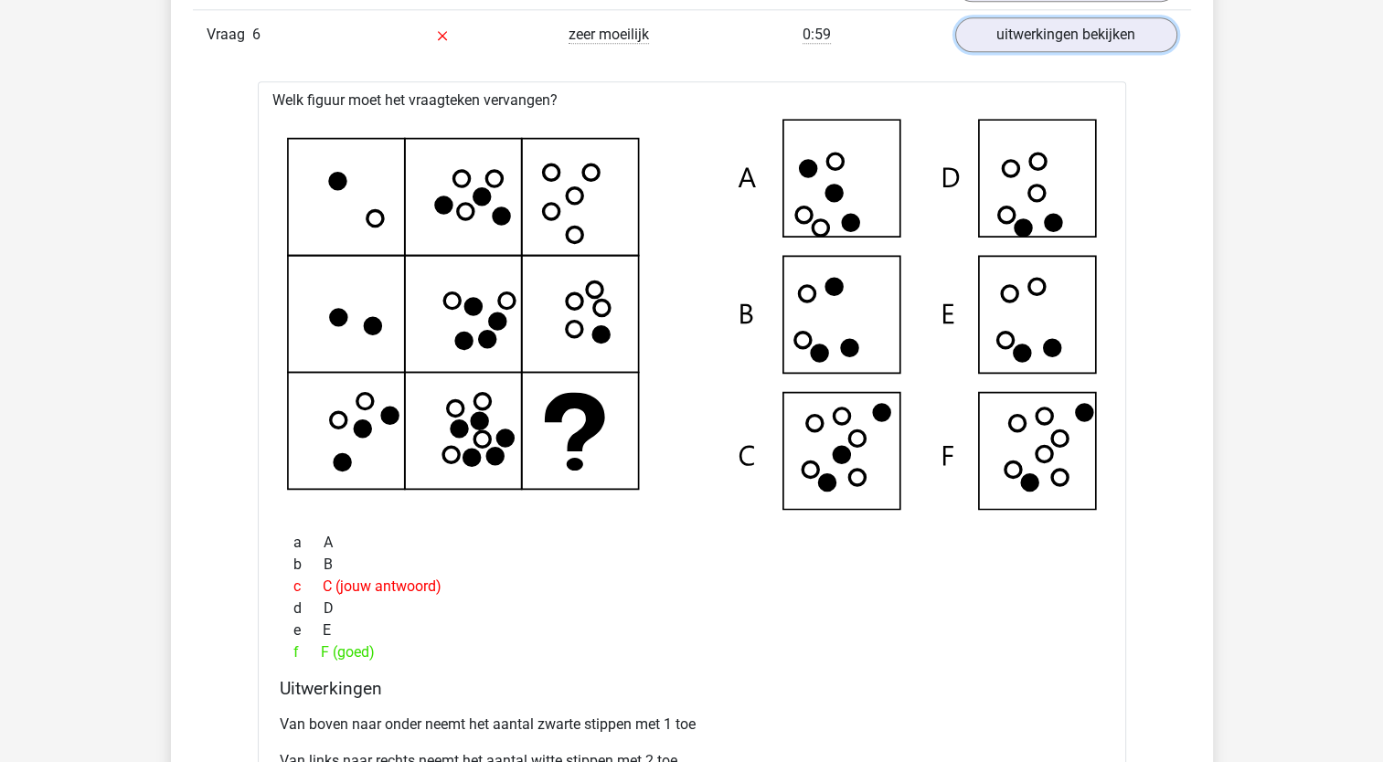
scroll to position [2102, 0]
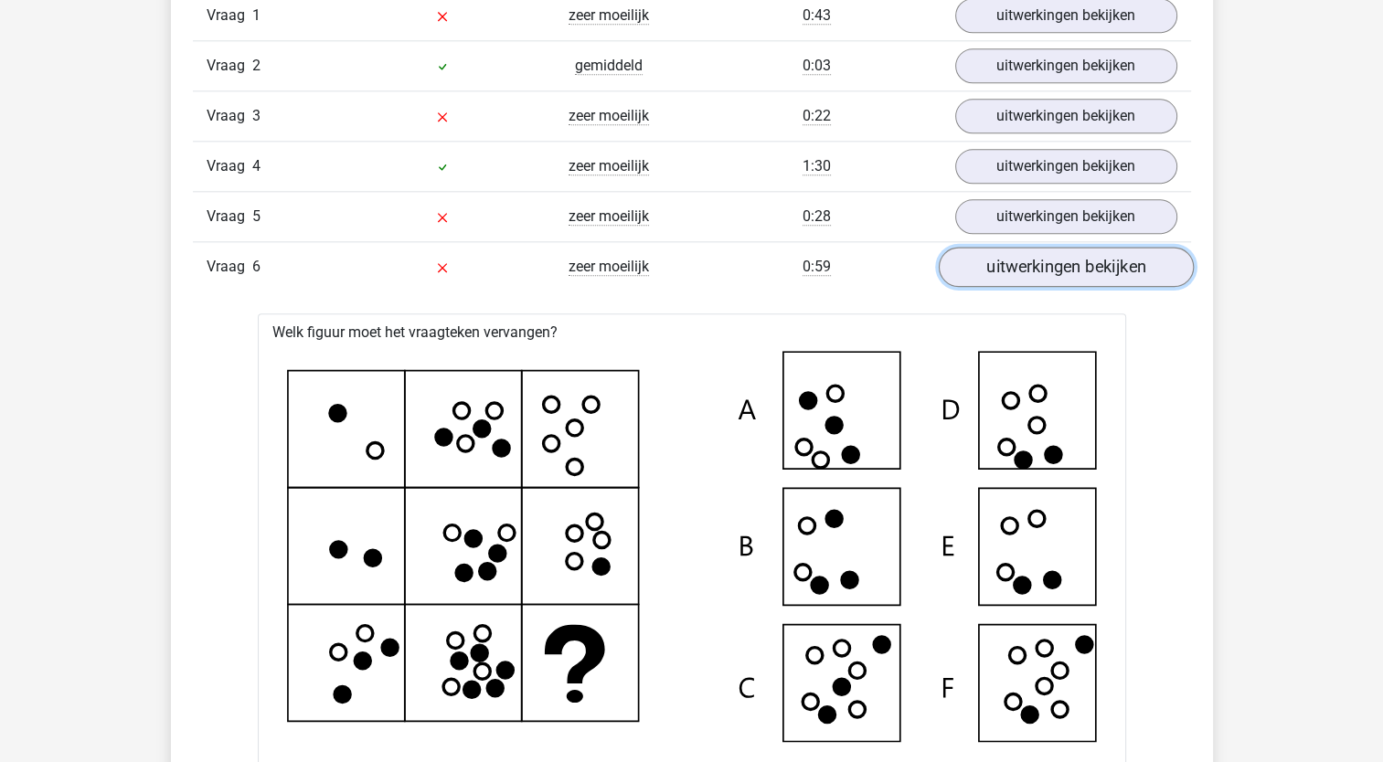
click at [1066, 270] on link "uitwerkingen bekijken" at bounding box center [1065, 267] width 255 height 40
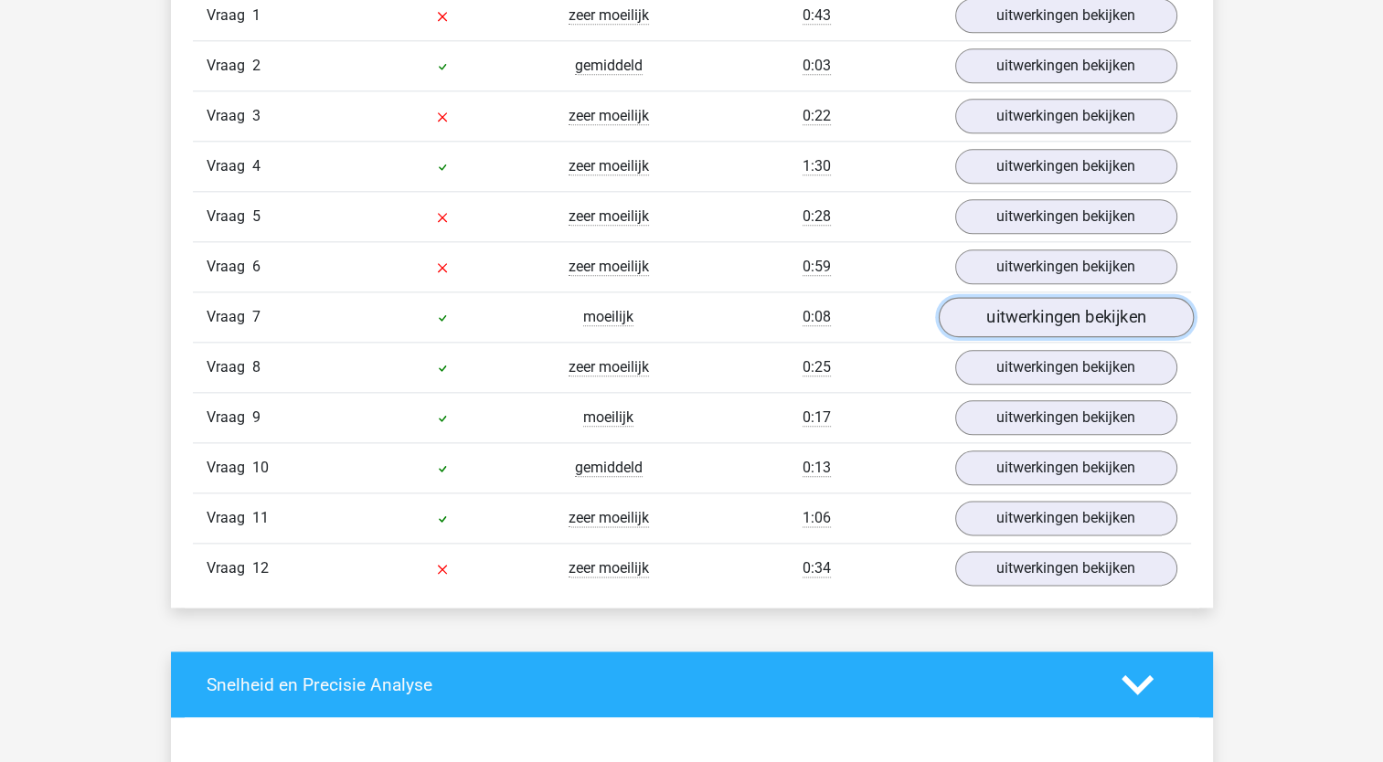
click at [1049, 314] on link "uitwerkingen bekijken" at bounding box center [1065, 317] width 255 height 40
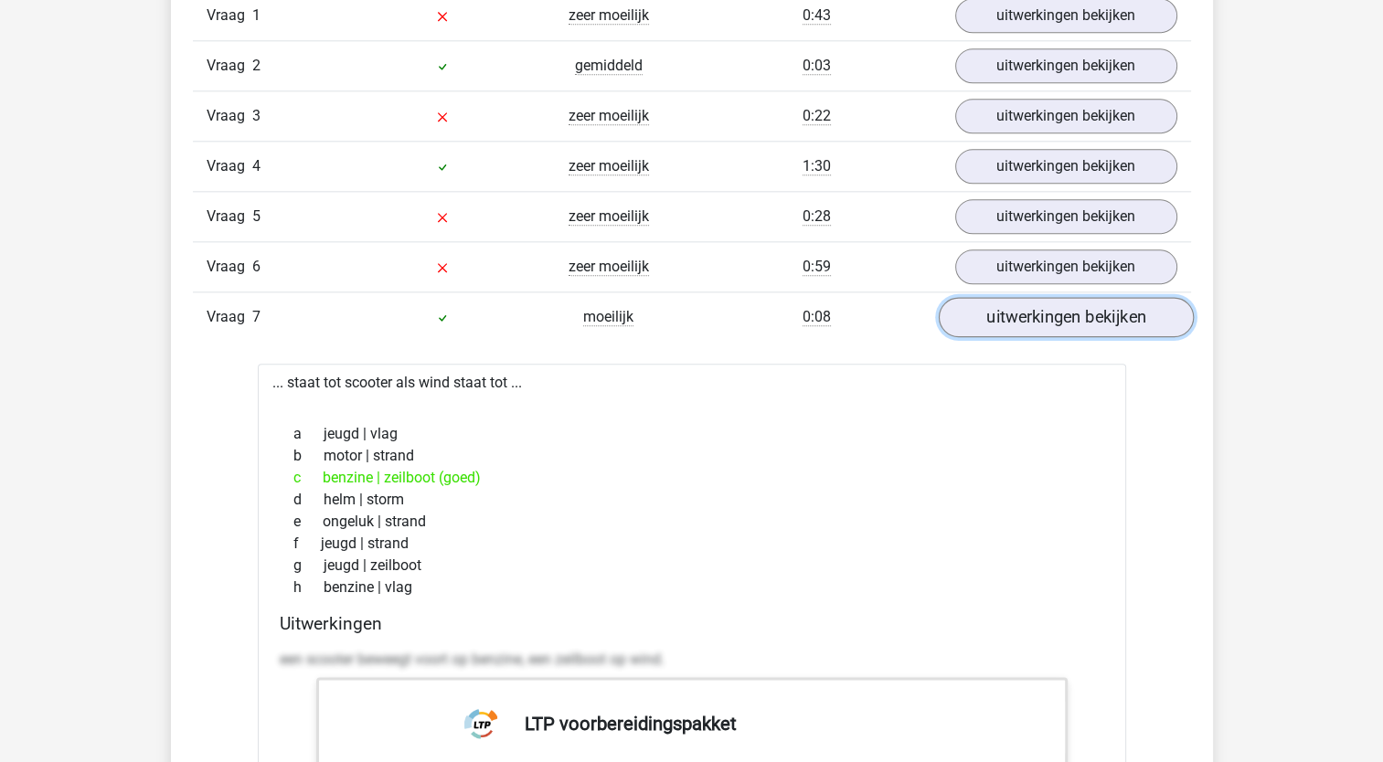
click at [1049, 314] on link "uitwerkingen bekijken" at bounding box center [1065, 317] width 255 height 40
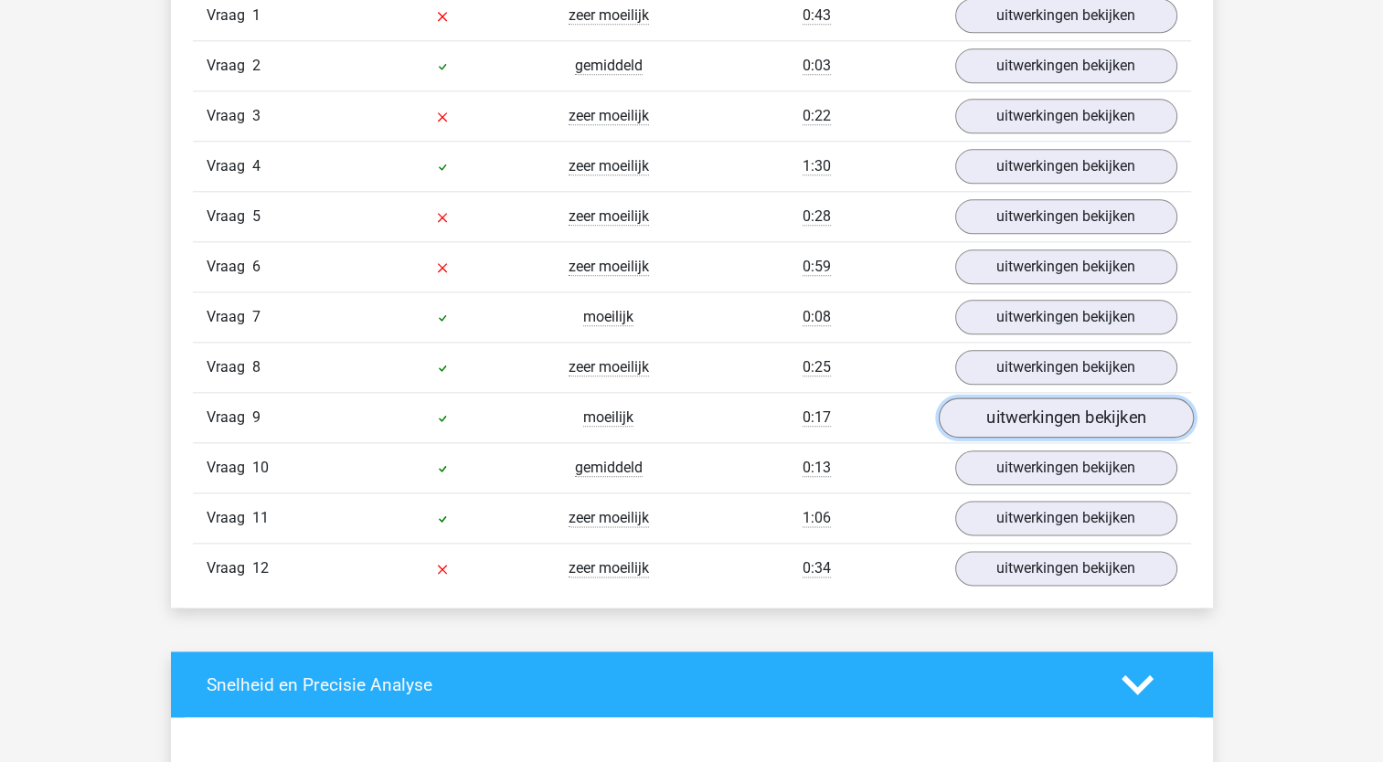
click at [1032, 412] on link "uitwerkingen bekijken" at bounding box center [1065, 417] width 255 height 40
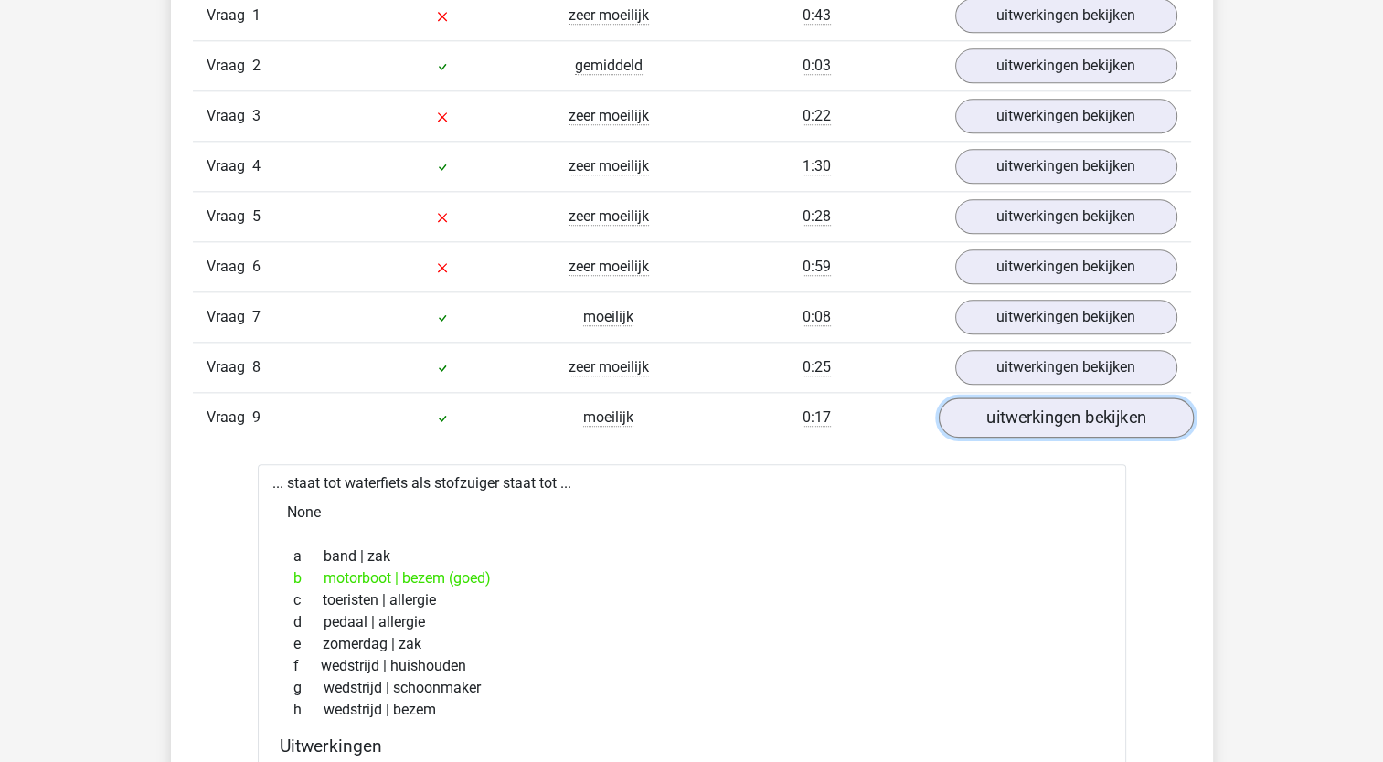
click at [1032, 415] on link "uitwerkingen bekijken" at bounding box center [1065, 417] width 255 height 40
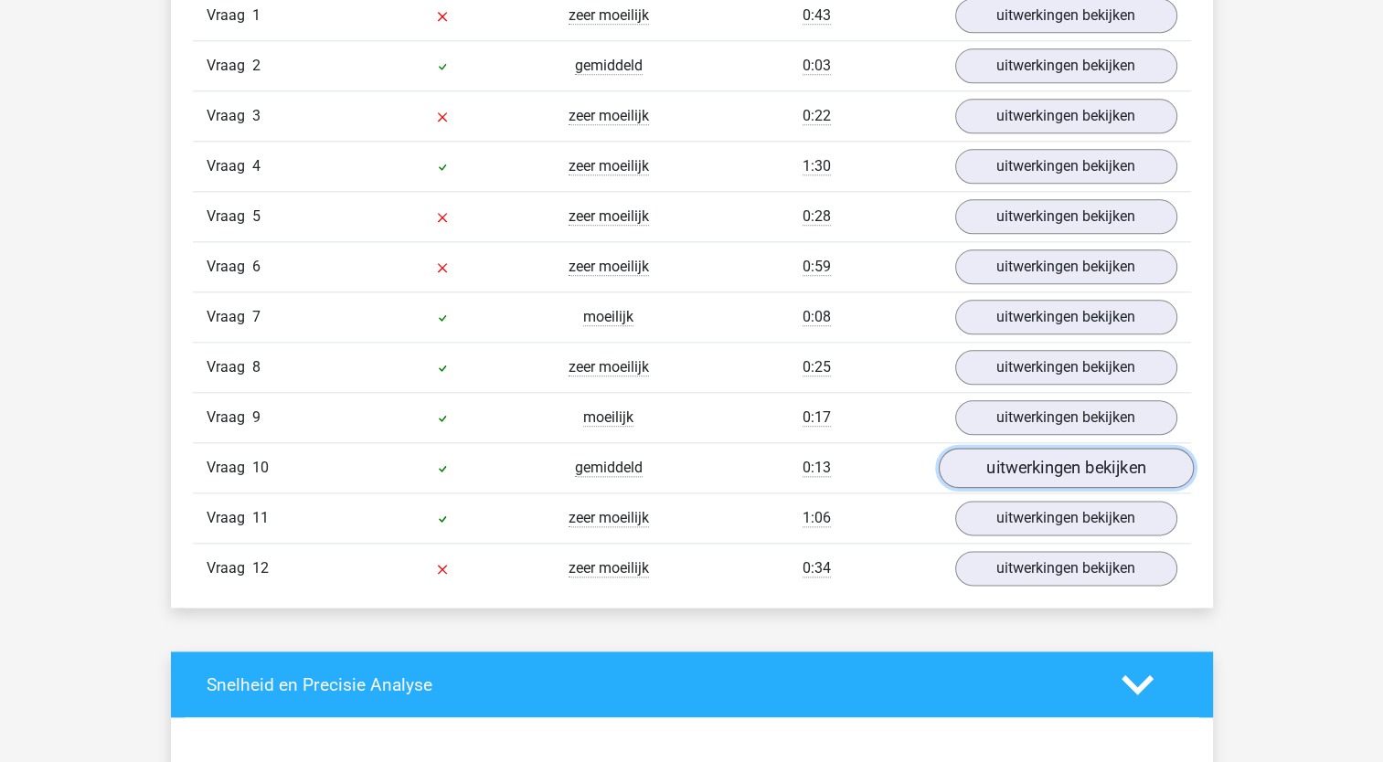
click at [1035, 455] on link "uitwerkingen bekijken" at bounding box center [1065, 468] width 255 height 40
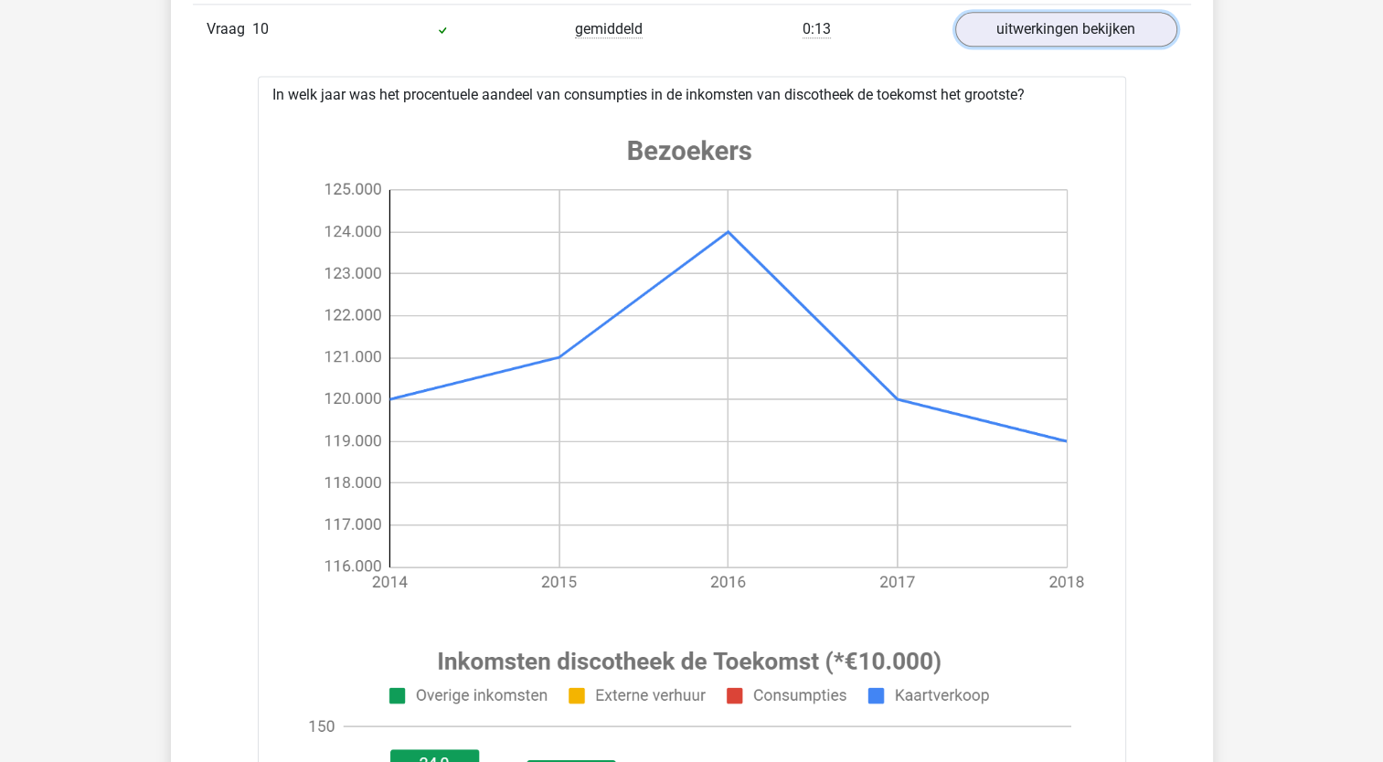
scroll to position [2376, 0]
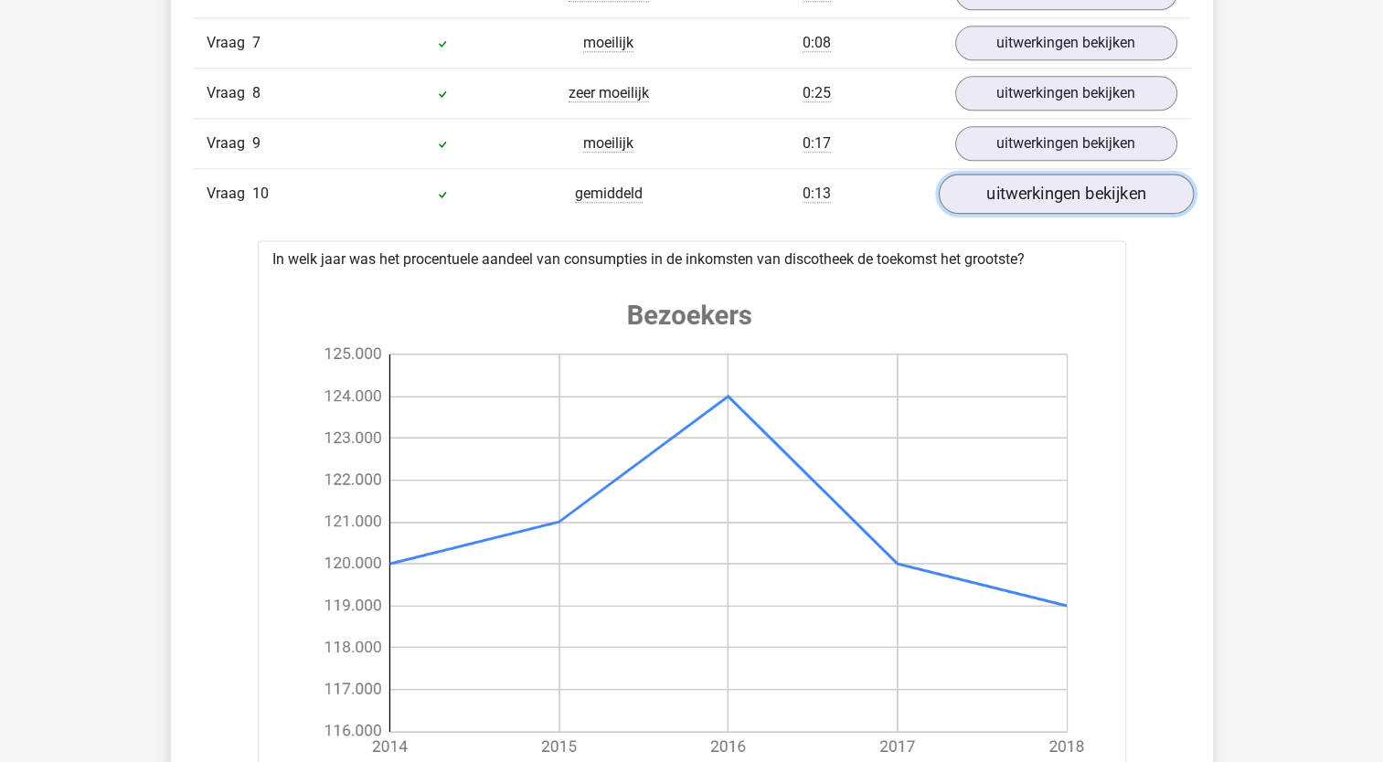
click at [1080, 195] on link "uitwerkingen bekijken" at bounding box center [1065, 194] width 255 height 40
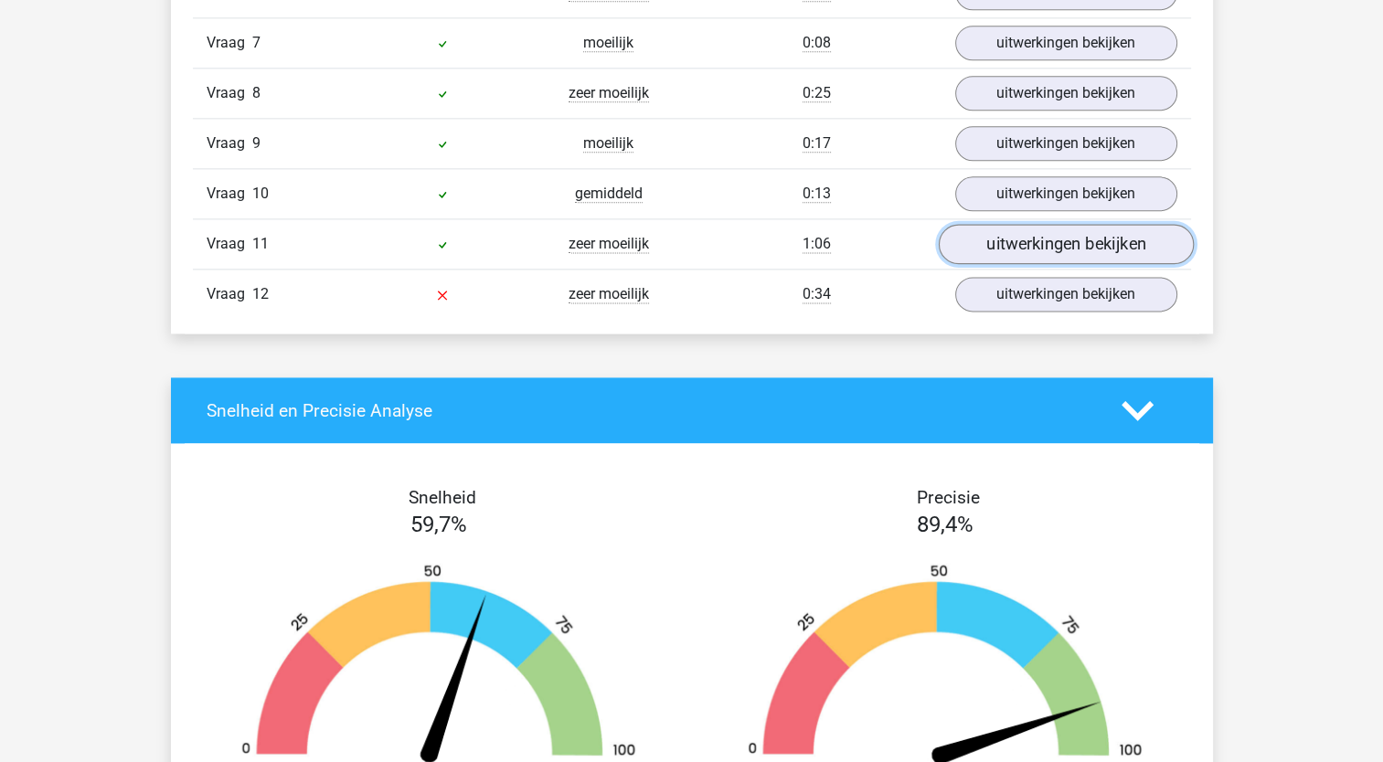
click at [1060, 238] on link "uitwerkingen bekijken" at bounding box center [1065, 244] width 255 height 40
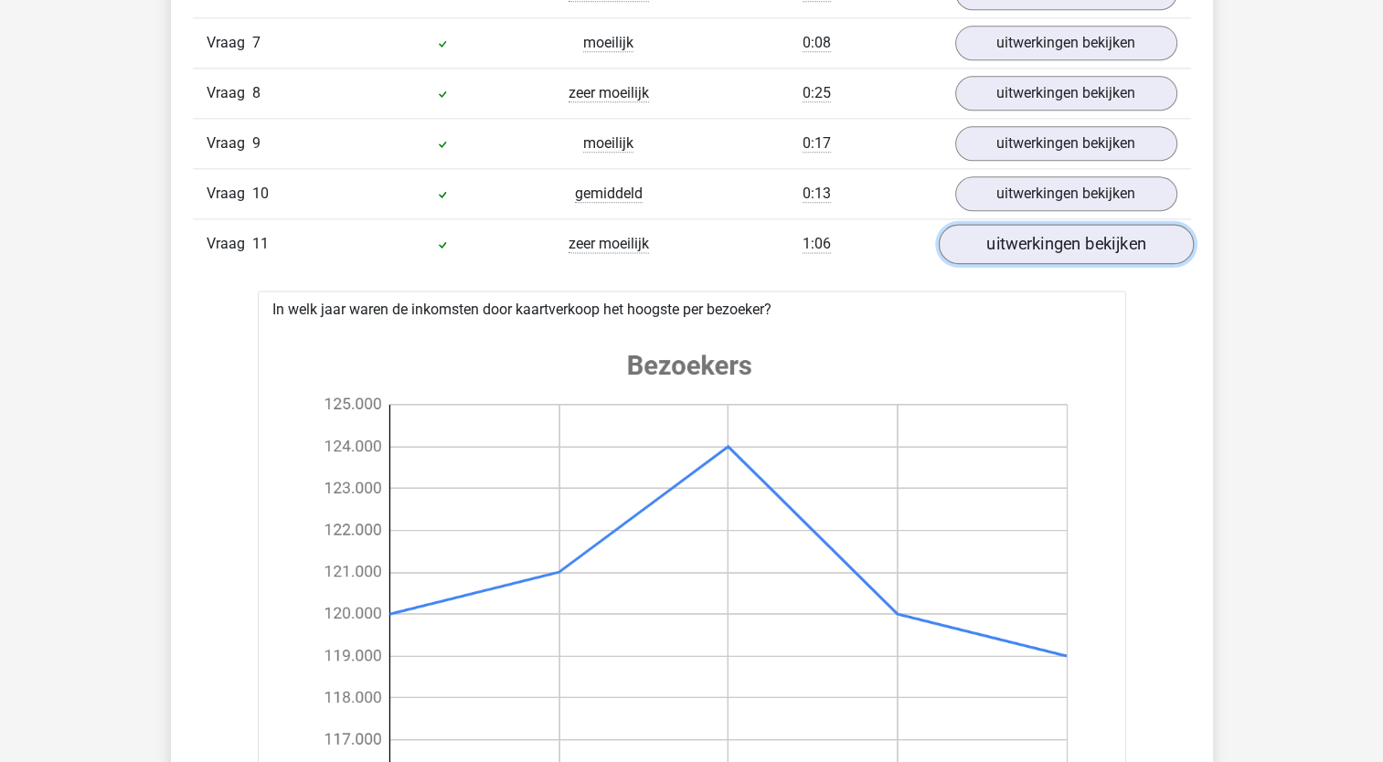
click at [1068, 229] on link "uitwerkingen bekijken" at bounding box center [1065, 244] width 255 height 40
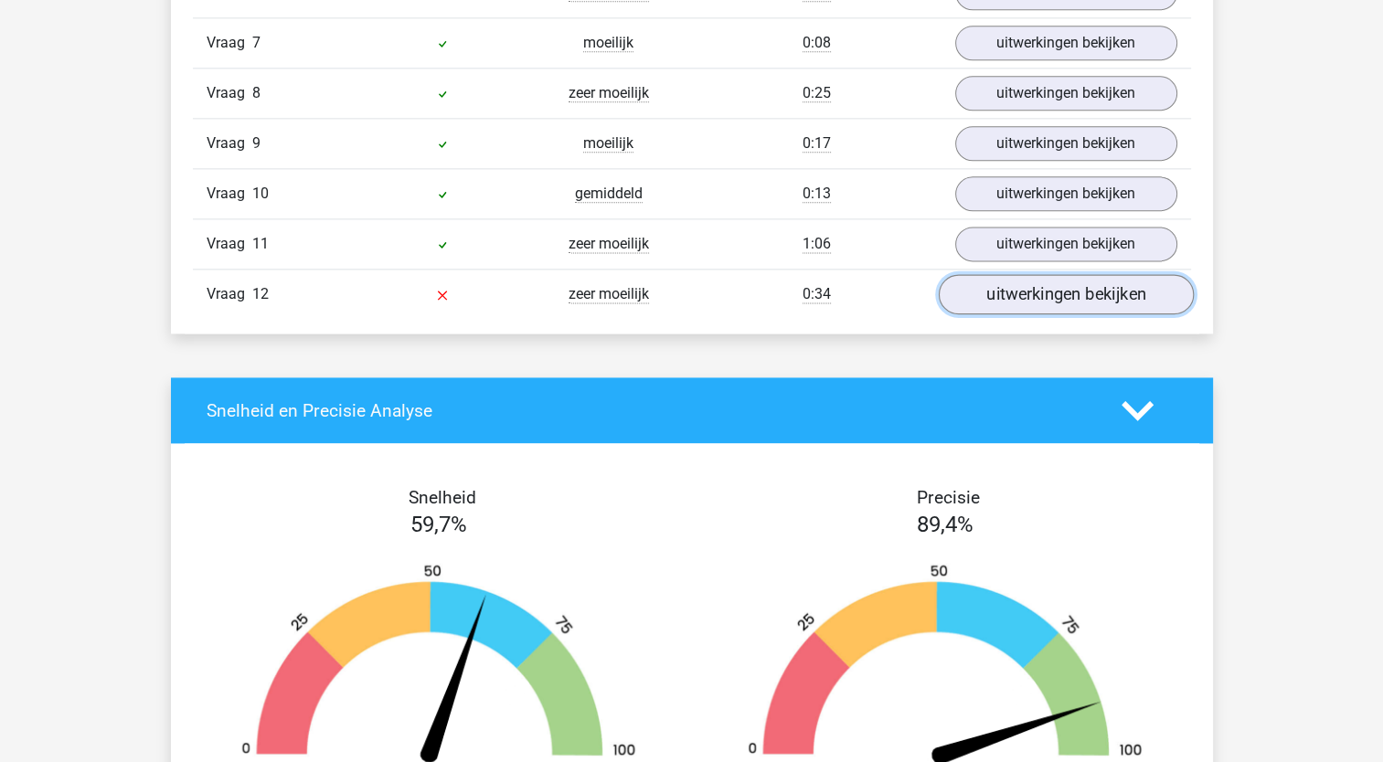
click at [1051, 283] on link "uitwerkingen bekijken" at bounding box center [1065, 294] width 255 height 40
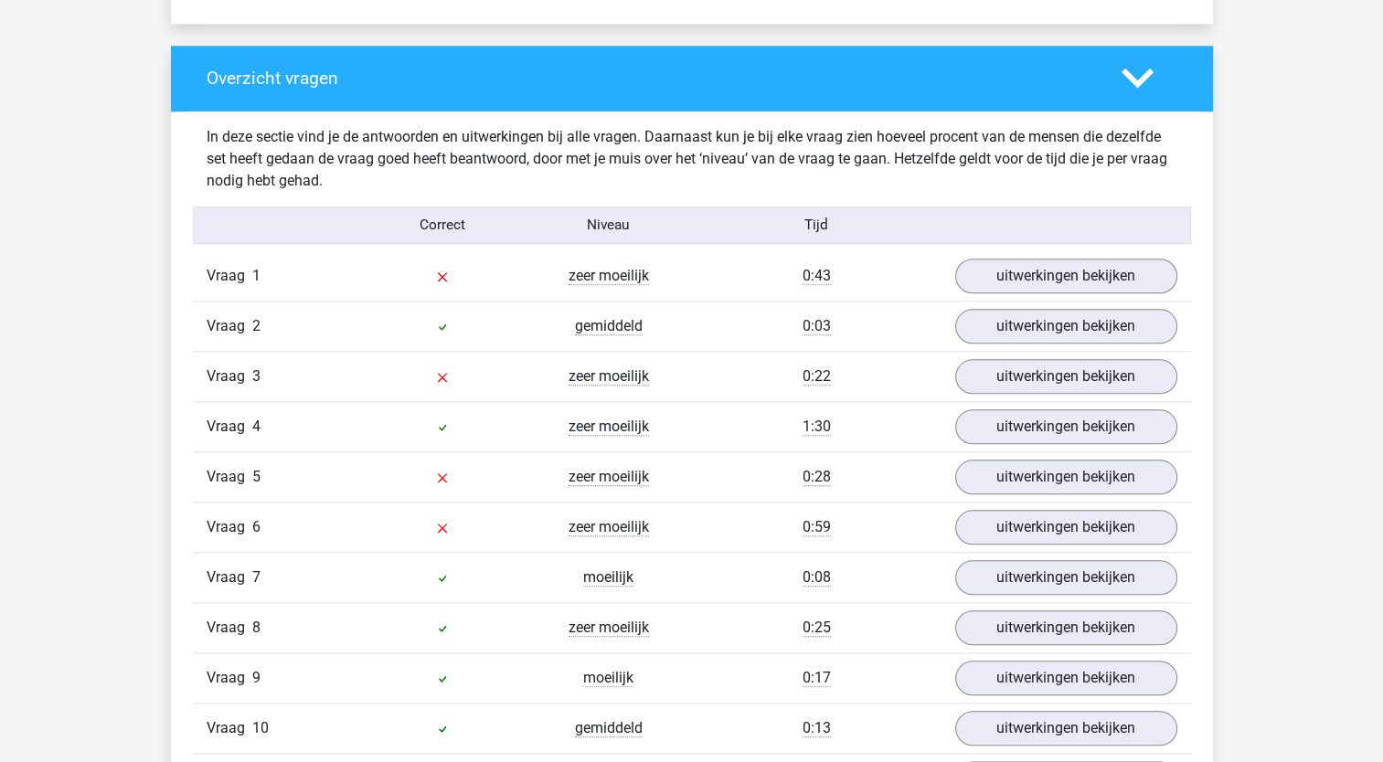
scroll to position [1553, 0]
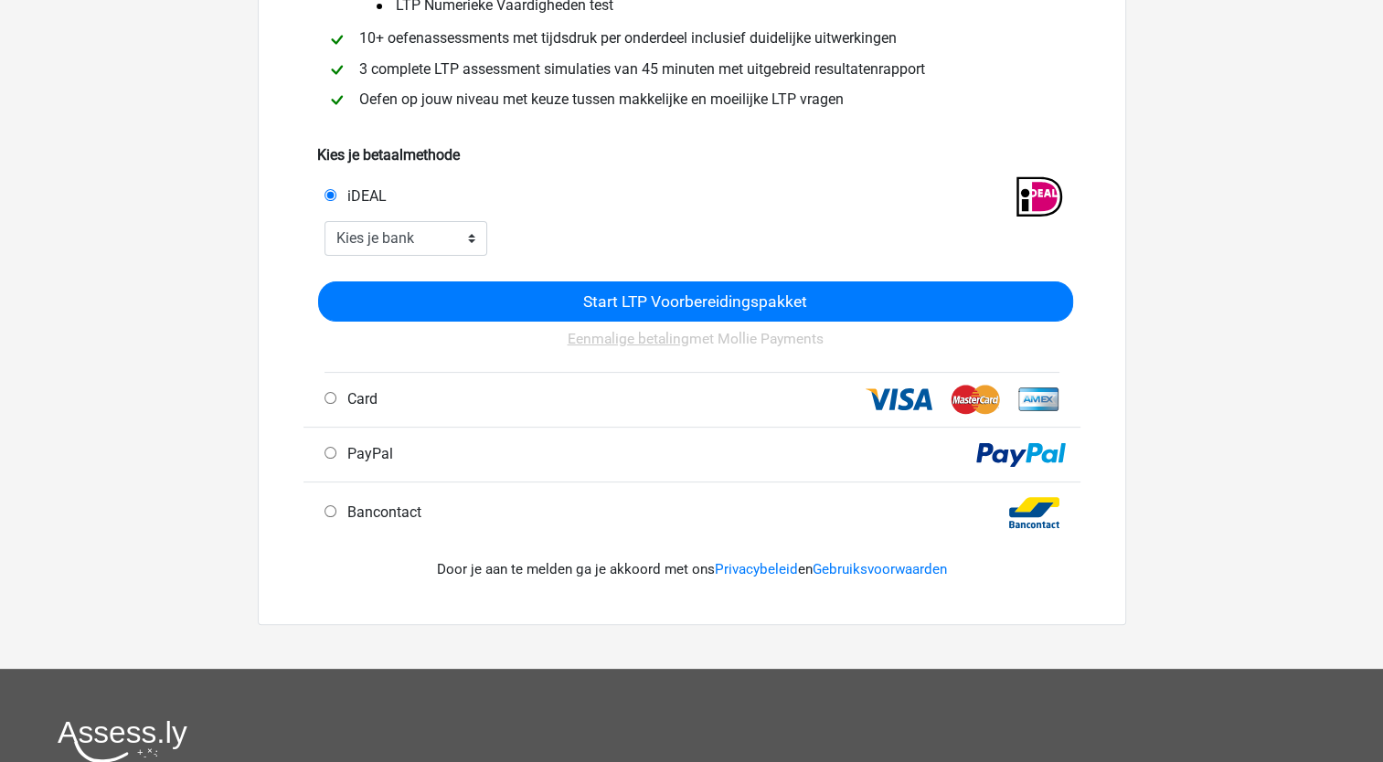
scroll to position [366, 0]
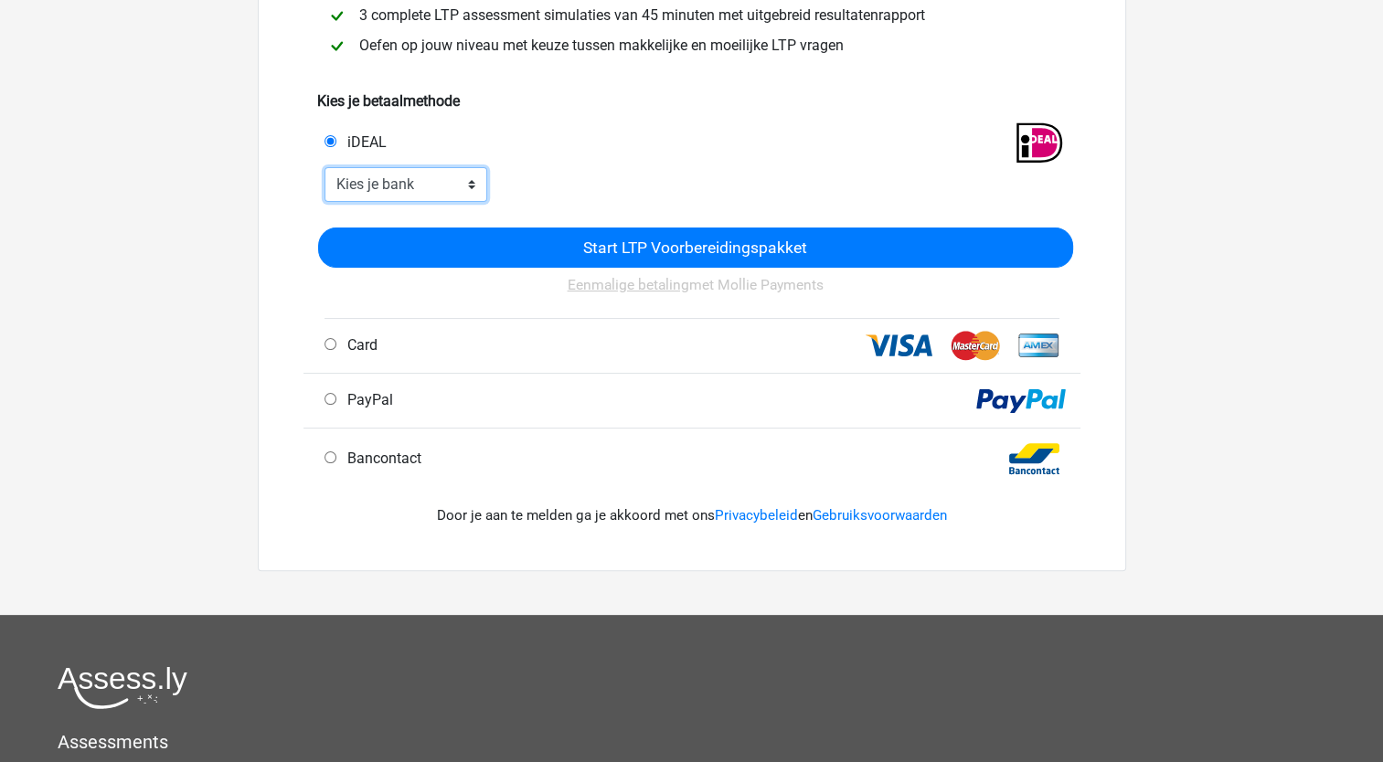
click at [471, 187] on select "Kies je bank ABN AMRO ING Rabobank ASN Bank bunq Knab N26 NN Regiobank Revolut …" at bounding box center [406, 184] width 164 height 35
select select "ideal_[SWIFT_CODE]"
click at [324, 169] on select "Kies je bank ABN AMRO ING Rabobank ASN Bank bunq Knab N26 NN Regiobank Revolut …" at bounding box center [406, 184] width 164 height 35
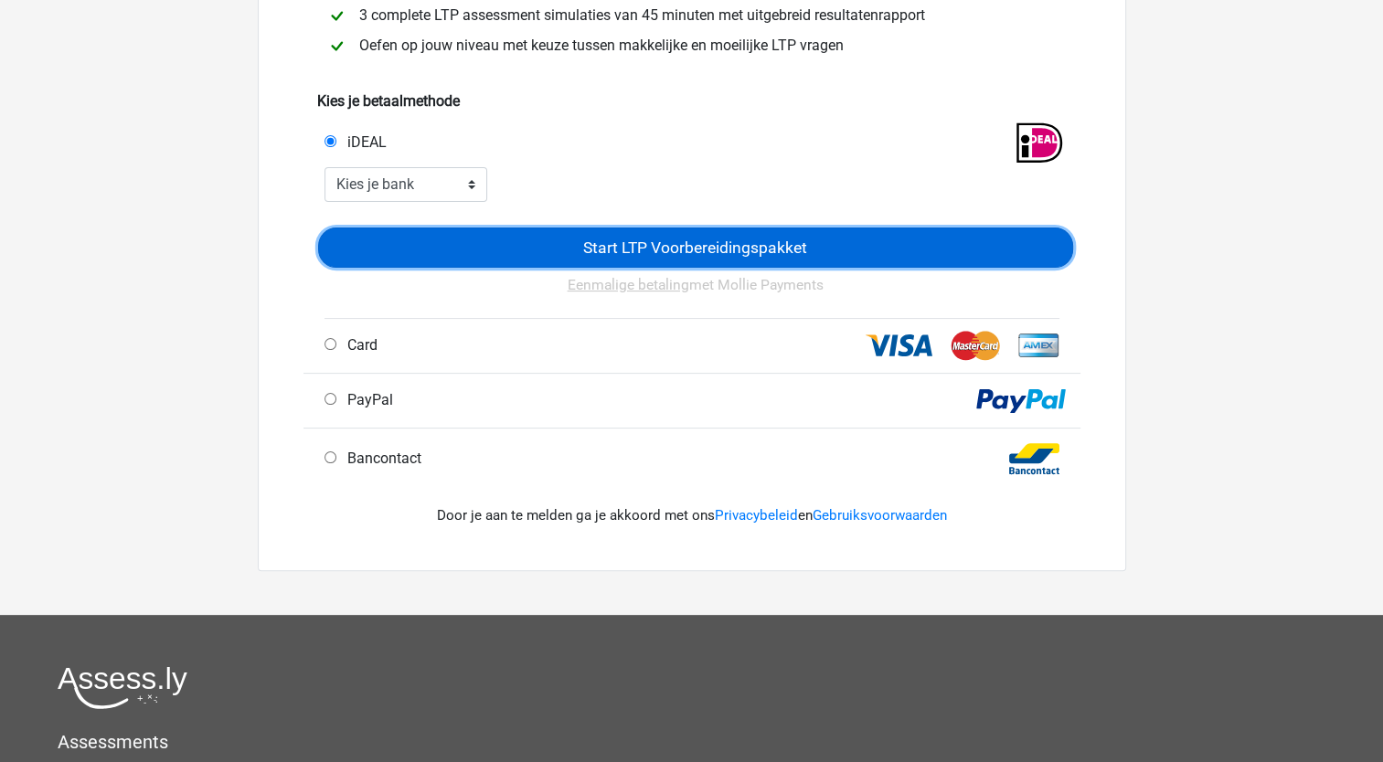
click at [678, 248] on input "Start LTP Voorbereidingspakket" at bounding box center [695, 247] width 755 height 39
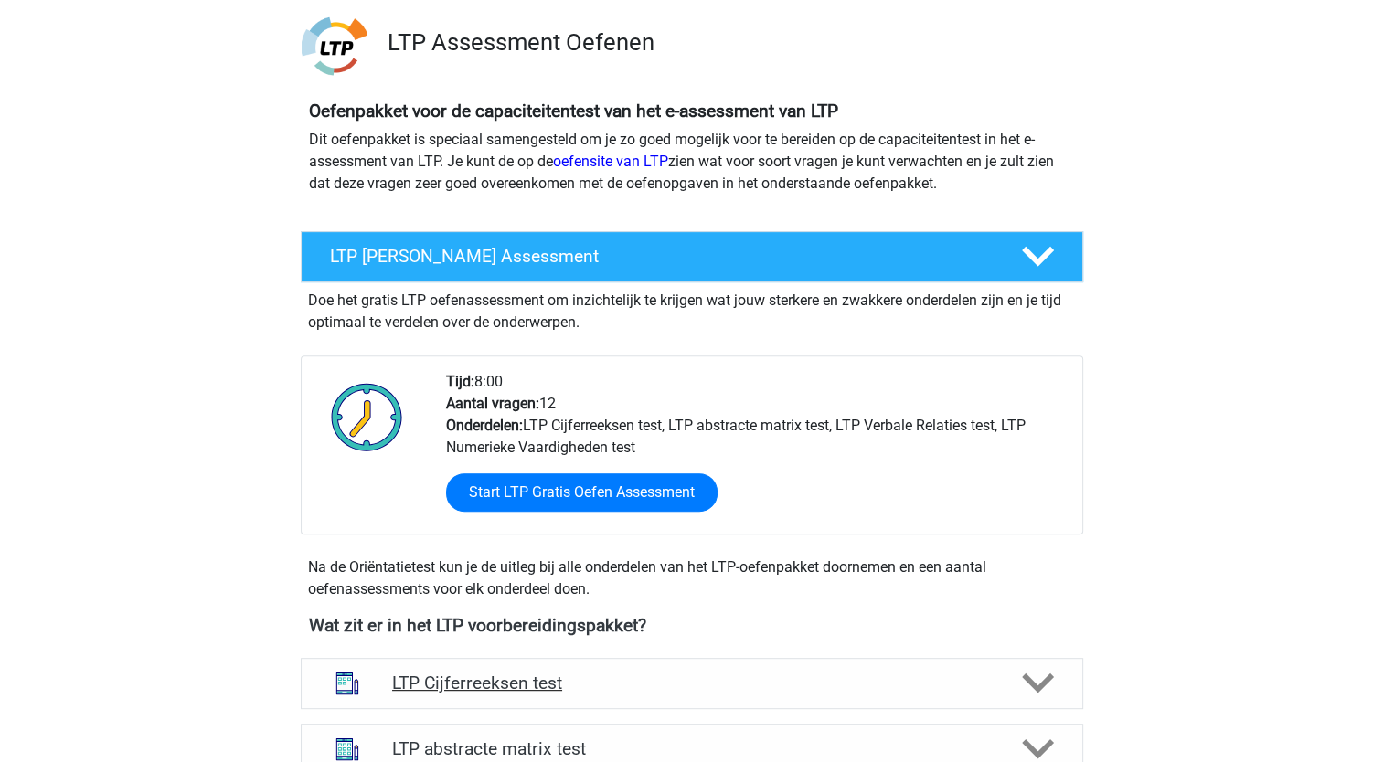
scroll to position [914, 0]
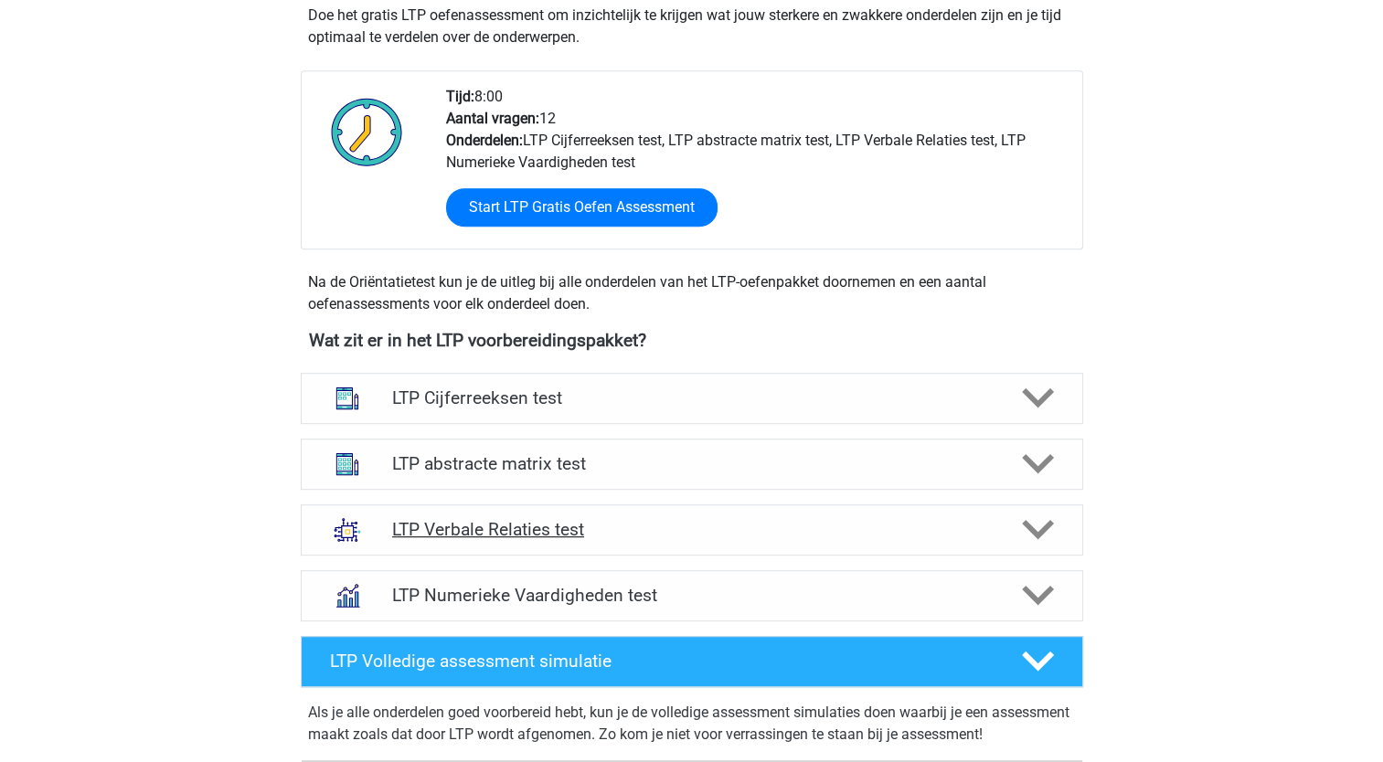
click at [509, 527] on h4 "LTP Verbale Relaties test" at bounding box center [691, 529] width 599 height 21
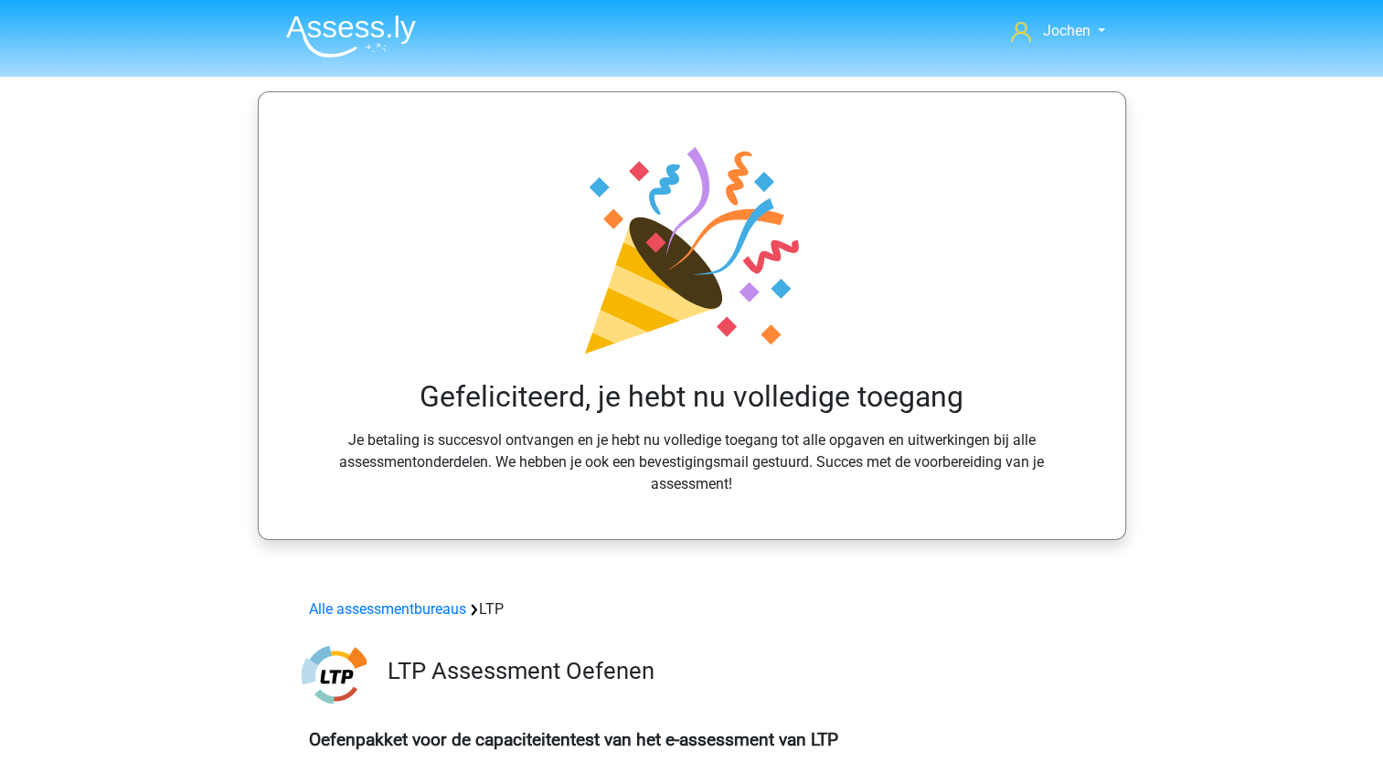
scroll to position [0, 0]
